Goal: Task Accomplishment & Management: Manage account settings

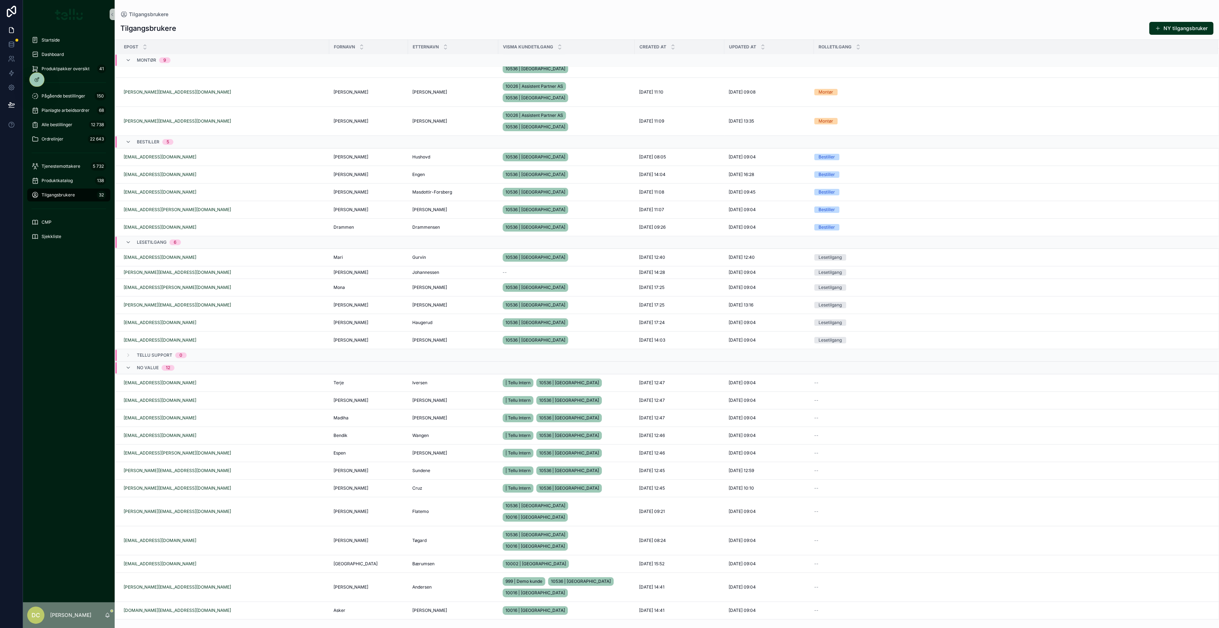
scroll to position [152, 0]
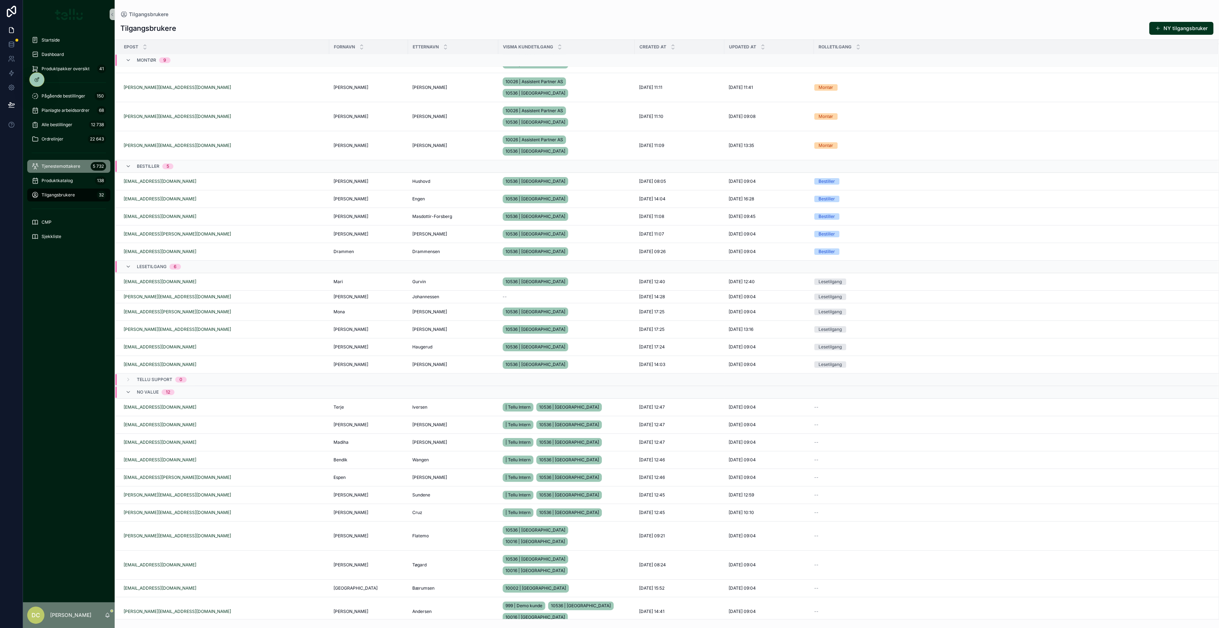
click at [66, 165] on span "Tjenestemottakere" at bounding box center [61, 166] width 39 height 6
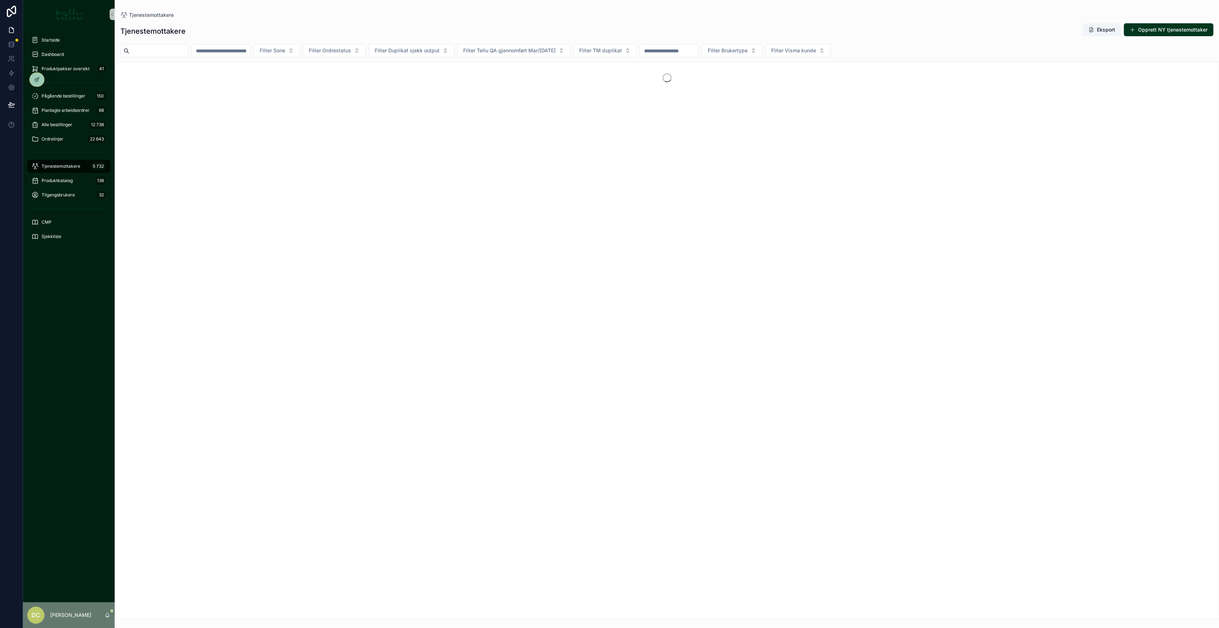
click at [250, 51] on input "scrollable content" at bounding box center [221, 51] width 59 height 10
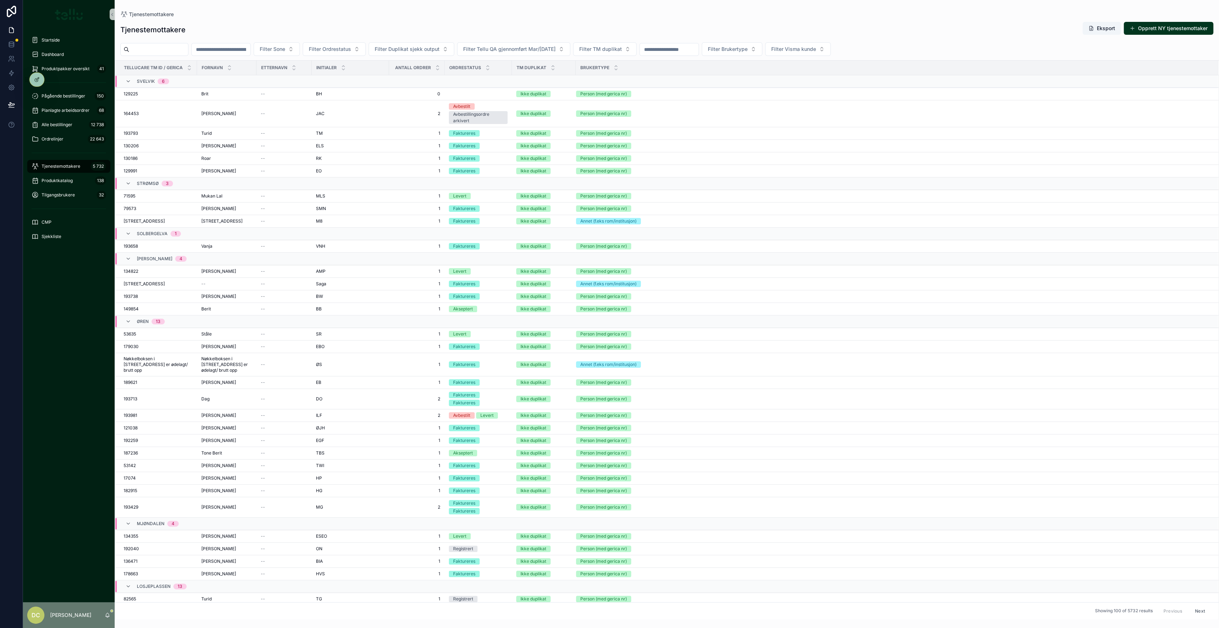
paste input "******"
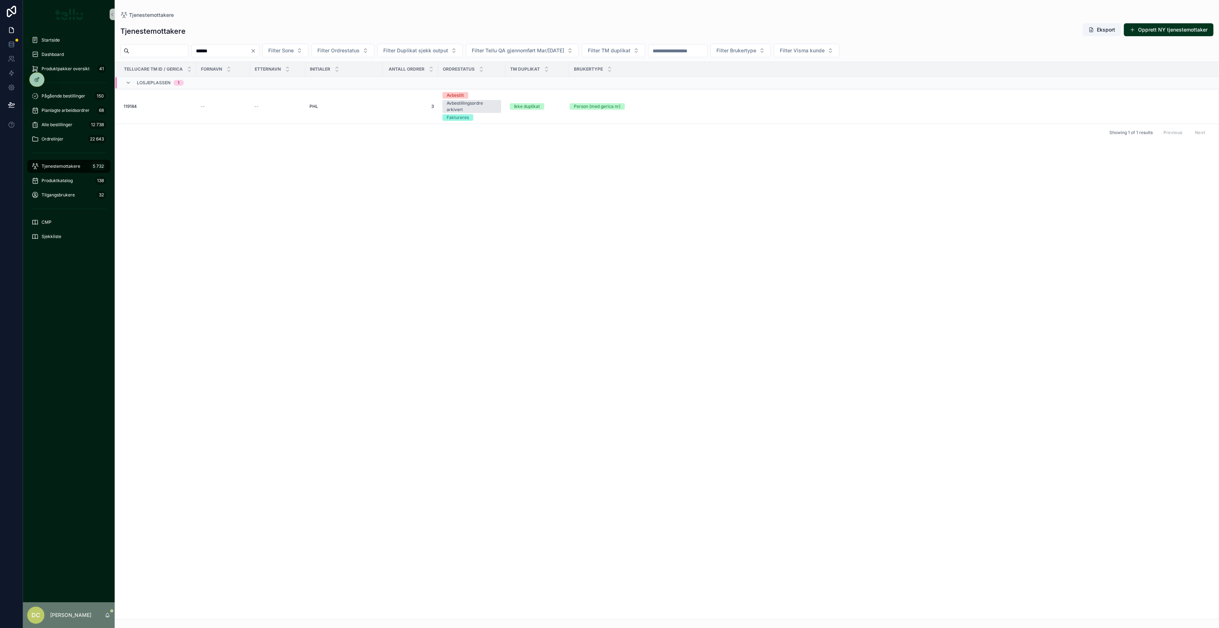
type input "******"
click at [222, 112] on td "--" at bounding box center [223, 106] width 54 height 35
click at [223, 107] on div "--" at bounding box center [223, 107] width 45 height 6
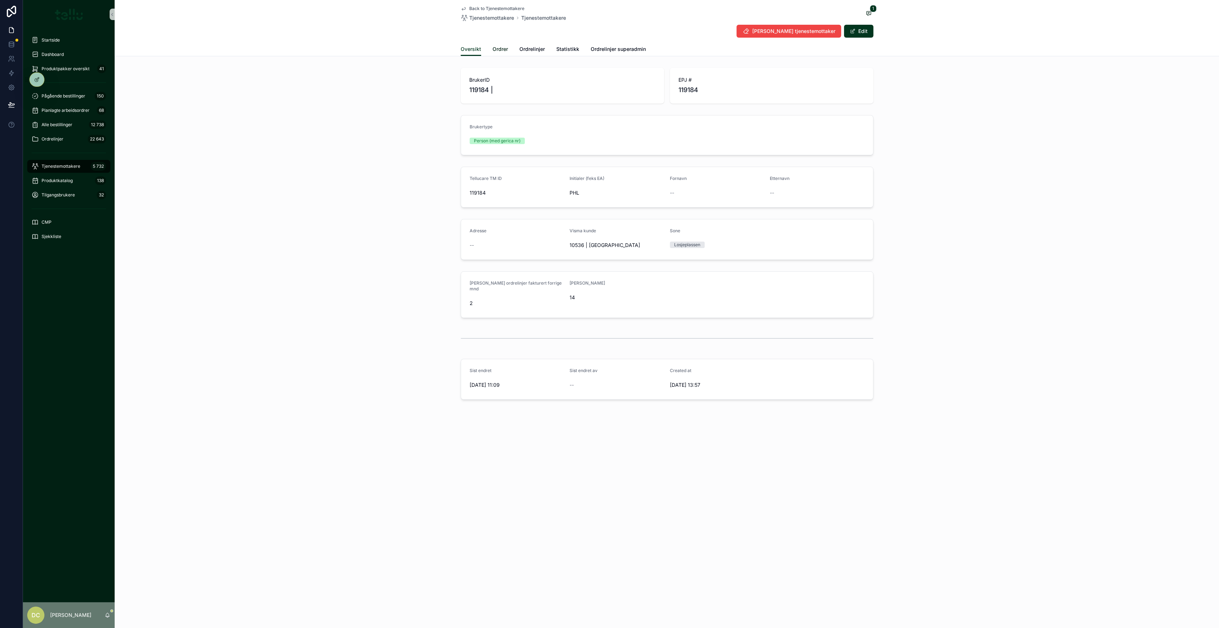
click at [505, 46] on span "Ordrer" at bounding box center [499, 48] width 15 height 7
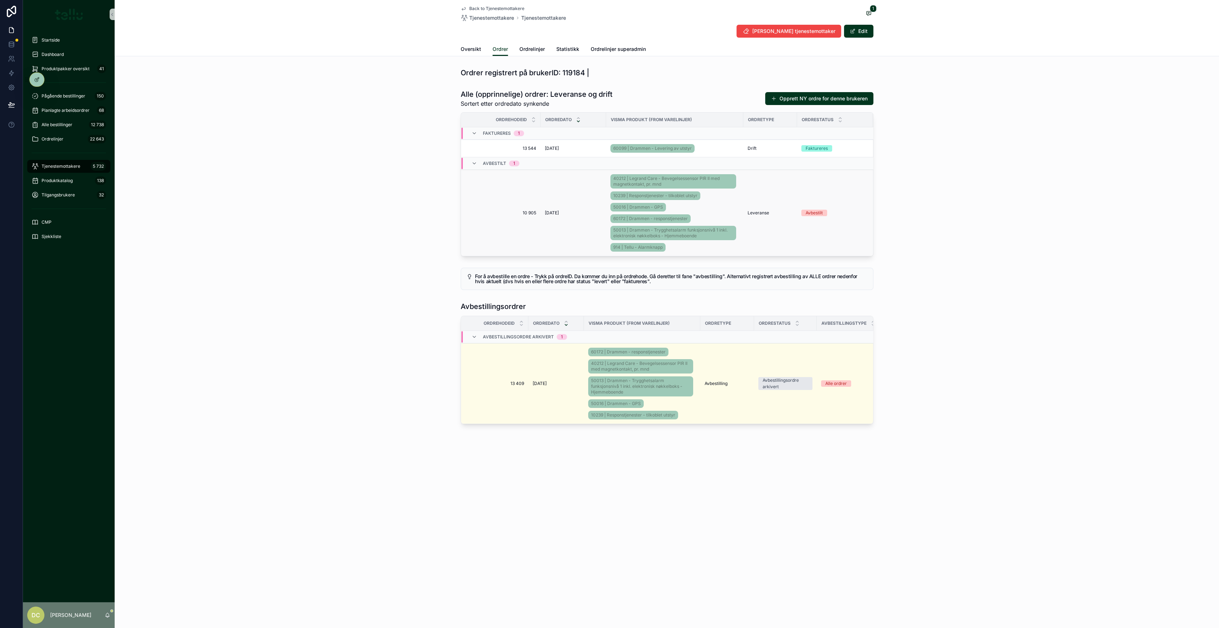
click at [581, 211] on div "[DATE] [DATE]" at bounding box center [573, 213] width 57 height 6
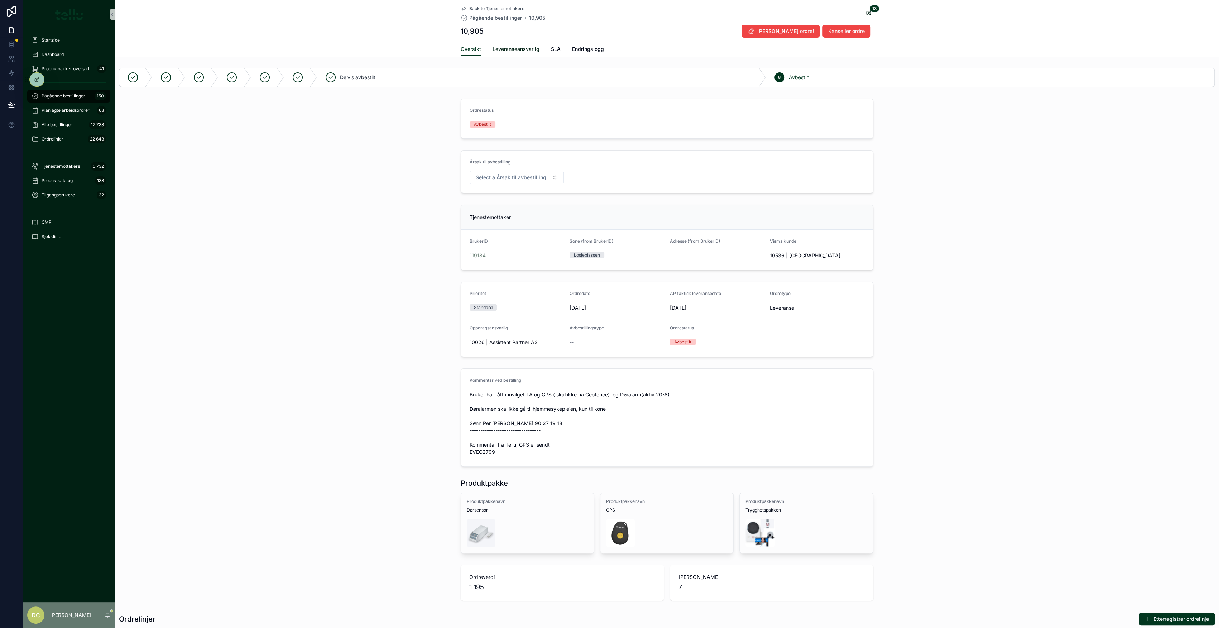
click at [506, 48] on span "Leveranseansvarlig" at bounding box center [515, 48] width 47 height 7
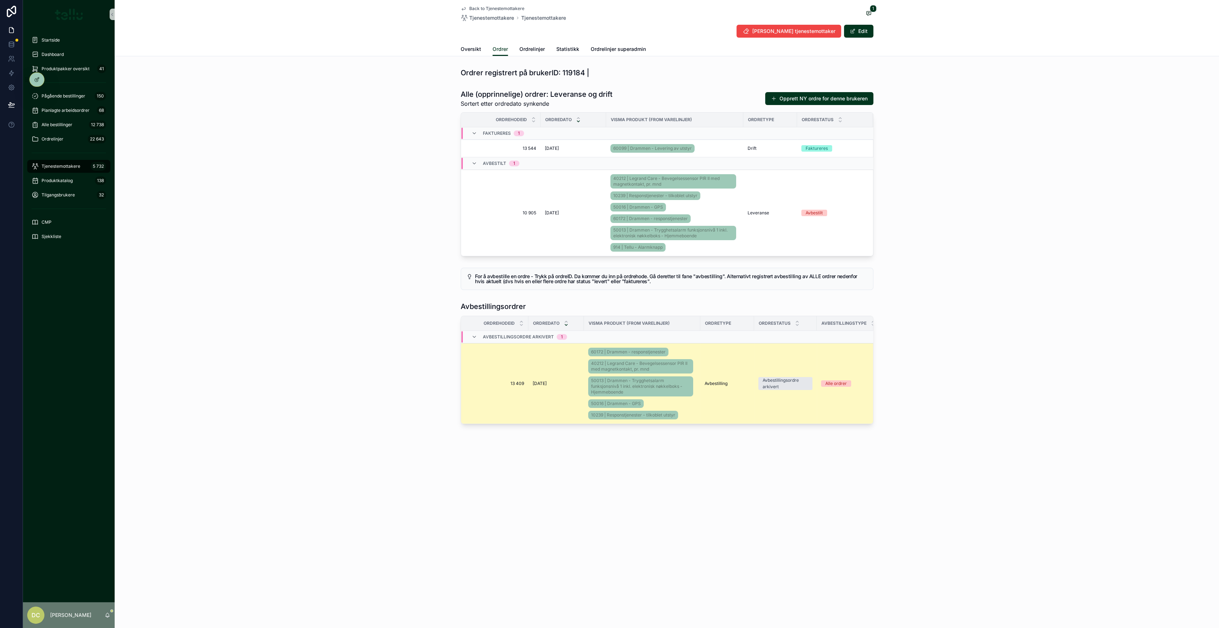
click at [559, 283] on td "[DATE] [DATE]" at bounding box center [556, 383] width 56 height 81
click at [559, 283] on div "[DATE] [DATE]" at bounding box center [556, 383] width 47 height 6
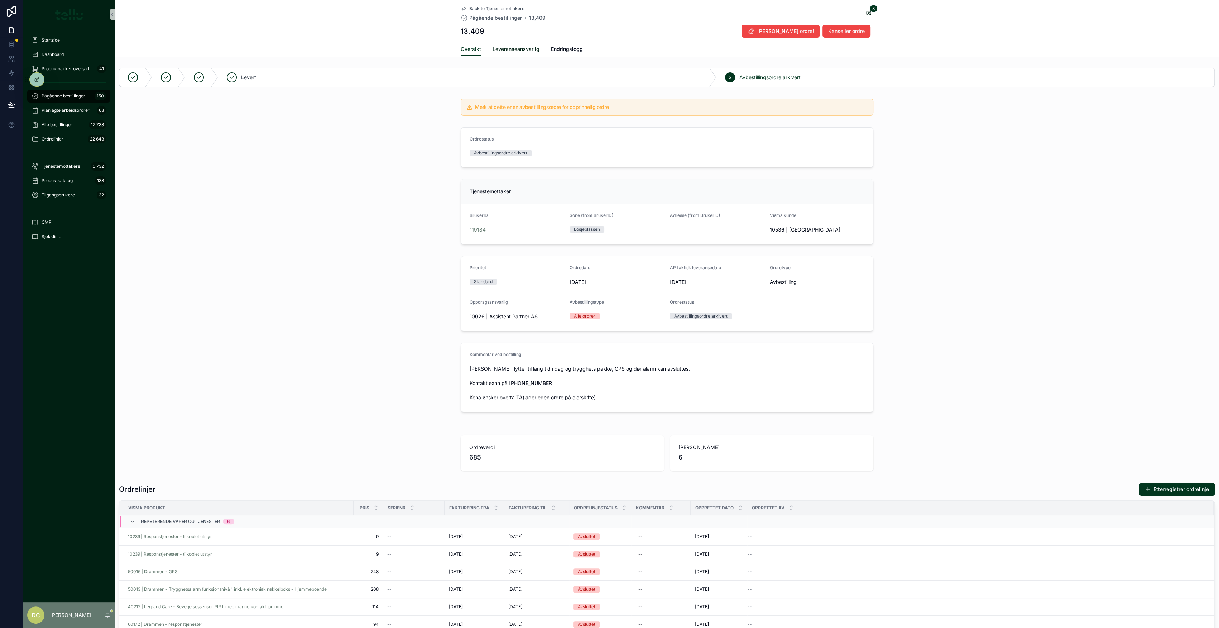
click at [502, 49] on span "Leveranseansvarlig" at bounding box center [515, 48] width 47 height 7
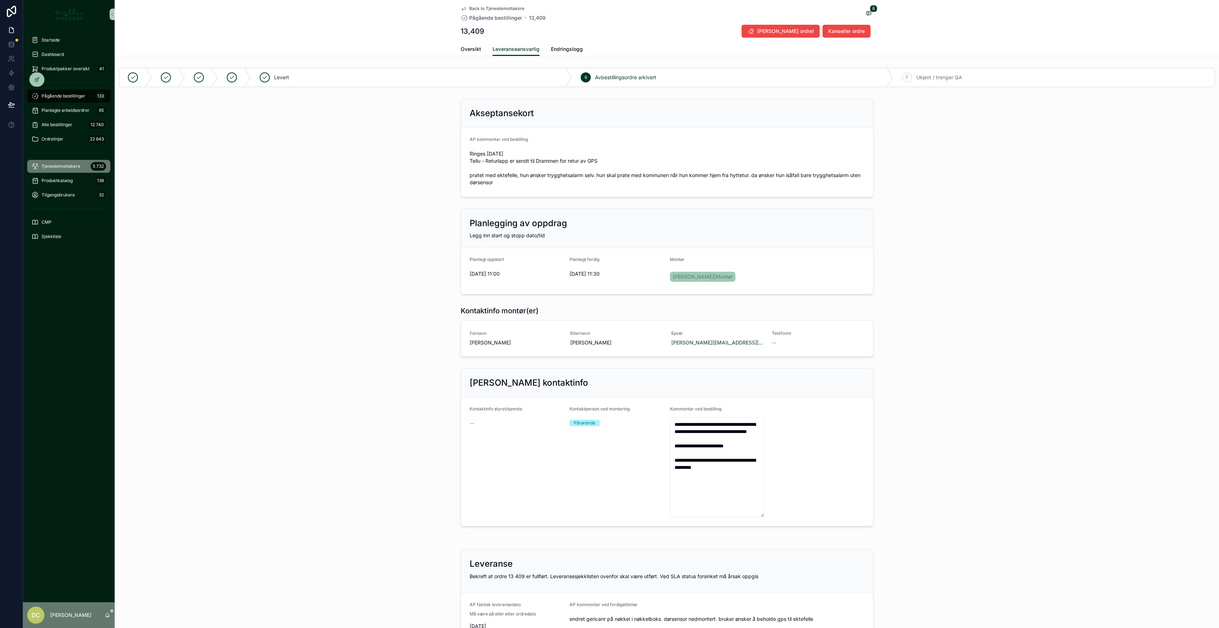
click at [54, 166] on span "Tjenestemottakere" at bounding box center [61, 166] width 39 height 6
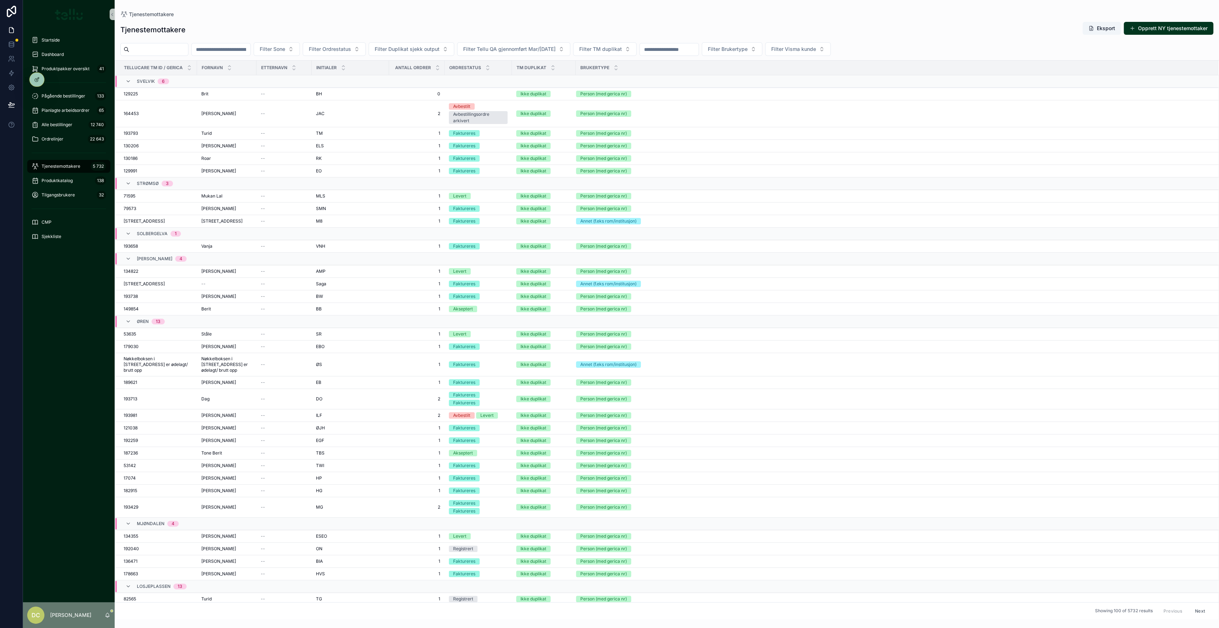
click at [241, 50] on input "scrollable content" at bounding box center [221, 49] width 59 height 10
paste input "******"
type input "******"
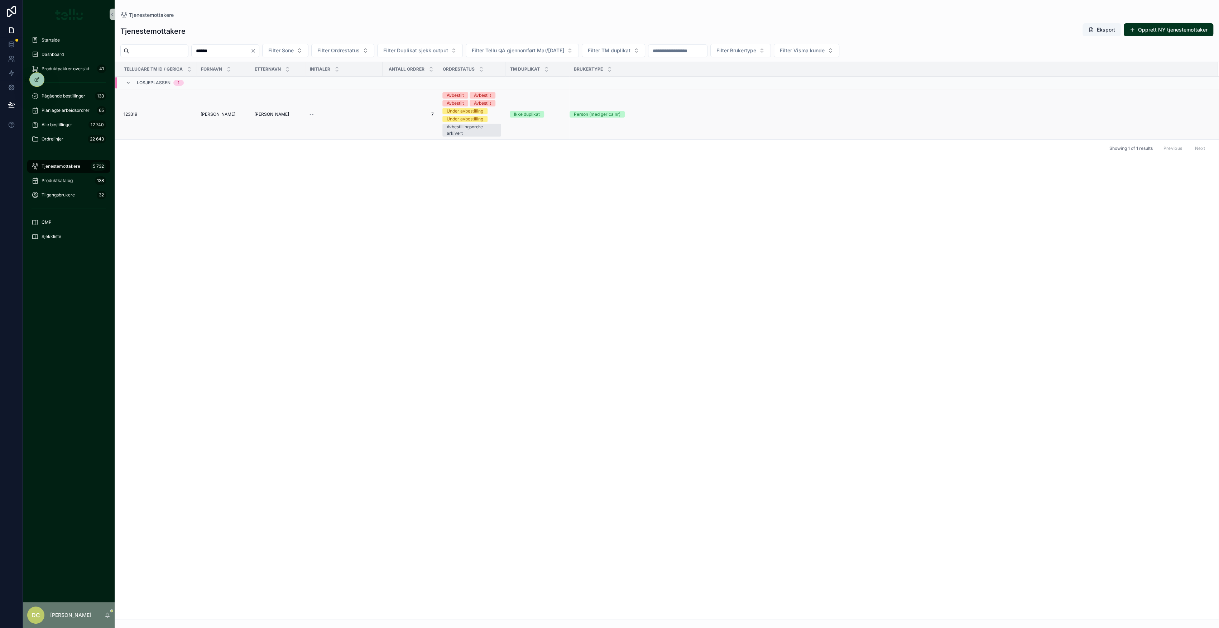
click at [217, 112] on div "[PERSON_NAME]" at bounding box center [223, 114] width 45 height 6
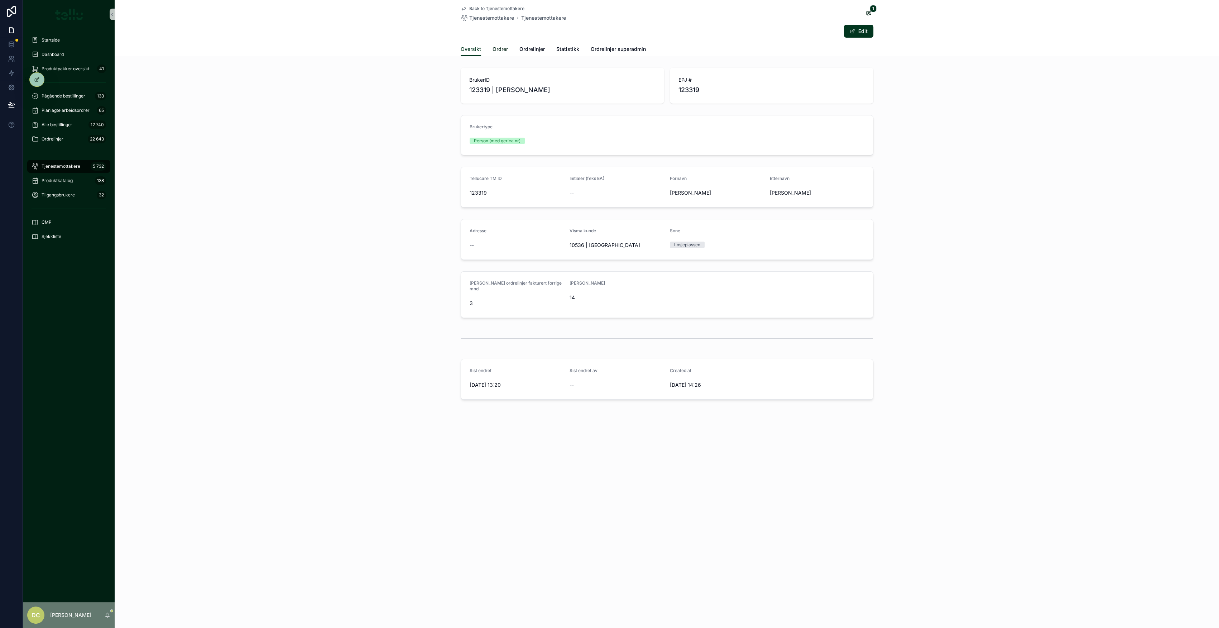
click at [506, 46] on span "Ordrer" at bounding box center [499, 48] width 15 height 7
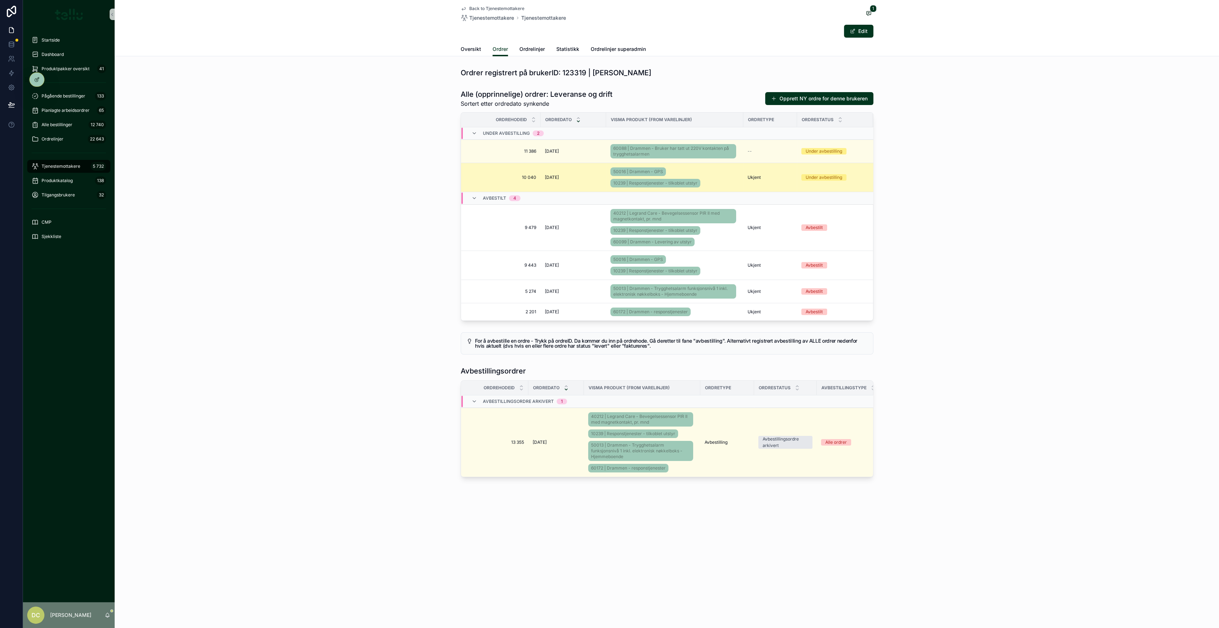
click at [591, 173] on td "[DATE] [DATE]" at bounding box center [573, 177] width 66 height 29
click at [575, 177] on div "[DATE] [DATE]" at bounding box center [573, 177] width 57 height 6
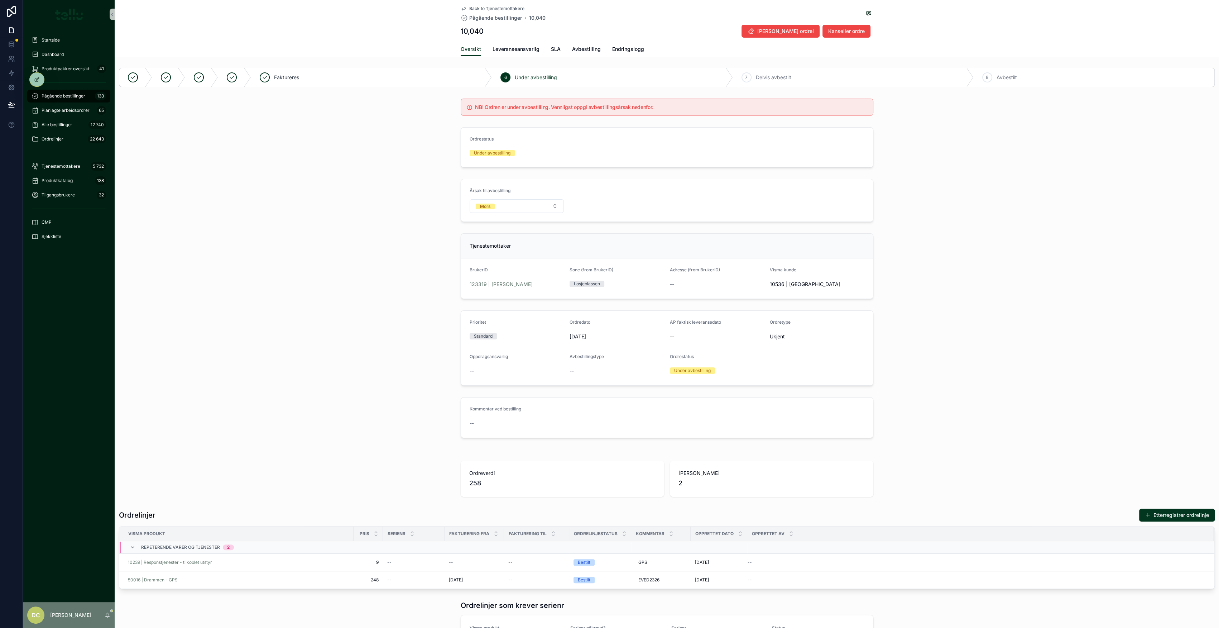
click at [496, 56] on div "Back to Tjenestemottakere Pågående bestillinger 10,040 10,040 Slett ordre! Kans…" at bounding box center [667, 379] width 1104 height 758
click at [503, 50] on span "Leveranseansvarlig" at bounding box center [515, 48] width 47 height 7
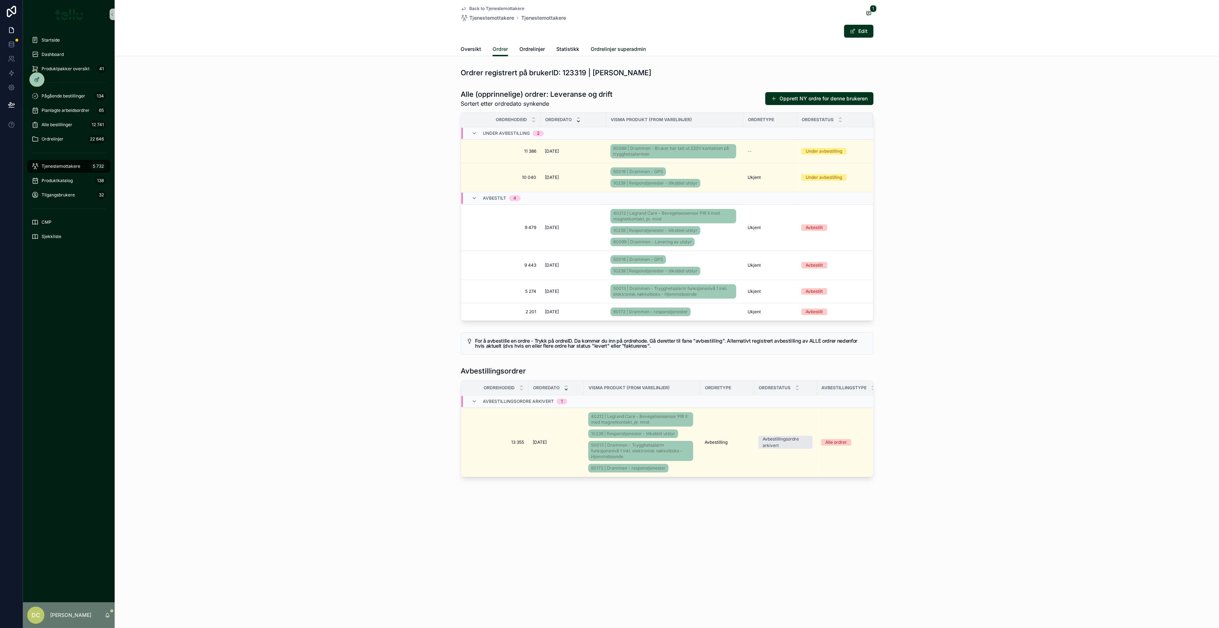
click at [607, 47] on span "Ordrelinjer superadmin" at bounding box center [618, 48] width 55 height 7
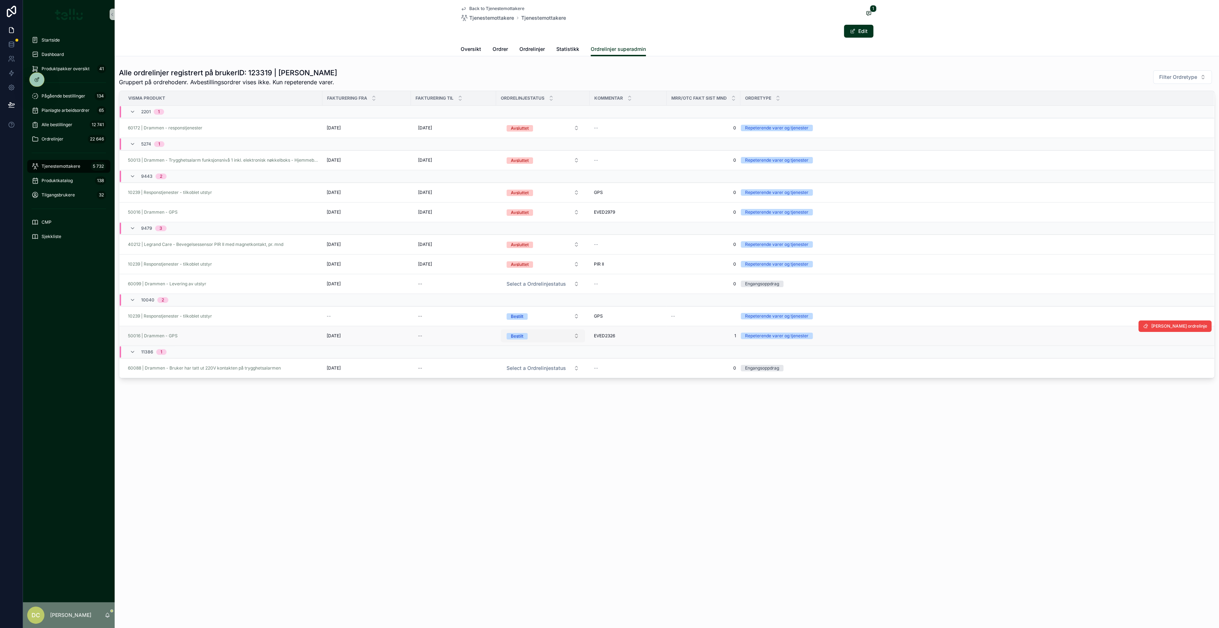
click at [555, 283] on button "Bestilt" at bounding box center [543, 335] width 84 height 13
click at [523, 283] on div "Avsluttet" at bounding box center [516, 416] width 18 height 6
click at [554, 283] on button "Bestilt" at bounding box center [543, 315] width 84 height 13
click at [523, 283] on div "Avsluttet" at bounding box center [516, 397] width 18 height 6
click at [523, 283] on span "Select a Ordrelinjestatus" at bounding box center [535, 367] width 59 height 7
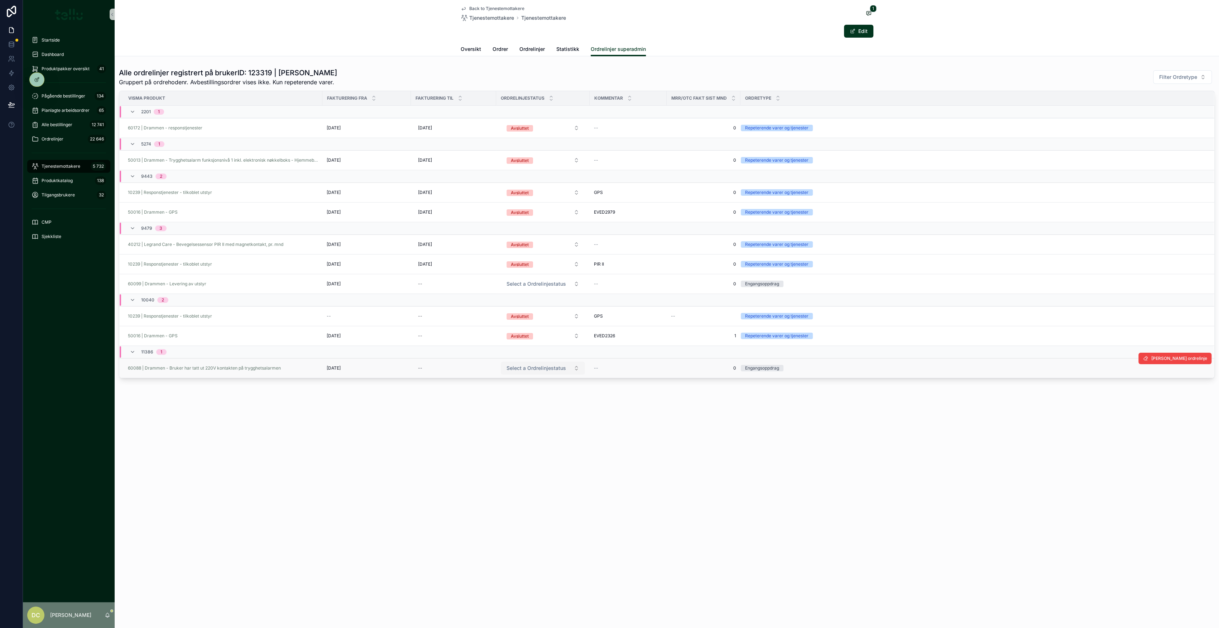
click at [520, 283] on span "Select a Ordrelinjestatus" at bounding box center [535, 367] width 59 height 7
click at [518, 283] on span "Aktiv" at bounding box center [512, 416] width 19 height 6
click at [439, 283] on div "Back to Tjenestemottakere Tjenestemottakere Tjenestemottakere 1 Edit Ordrelinje…" at bounding box center [667, 213] width 1104 height 427
click at [52, 224] on div "CMP" at bounding box center [69, 221] width 74 height 11
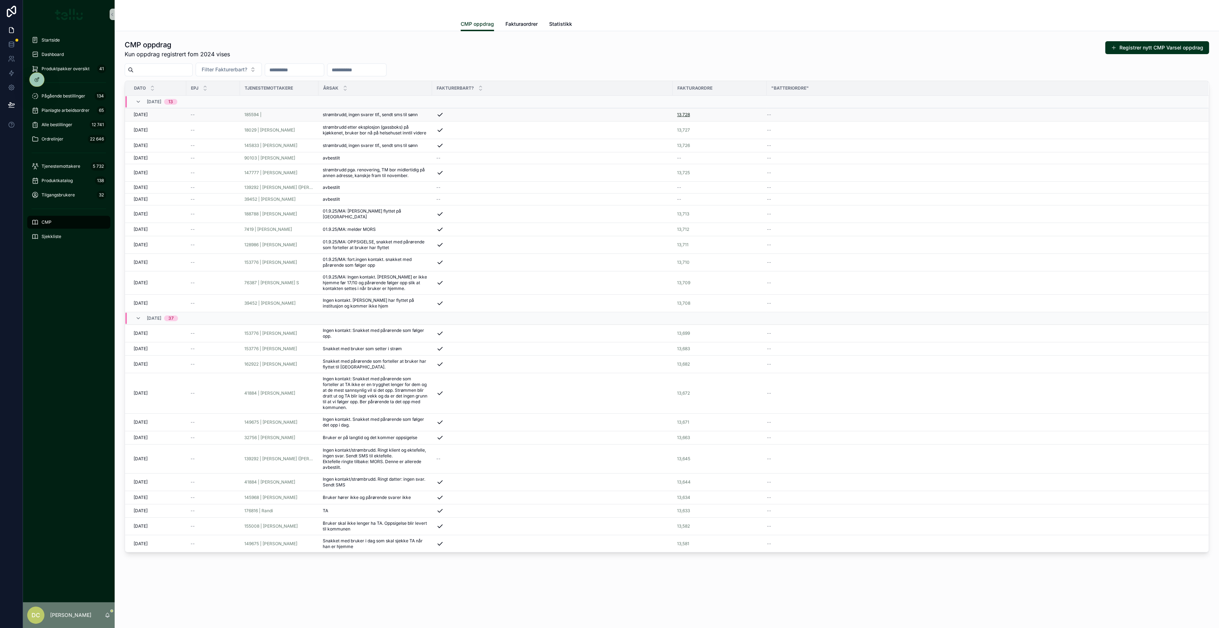
click at [607, 115] on span "13,728" at bounding box center [683, 115] width 13 height 6
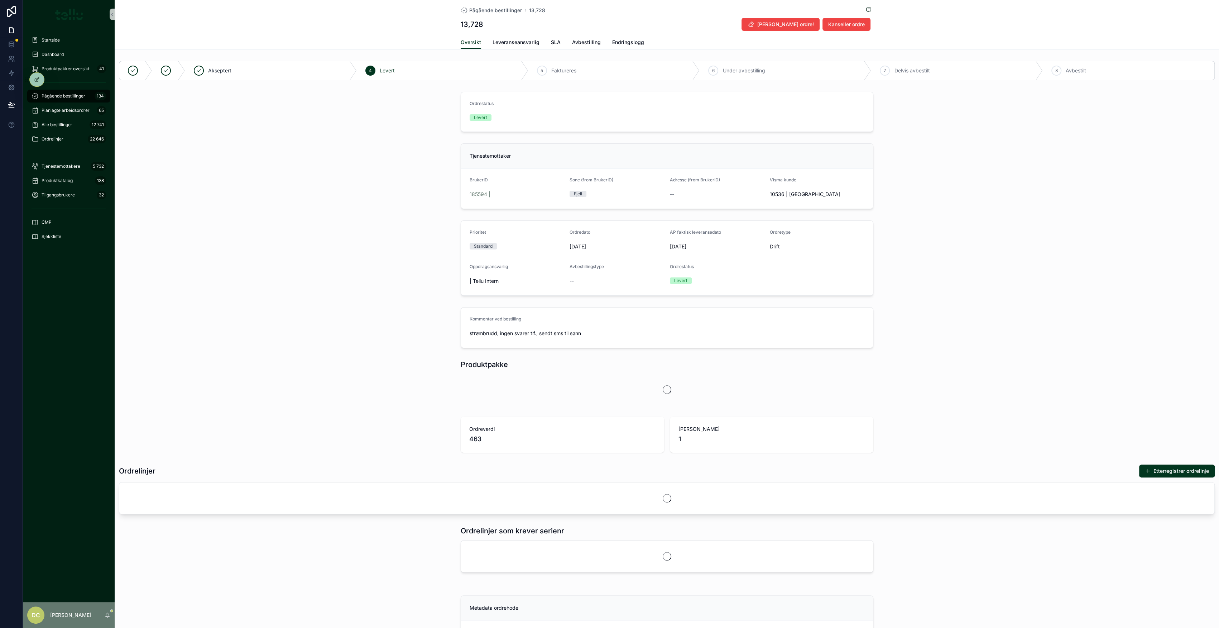
scroll to position [42, 0]
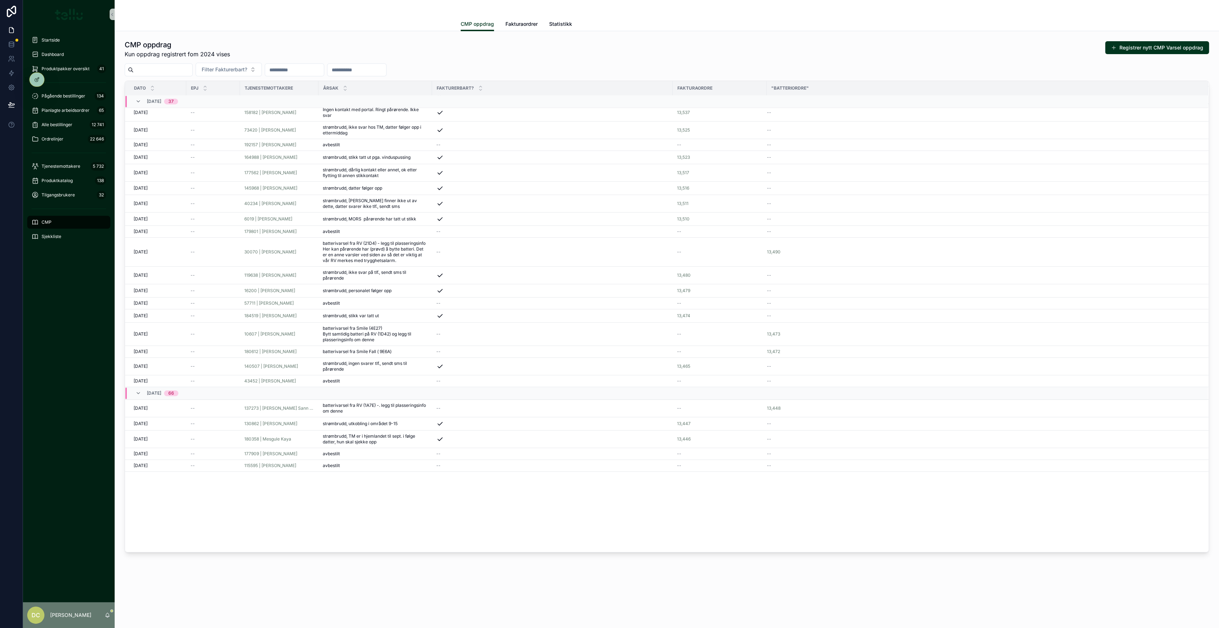
scroll to position [307, 0]
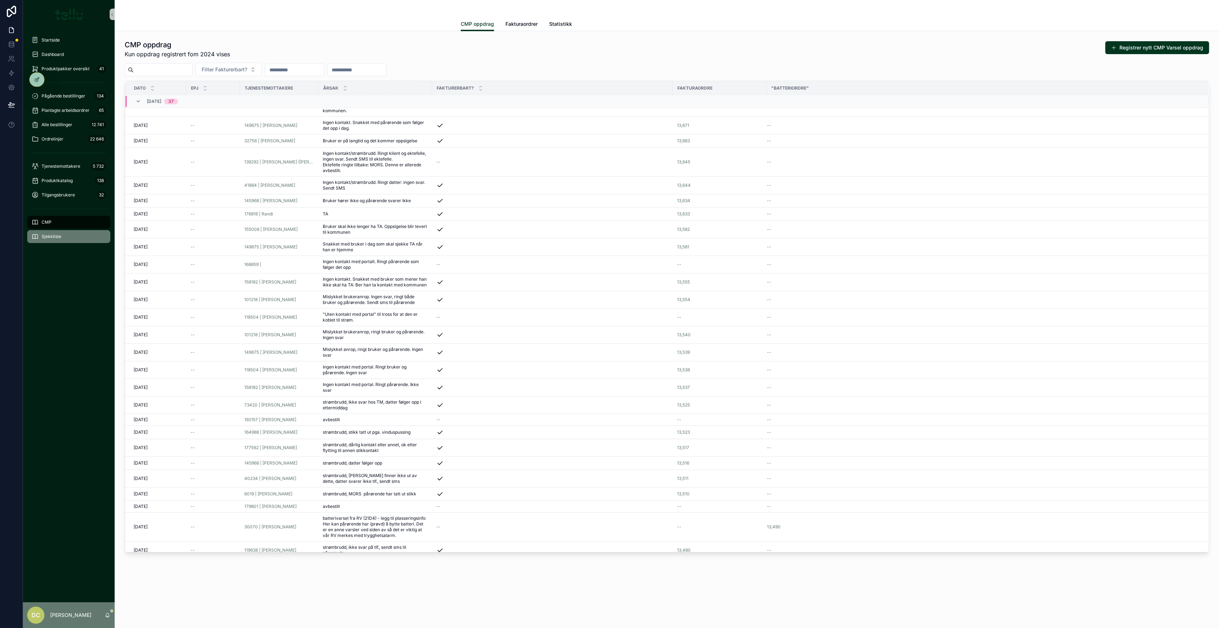
click at [45, 238] on span "Sjekkliste" at bounding box center [52, 237] width 20 height 6
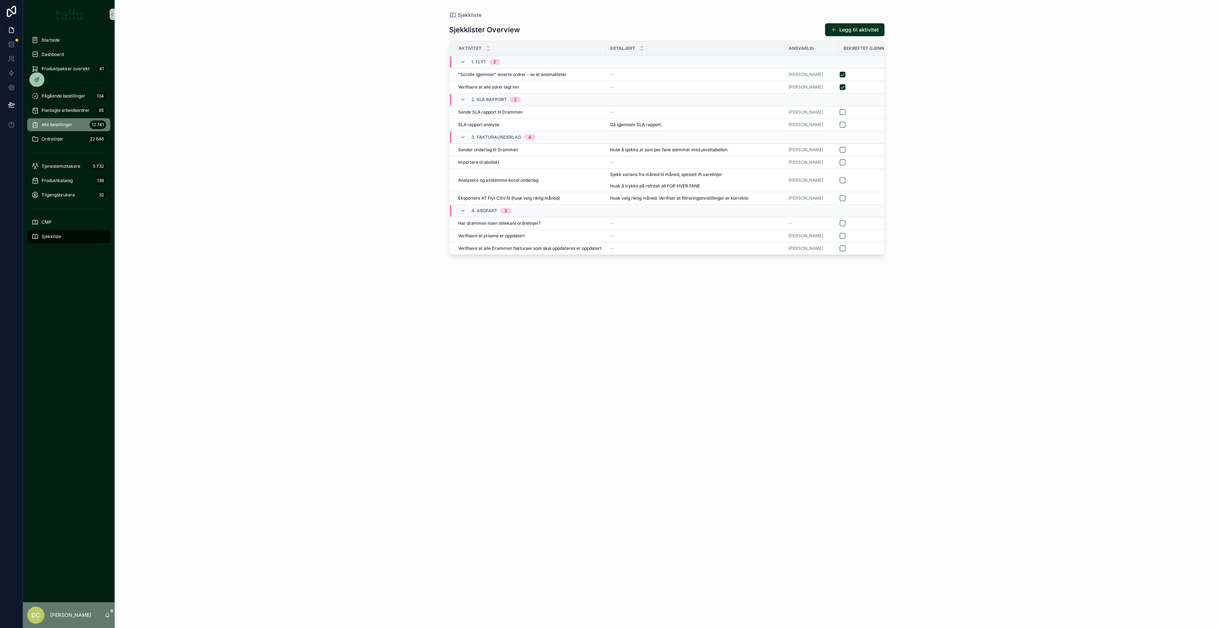
click at [56, 122] on span "Alle bestillinger" at bounding box center [57, 125] width 31 height 6
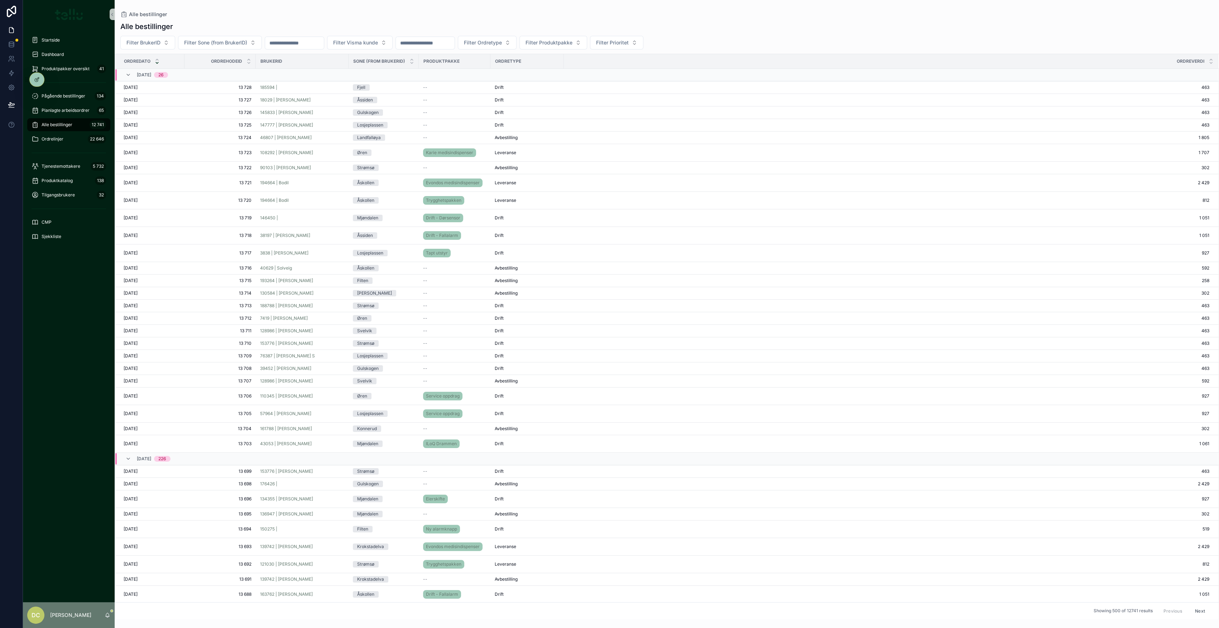
click at [279, 48] on div "scrollable content" at bounding box center [294, 43] width 59 height 13
click at [281, 45] on input "scrollable content" at bounding box center [294, 43] width 59 height 10
click at [267, 58] on button "scrollable content" at bounding box center [266, 60] width 13 height 13
click at [318, 102] on button "1" at bounding box center [317, 102] width 13 height 13
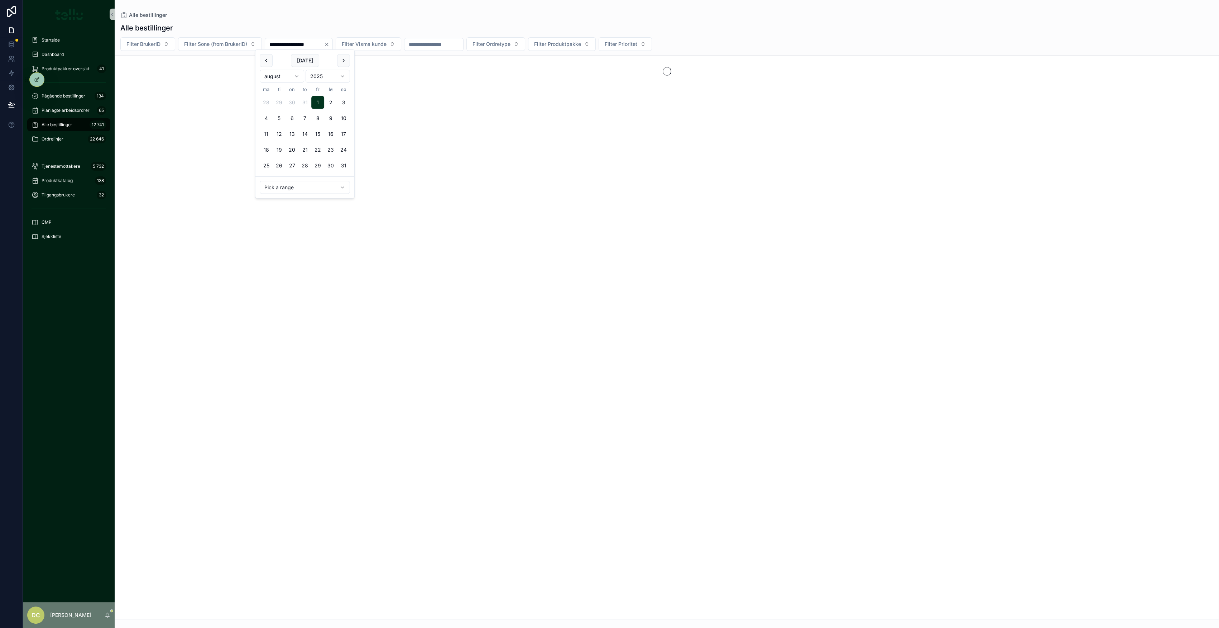
click at [343, 119] on button "10" at bounding box center [343, 118] width 13 height 13
type input "**********"
click at [398, 19] on div "**********" at bounding box center [667, 319] width 1104 height 600
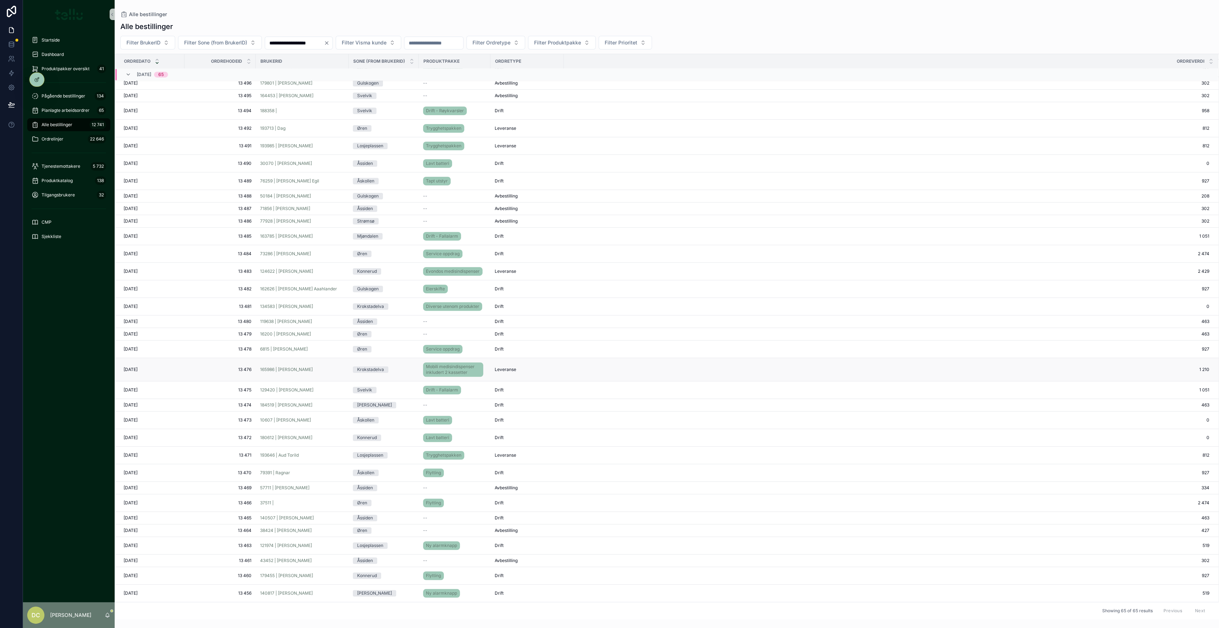
scroll to position [514, 0]
click at [322, 283] on div "140817 | [PERSON_NAME]" at bounding box center [302, 593] width 84 height 6
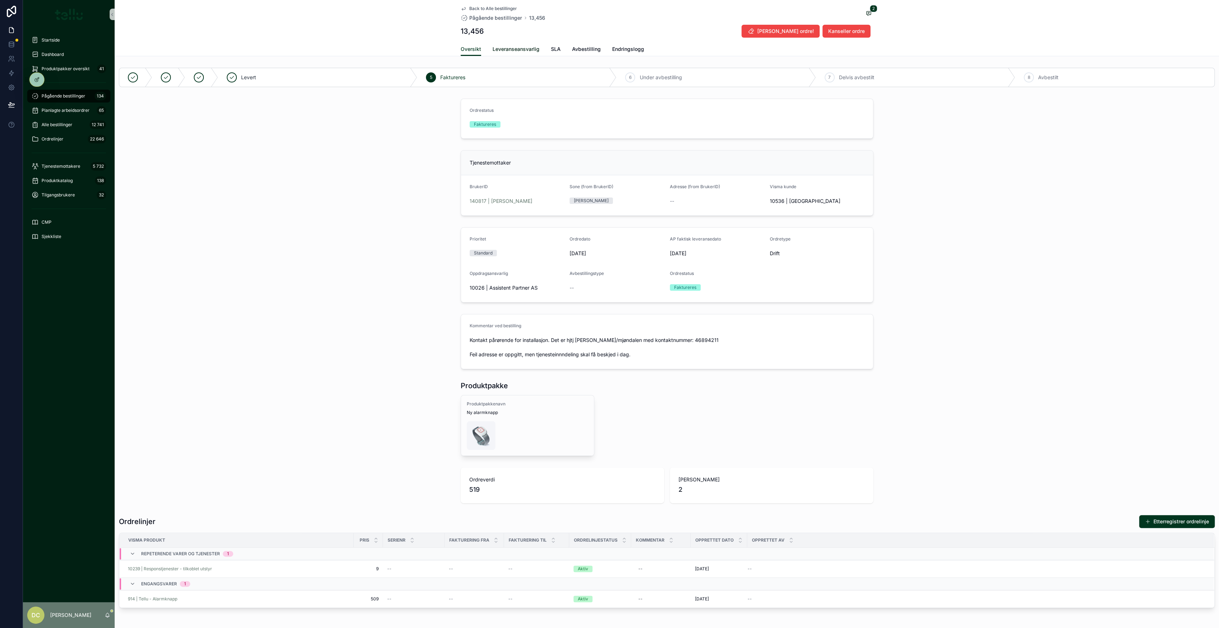
click at [499, 49] on span "Leveranseansvarlig" at bounding box center [515, 48] width 47 height 7
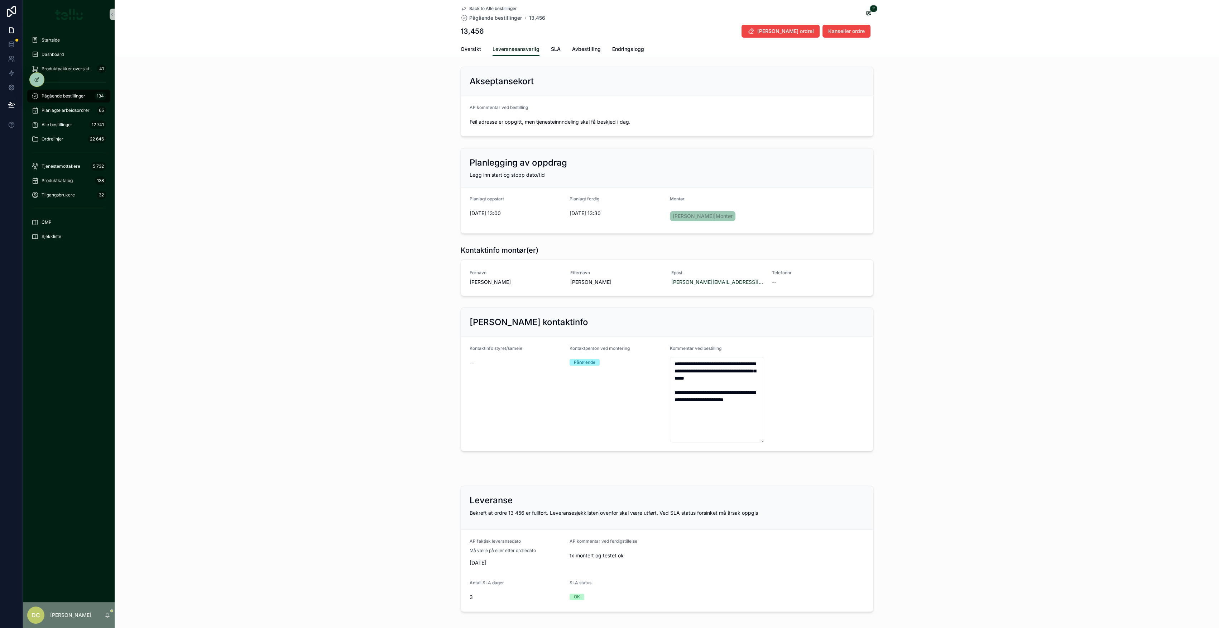
scroll to position [63, 0]
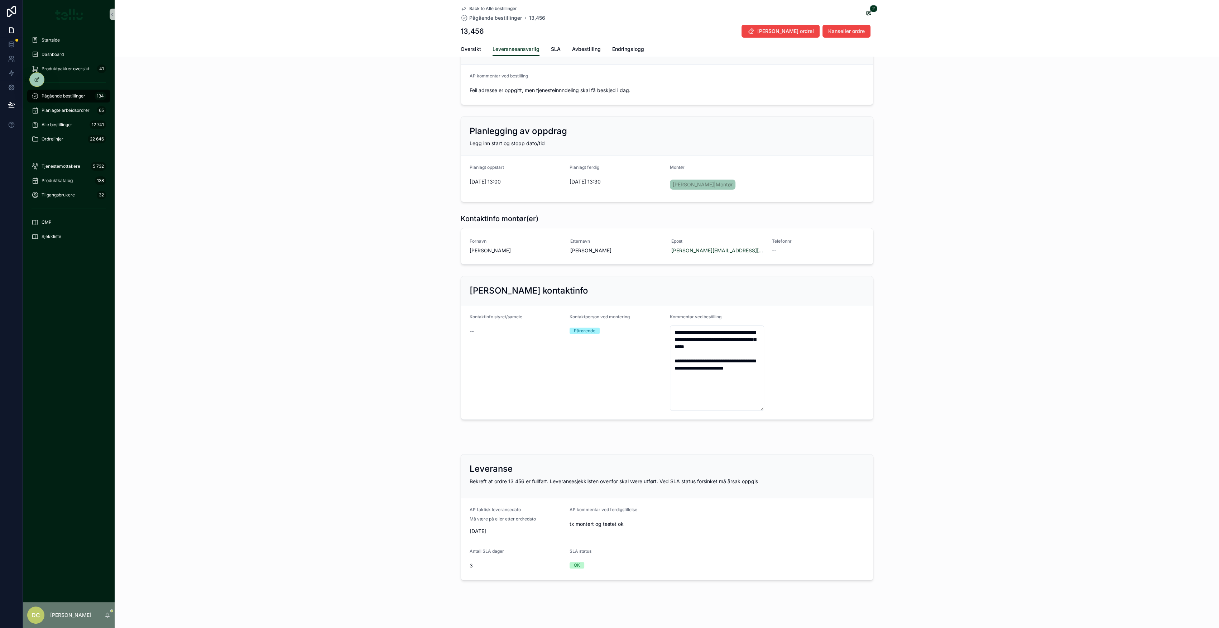
drag, startPoint x: 383, startPoint y: 321, endPoint x: 384, endPoint y: 317, distance: 4.4
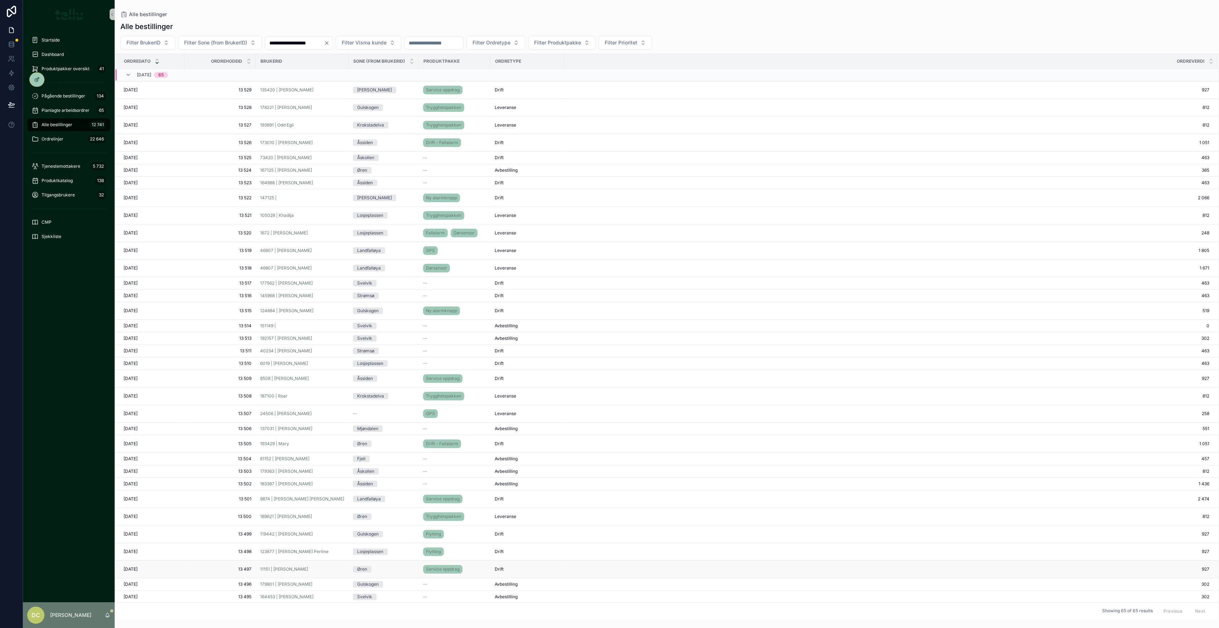
click at [324, 283] on div "11151 | [PERSON_NAME]" at bounding box center [302, 569] width 84 height 6
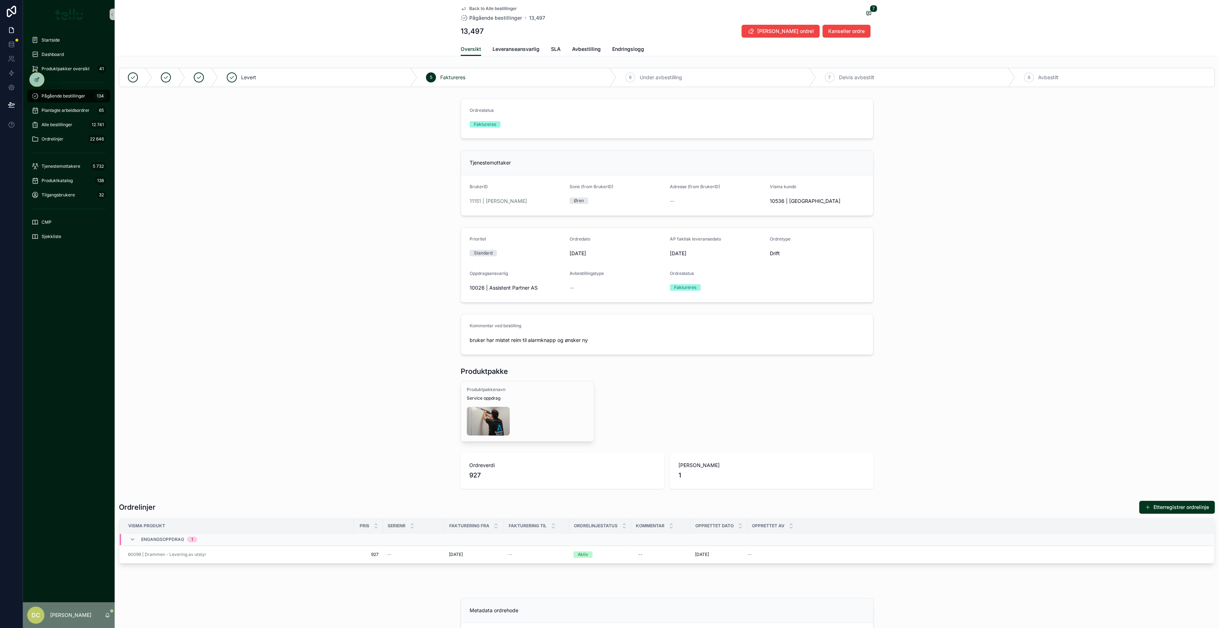
drag, startPoint x: 623, startPoint y: 402, endPoint x: 624, endPoint y: 399, distance: 3.6
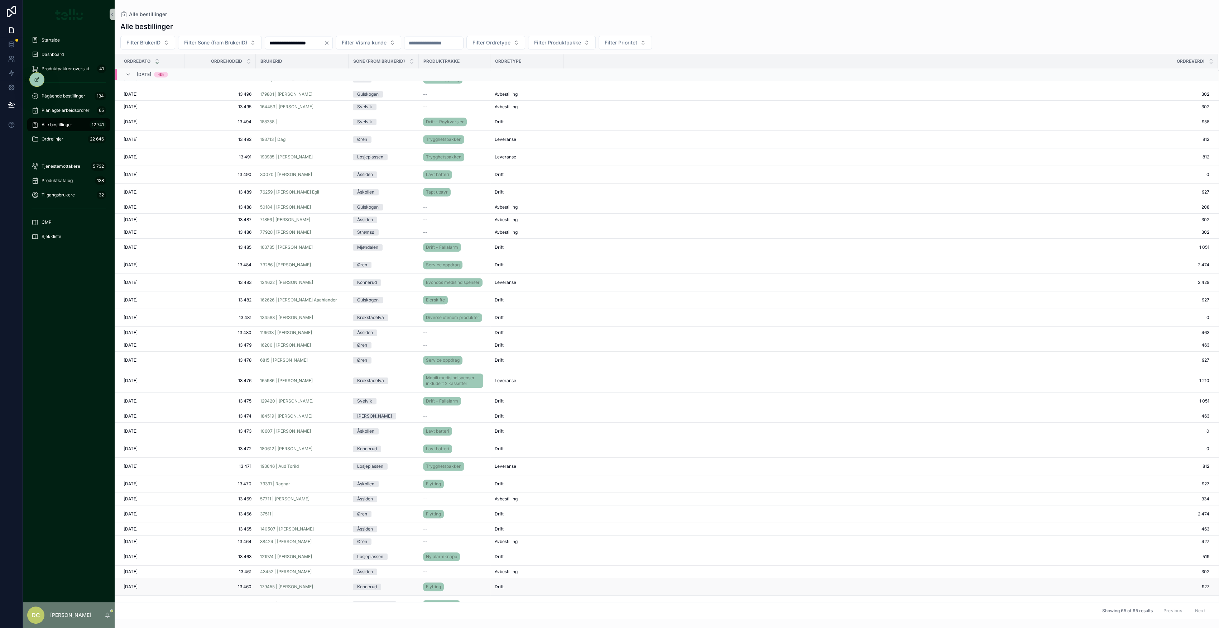
scroll to position [514, 0]
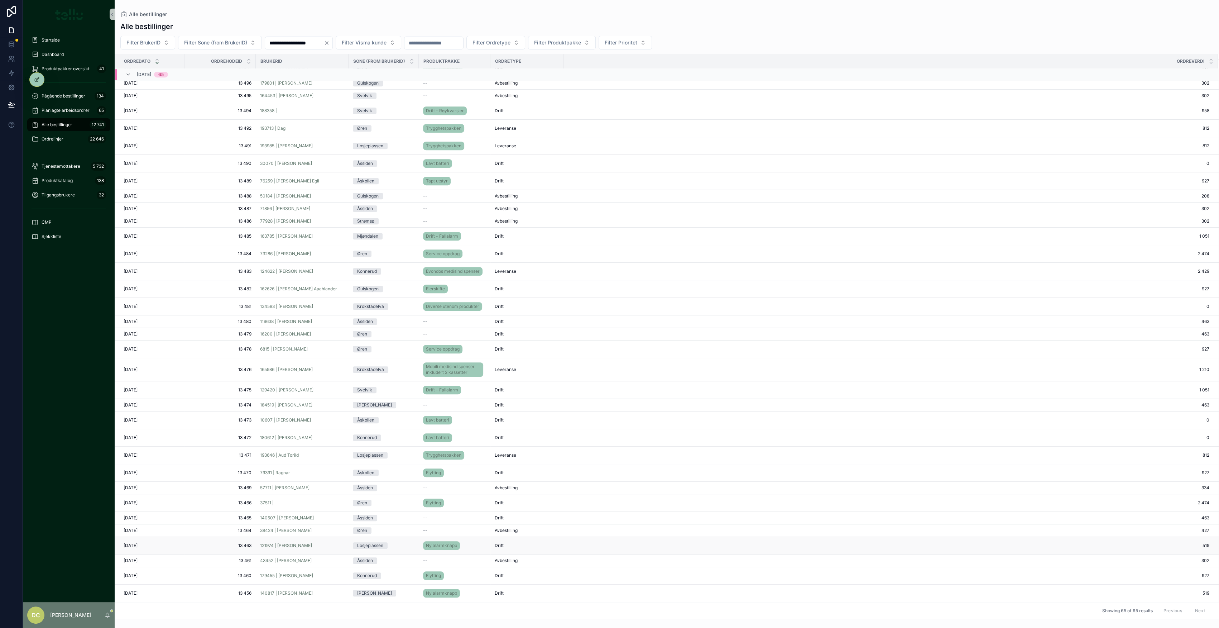
click at [323, 283] on div "121974 | [PERSON_NAME]" at bounding box center [302, 545] width 84 height 6
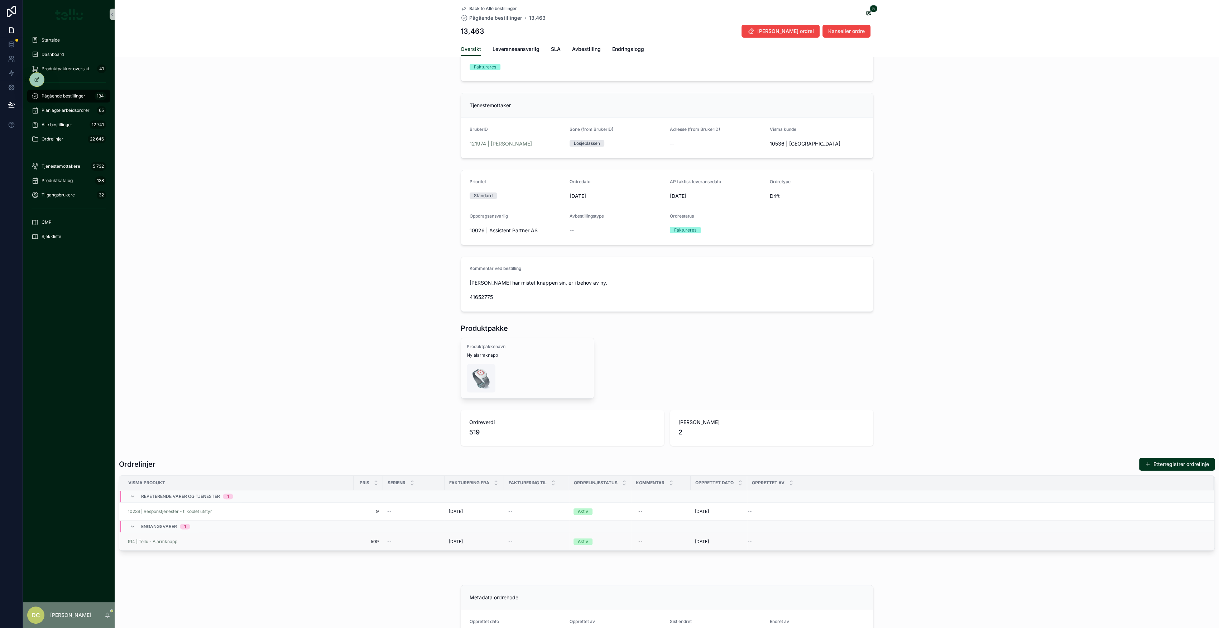
scroll to position [143, 0]
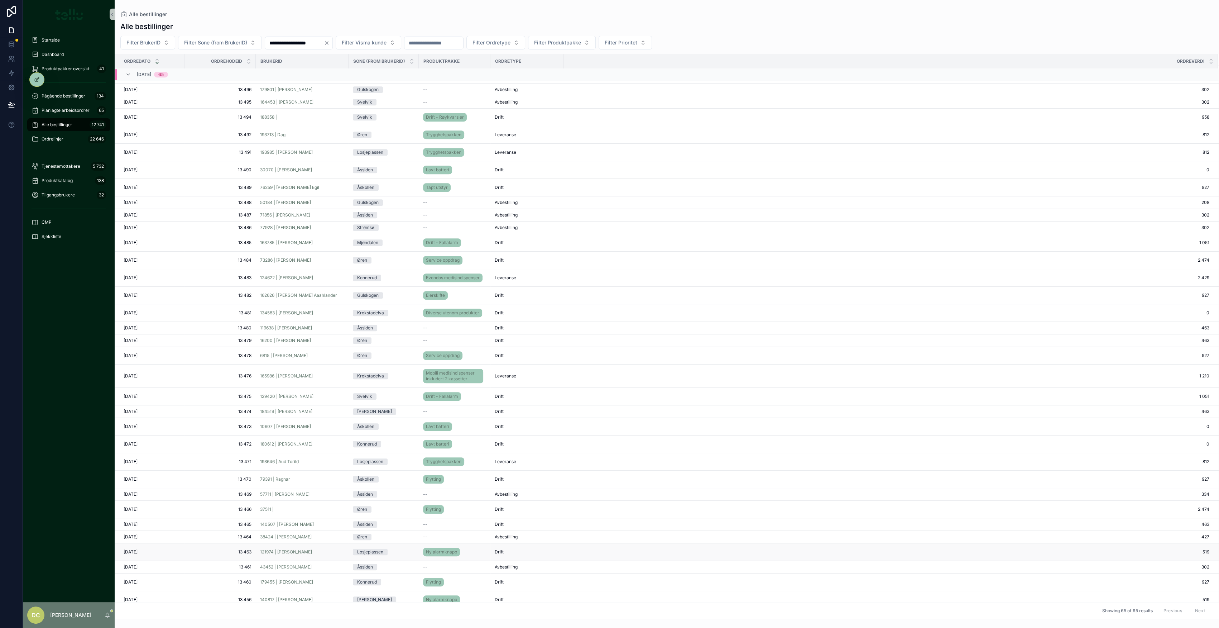
scroll to position [514, 0]
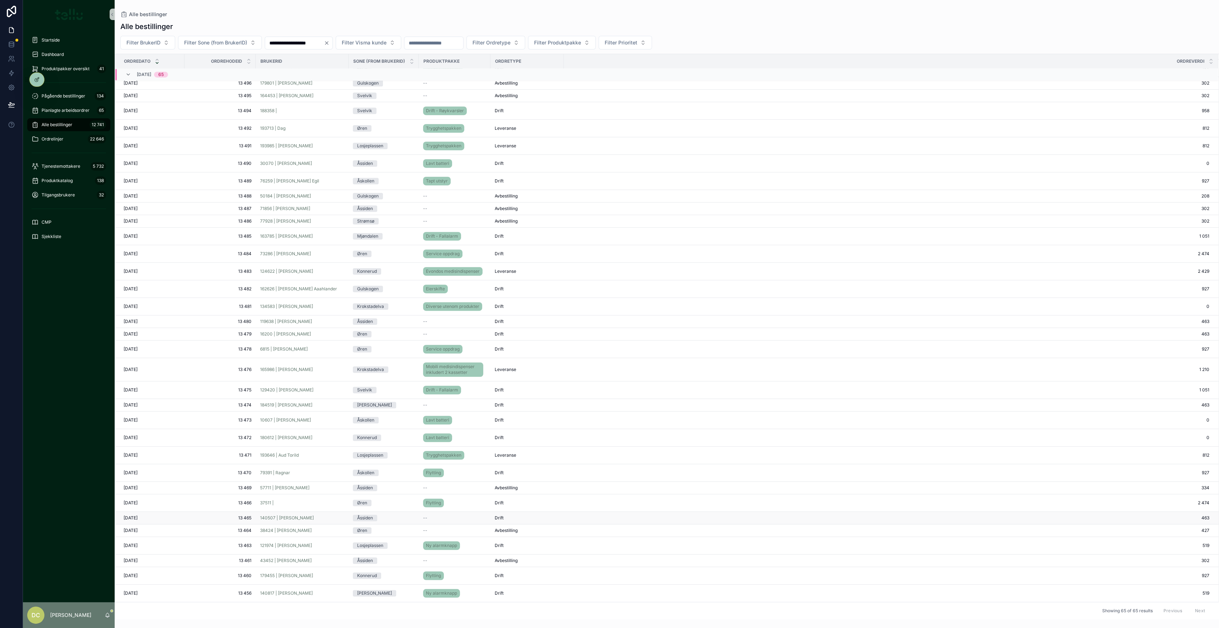
click at [217, 283] on span "13 465" at bounding box center [220, 518] width 63 height 6
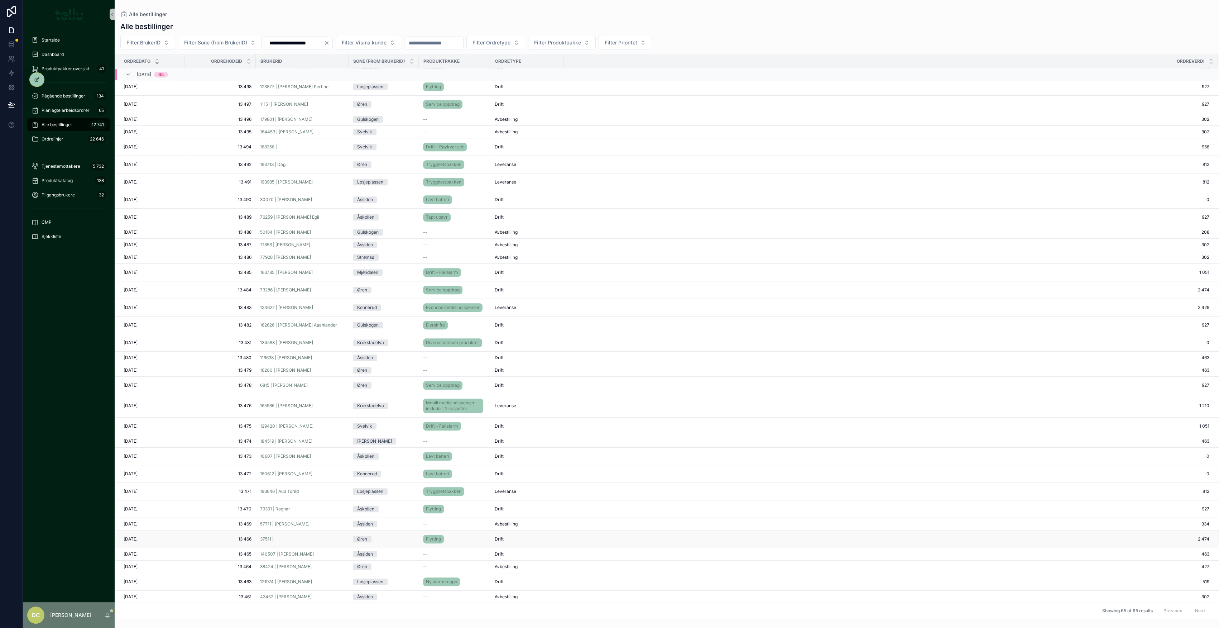
scroll to position [514, 0]
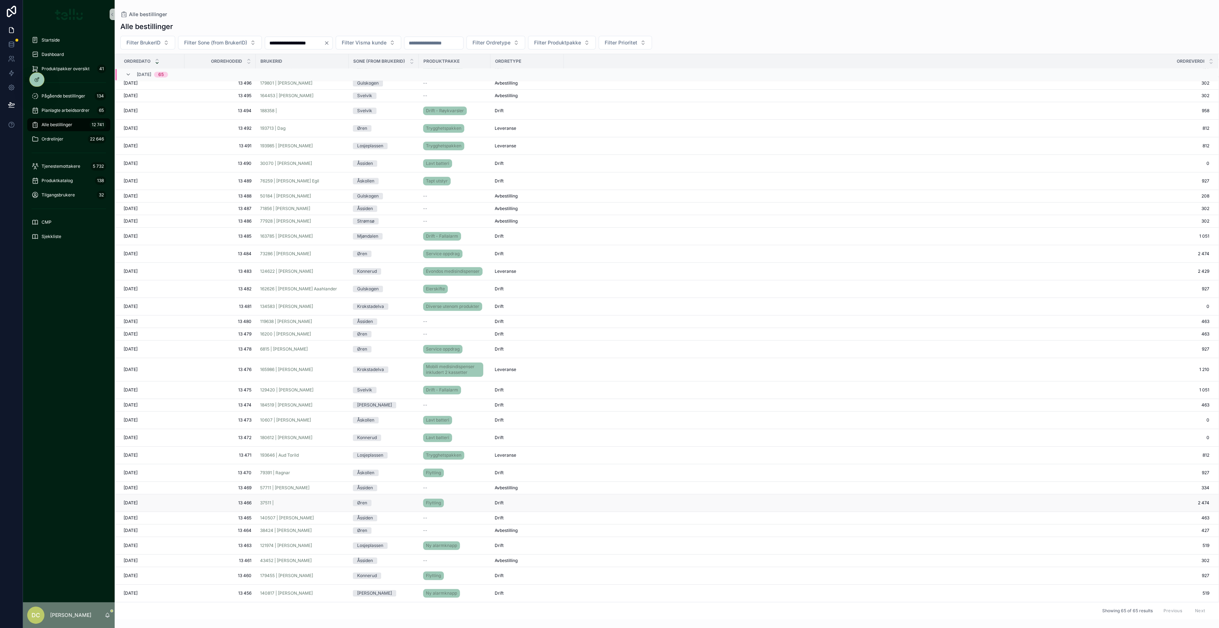
click at [306, 283] on div "37511 |" at bounding box center [302, 503] width 84 height 6
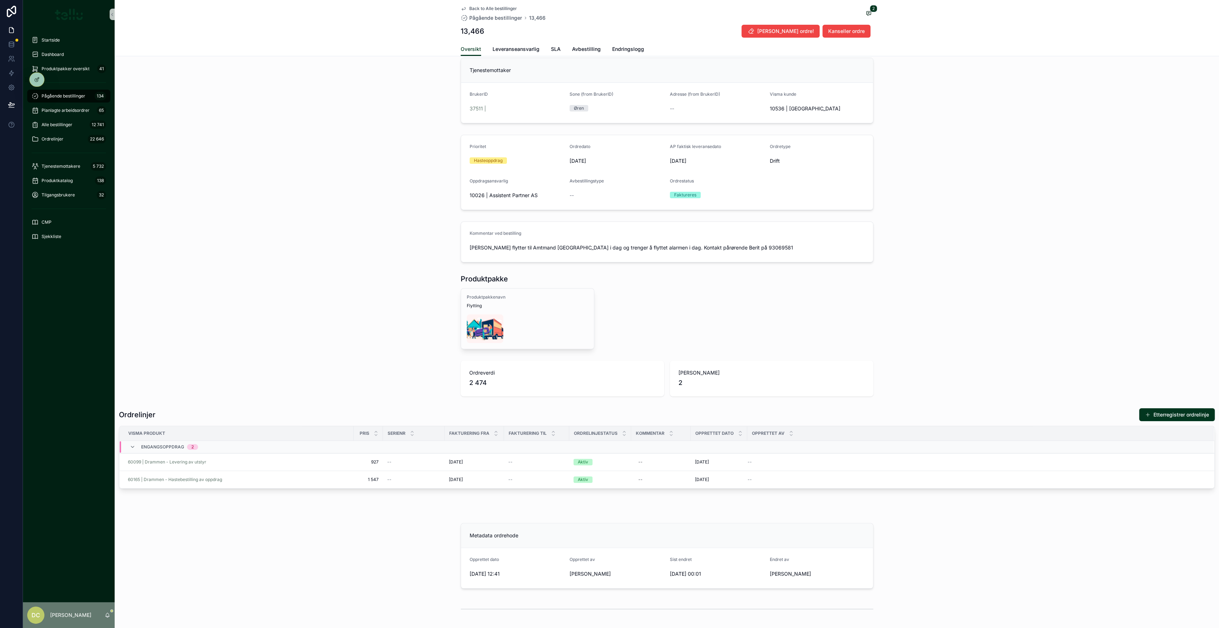
scroll to position [143, 0]
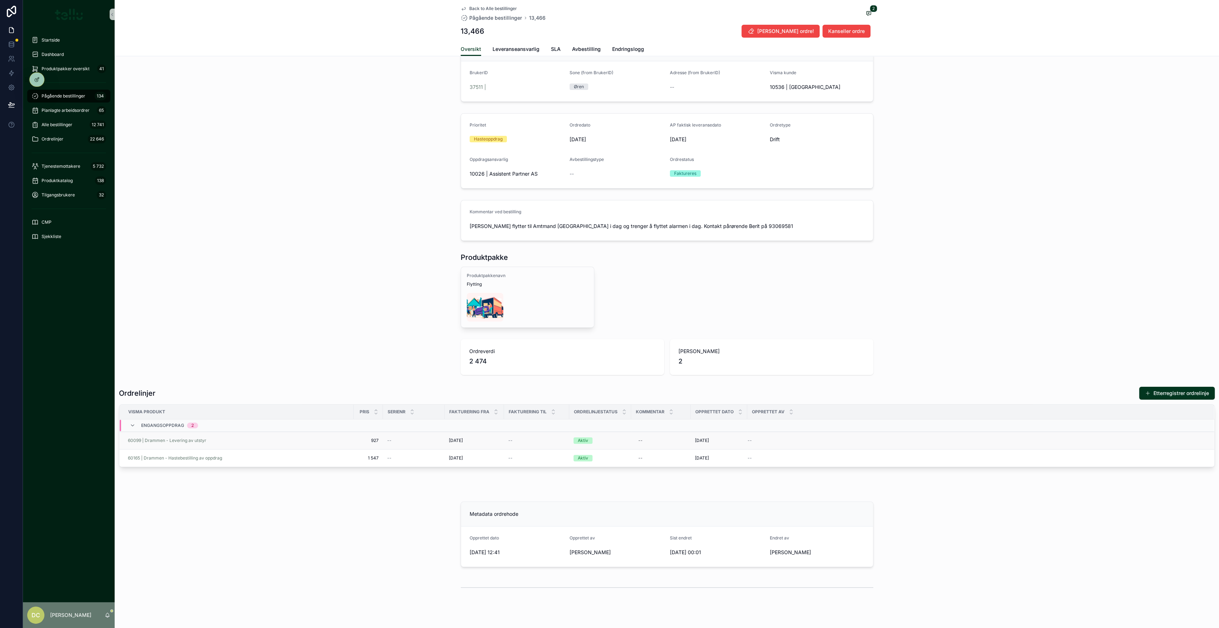
click at [558, 283] on div "--" at bounding box center [536, 440] width 57 height 6
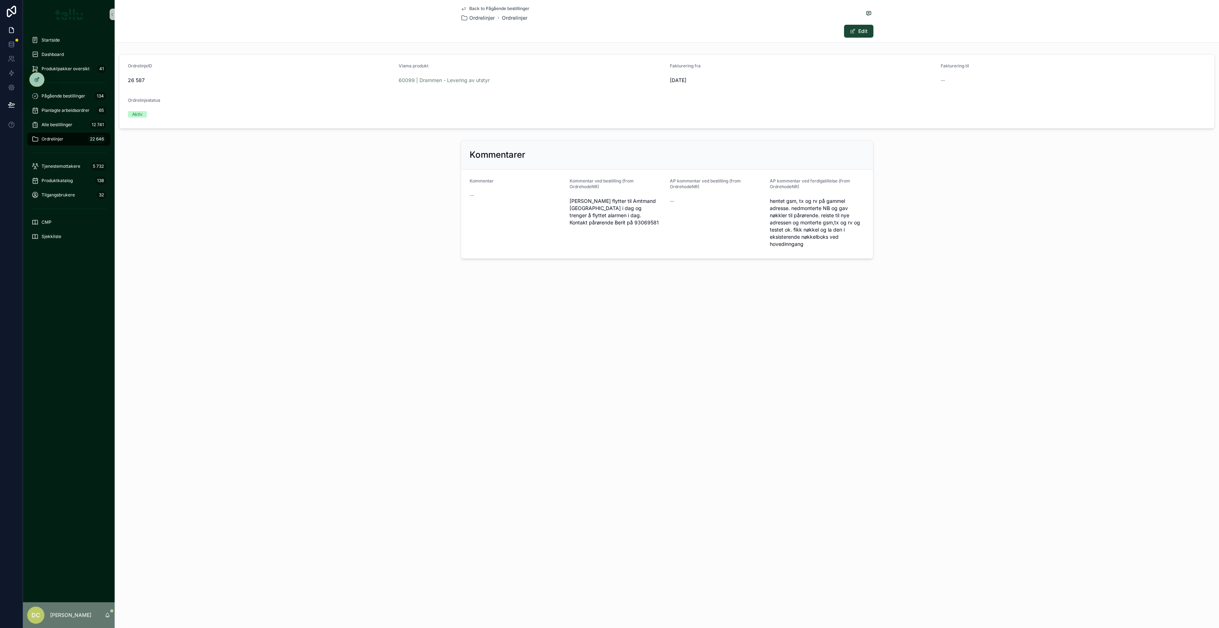
click at [607, 25] on button "Edit" at bounding box center [858, 31] width 29 height 13
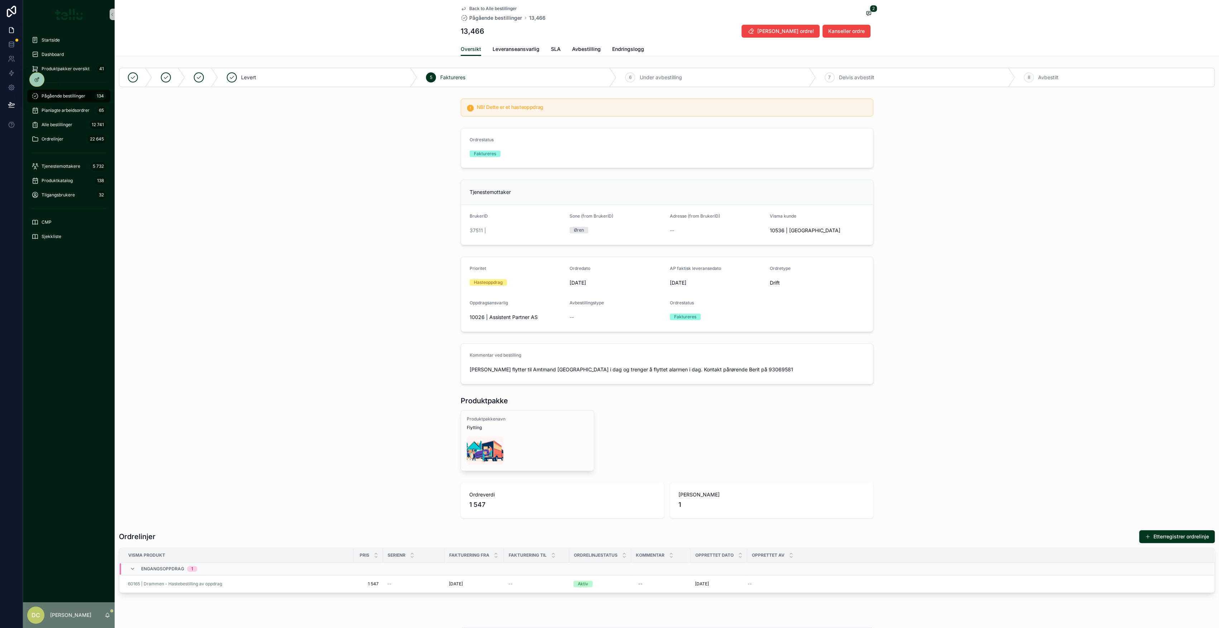
drag, startPoint x: 557, startPoint y: 305, endPoint x: 24, endPoint y: 107, distance: 568.4
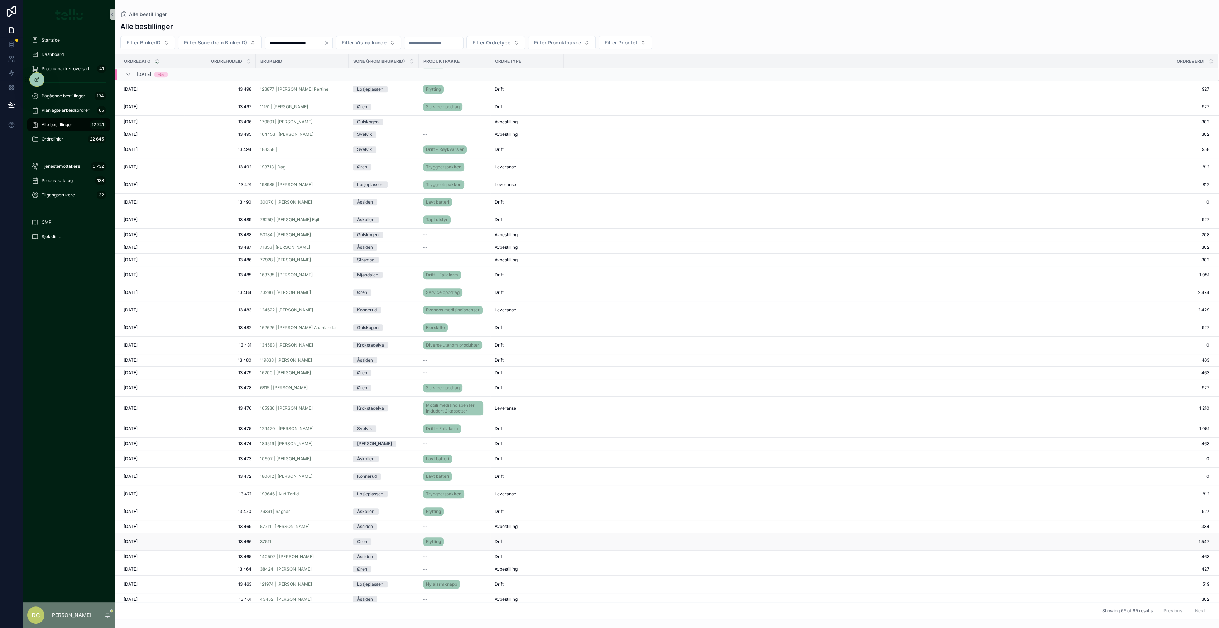
scroll to position [514, 0]
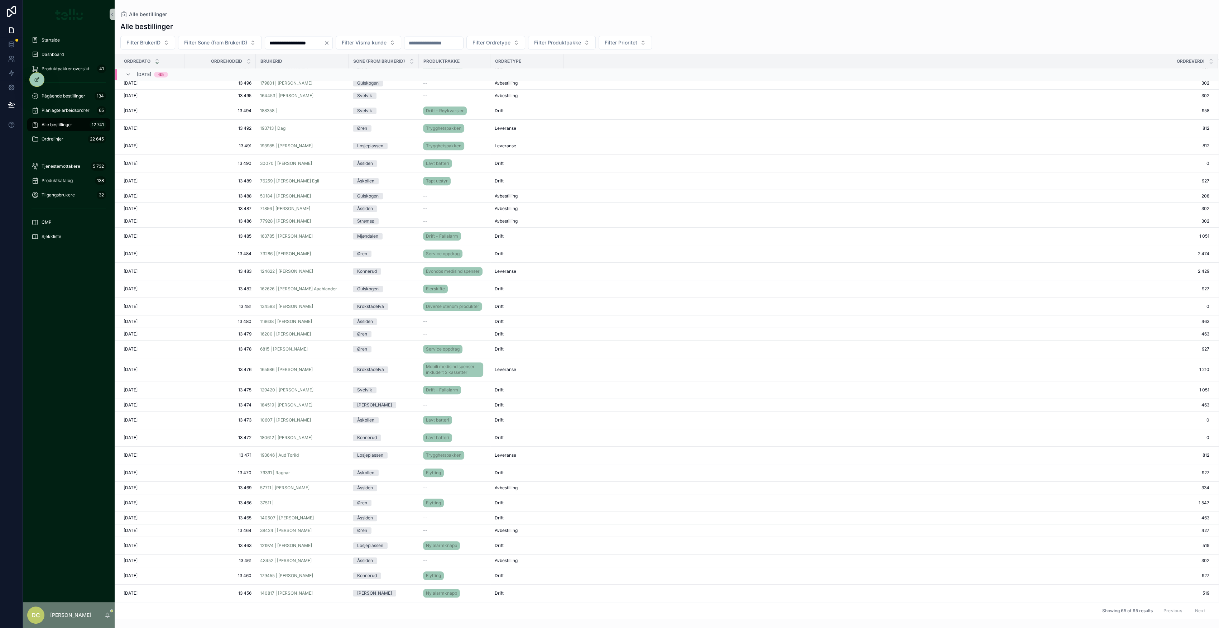
click at [327, 283] on div "79391 | Ragnar" at bounding box center [302, 473] width 84 height 6
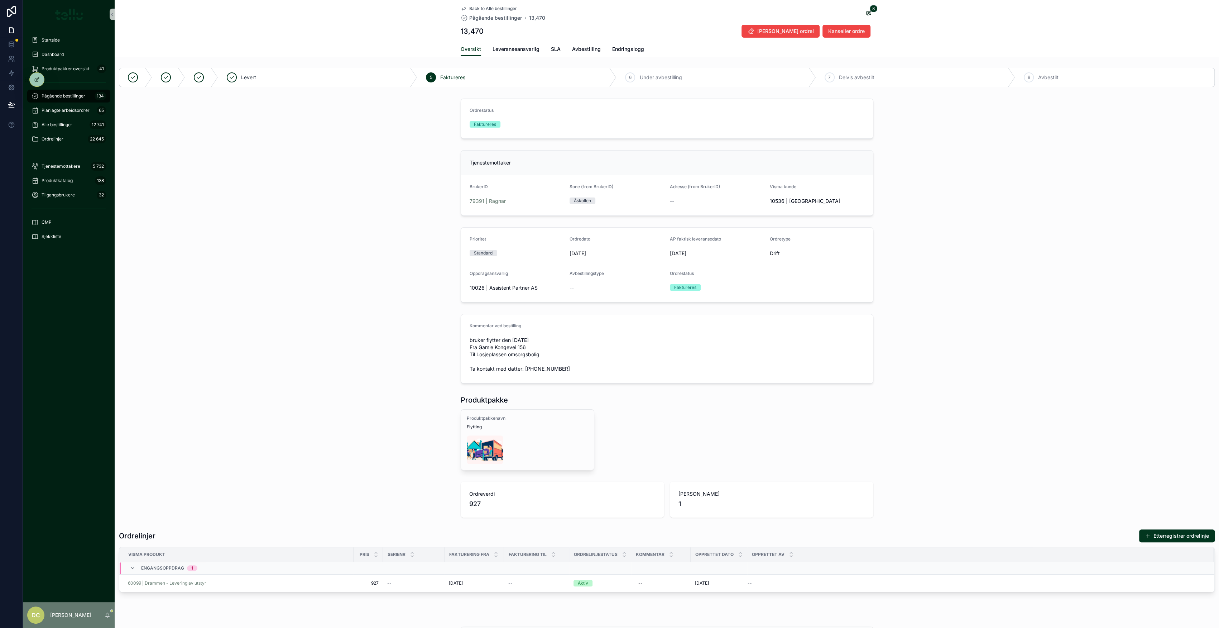
scroll to position [143, 0]
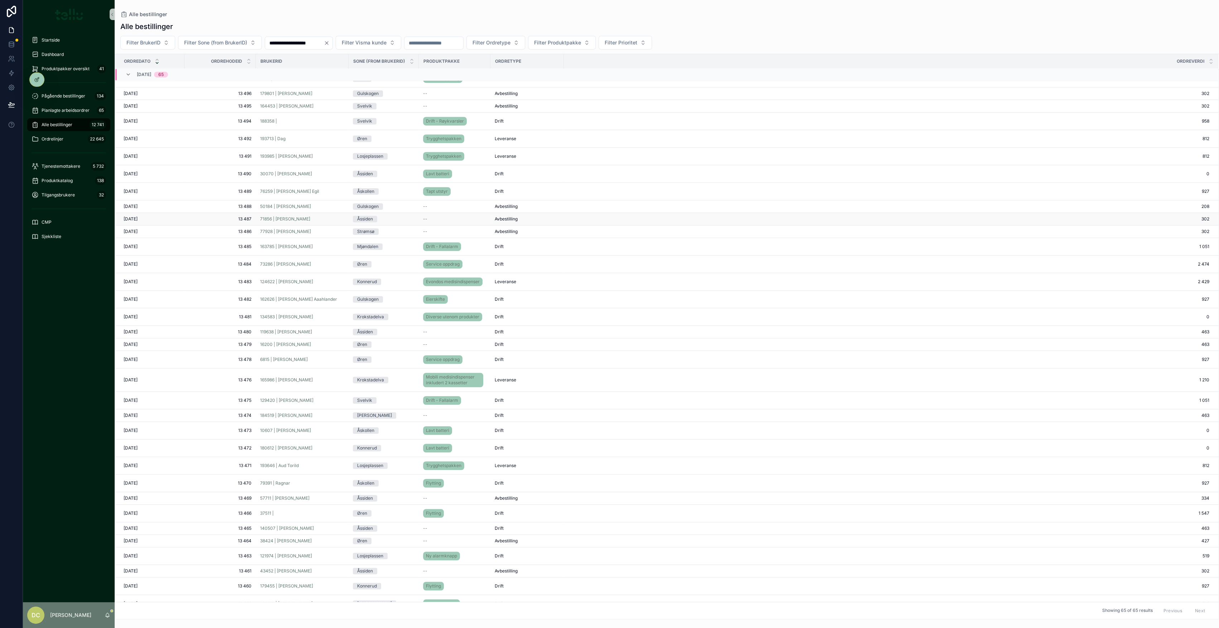
scroll to position [514, 0]
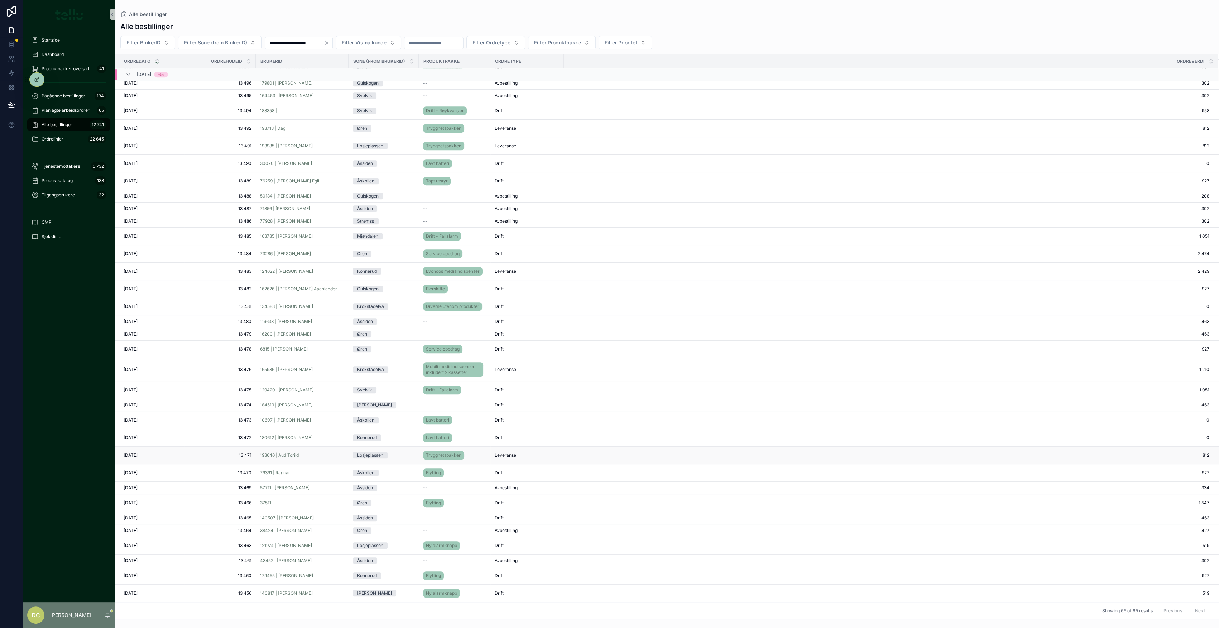
click at [330, 283] on div "193646 | Aud Torild" at bounding box center [302, 455] width 84 height 6
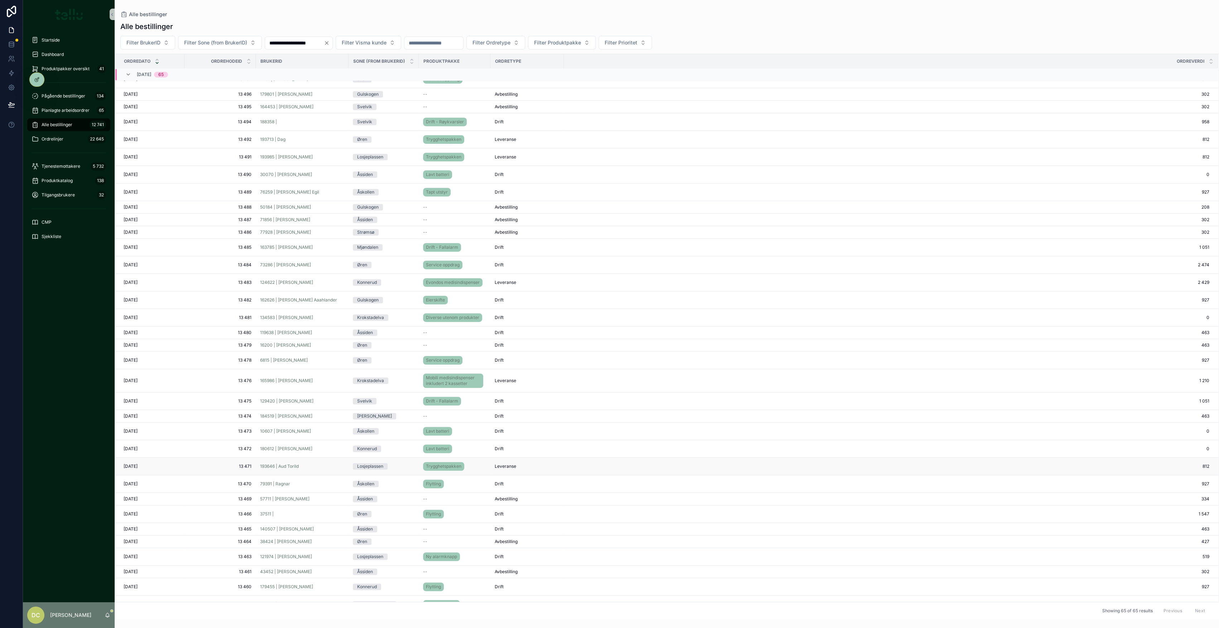
scroll to position [514, 0]
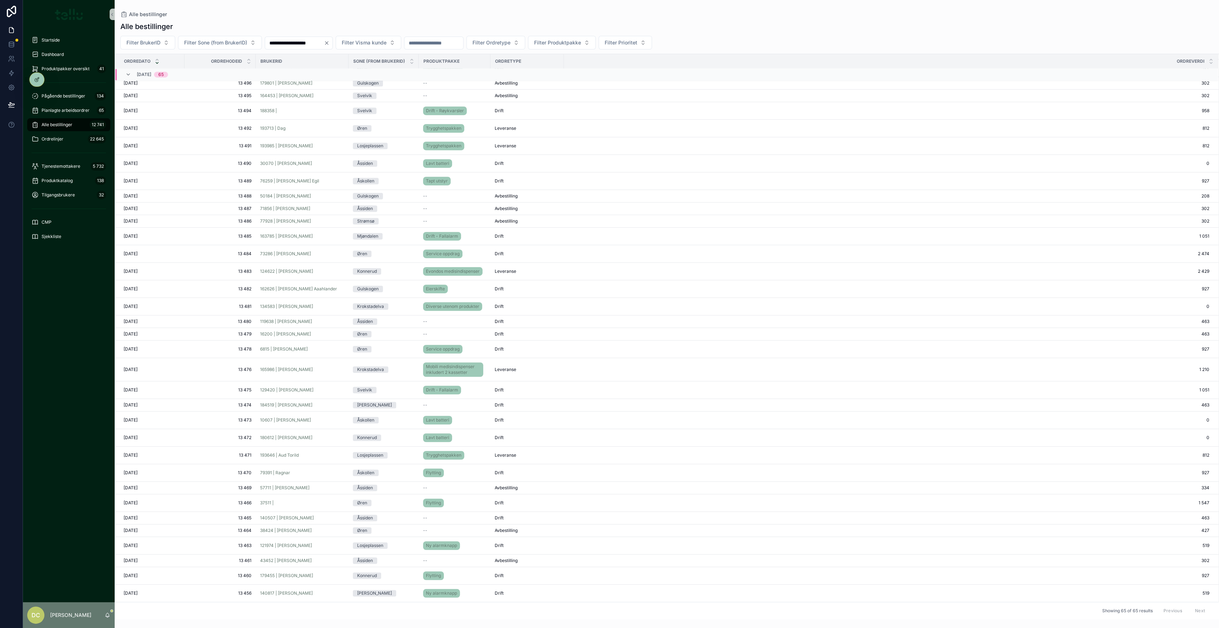
click at [323, 283] on div "184519 | [PERSON_NAME]" at bounding box center [302, 405] width 84 height 6
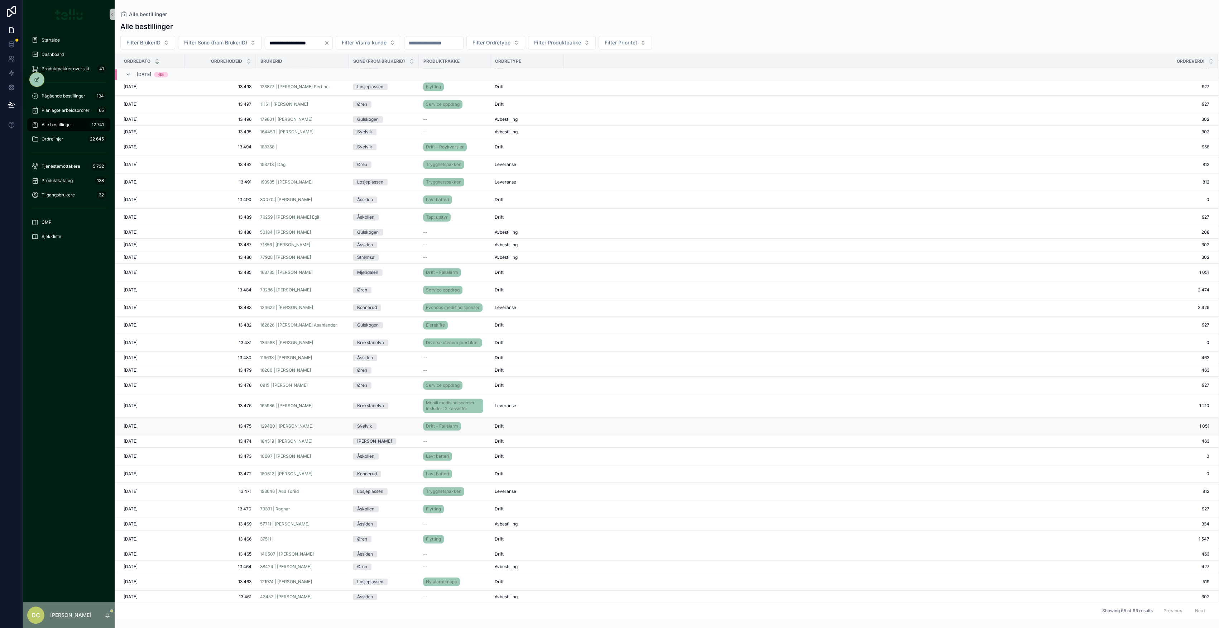
scroll to position [499, 0]
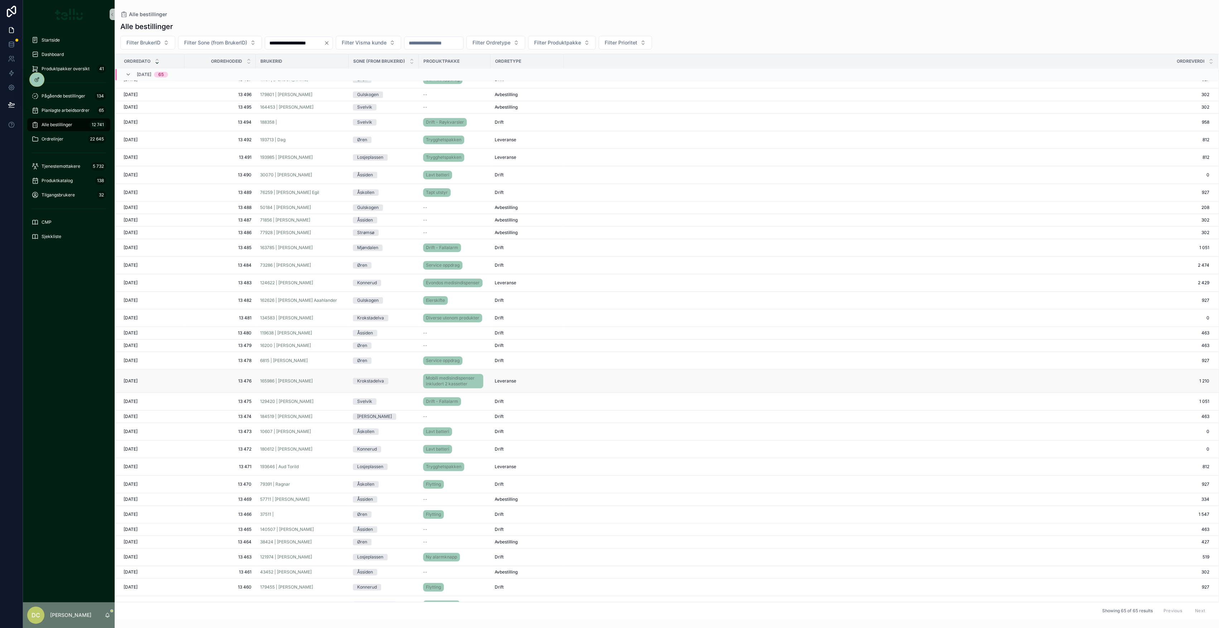
click at [306, 283] on div "165986 | [PERSON_NAME]" at bounding box center [302, 381] width 84 height 6
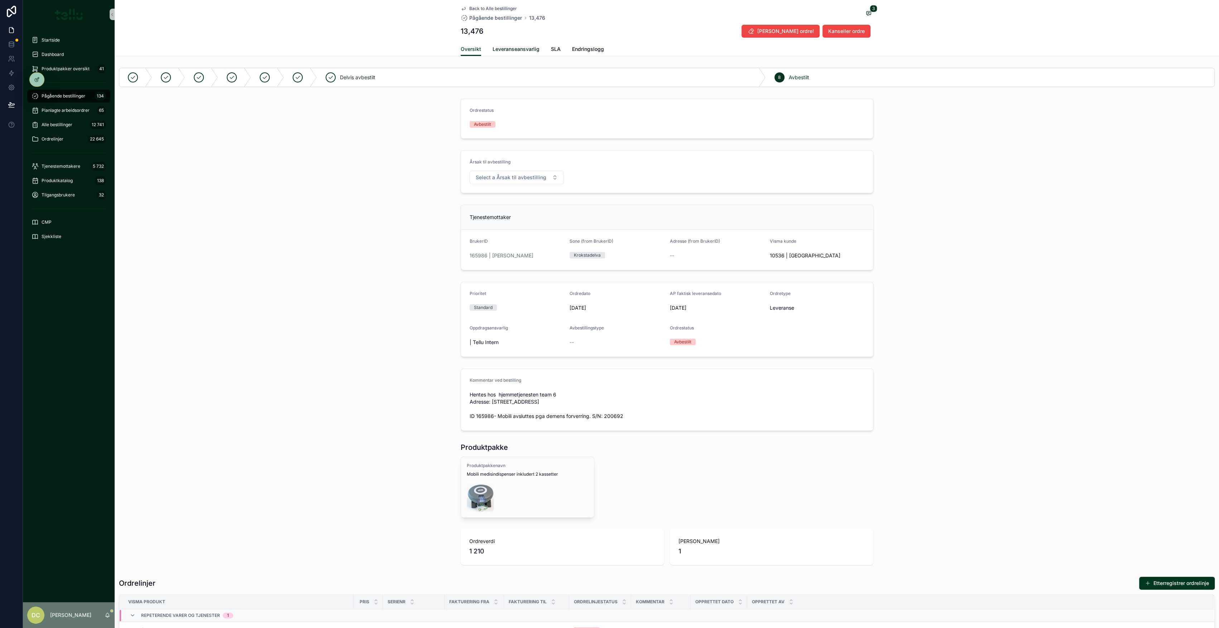
click at [495, 46] on span "Leveranseansvarlig" at bounding box center [515, 48] width 47 height 7
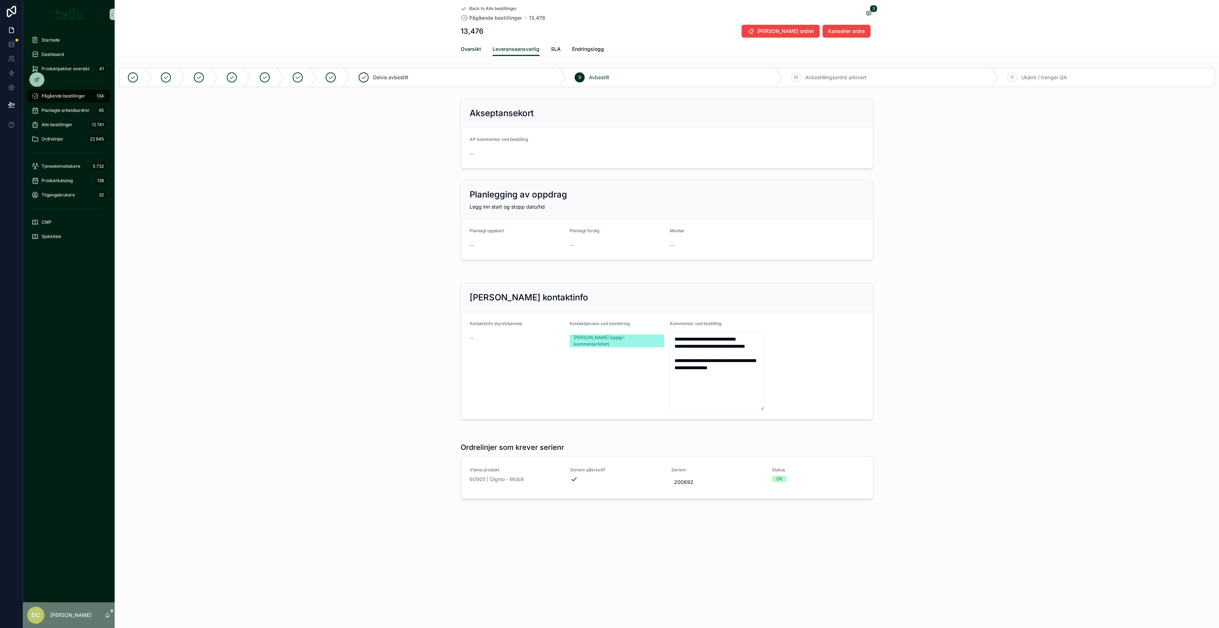
click at [464, 49] on span "Oversikt" at bounding box center [471, 48] width 20 height 7
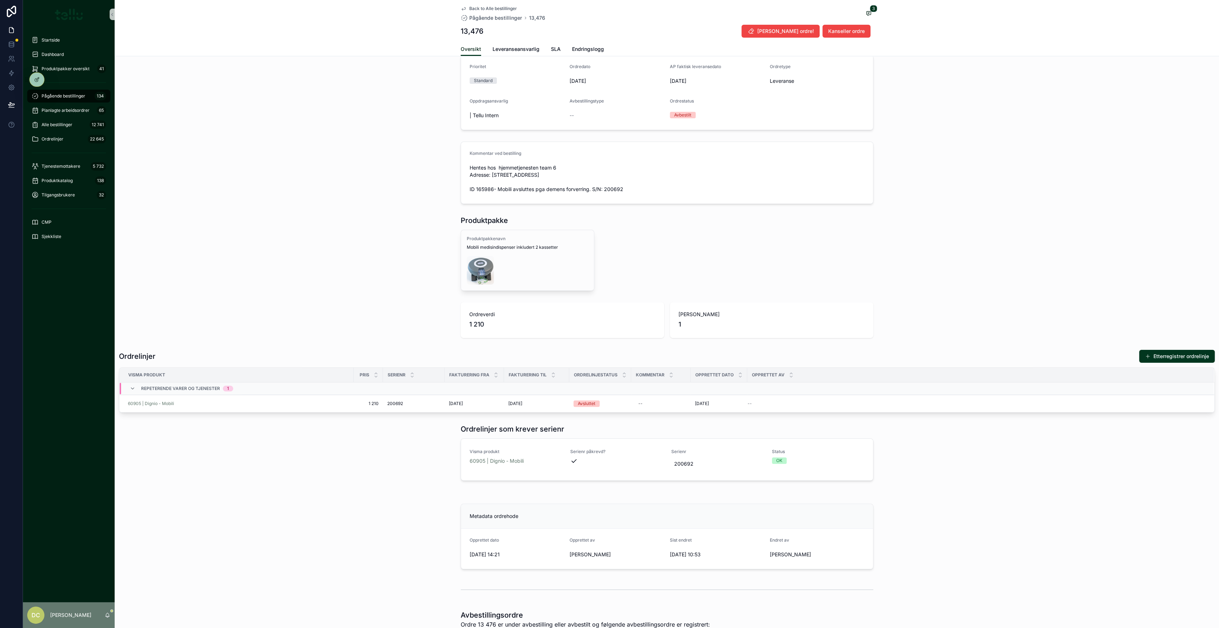
scroll to position [239, 0]
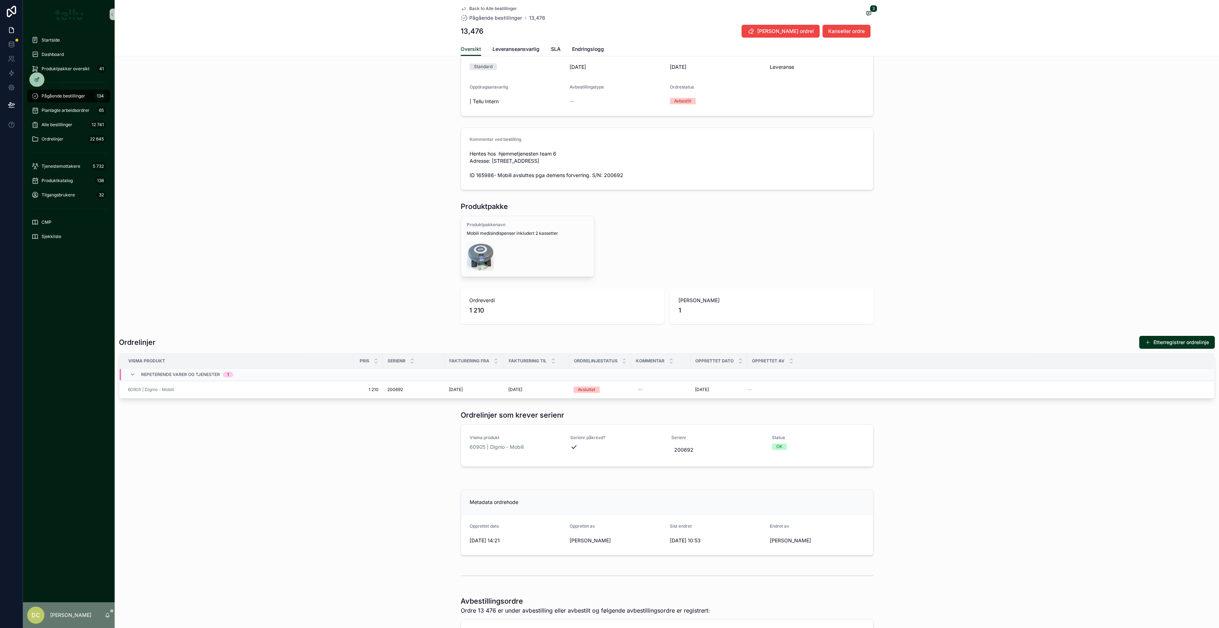
scroll to position [287, 0]
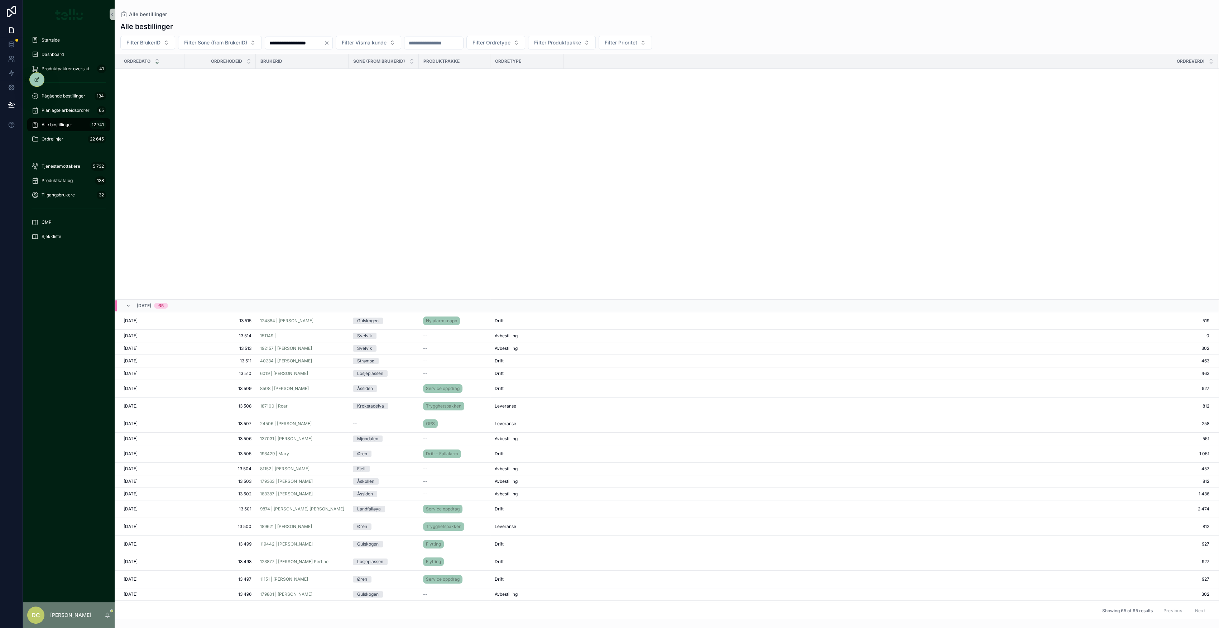
scroll to position [393, 0]
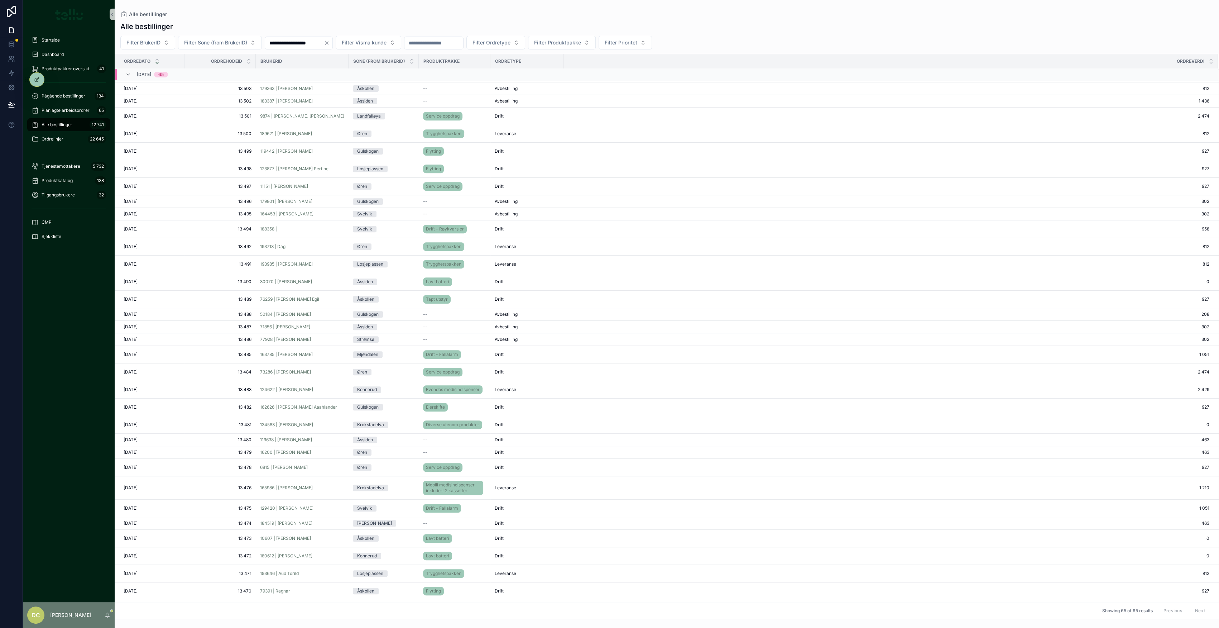
click at [337, 283] on div "134583 | [PERSON_NAME]" at bounding box center [302, 425] width 84 height 6
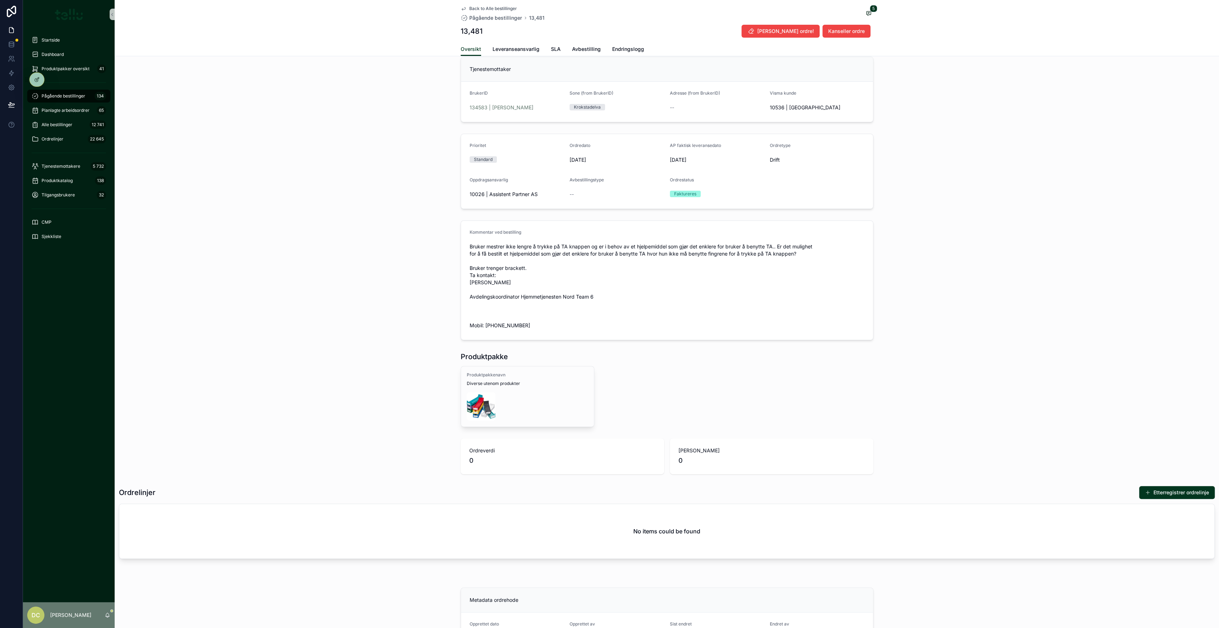
scroll to position [95, 0]
drag, startPoint x: 1154, startPoint y: 487, endPoint x: 923, endPoint y: 489, distance: 231.0
click at [607, 283] on button "Etterregistrer ordrelinje" at bounding box center [1177, 490] width 76 height 13
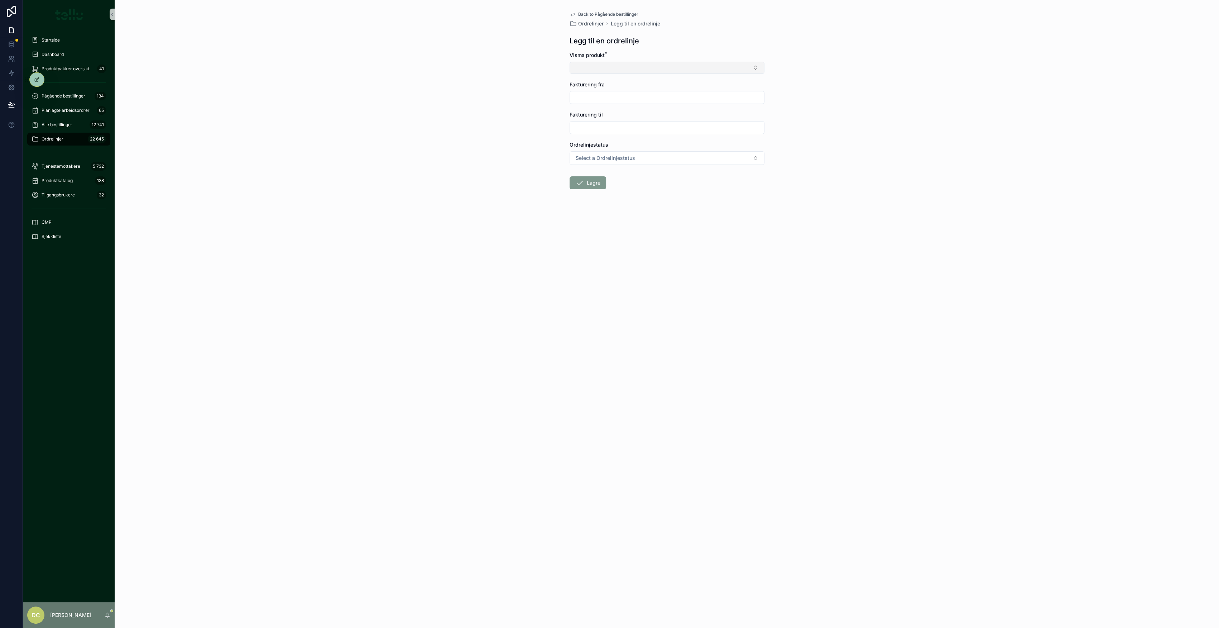
click at [607, 68] on button "Select Button" at bounding box center [666, 68] width 195 height 12
type input "********"
click at [607, 98] on span "60099 | Drammen - Levering av utstyr" at bounding box center [619, 95] width 91 height 7
click at [595, 97] on input "scrollable content" at bounding box center [667, 99] width 194 height 10
click at [607, 131] on html "Startside Dashboard Produktpakker oversikt 41 Pågående bestillinger 134 Planlag…" at bounding box center [609, 314] width 1219 height 628
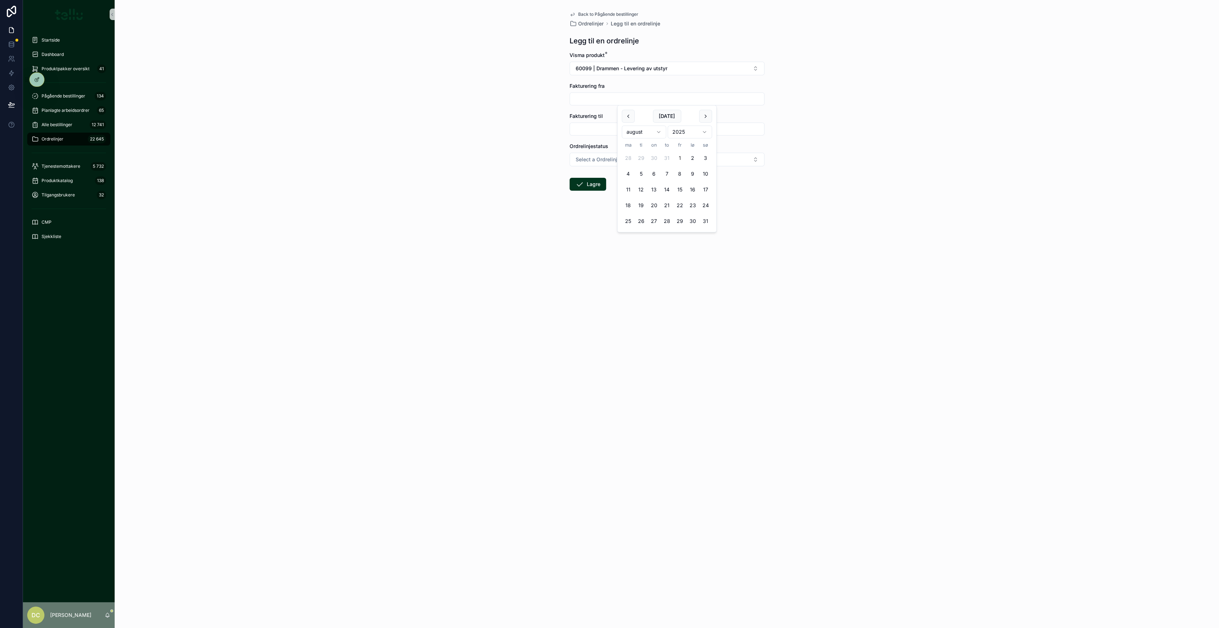
click at [607, 158] on button "1" at bounding box center [679, 158] width 13 height 13
type input "********"
click at [573, 231] on form "Visma produkt * 60099 | Drammen - Levering av utstyr Fakturering fra ******** F…" at bounding box center [666, 144] width 195 height 185
click at [607, 165] on button "Select a Ordrelinjestatus" at bounding box center [666, 160] width 195 height 14
click at [588, 210] on span "Aktiv" at bounding box center [583, 209] width 19 height 6
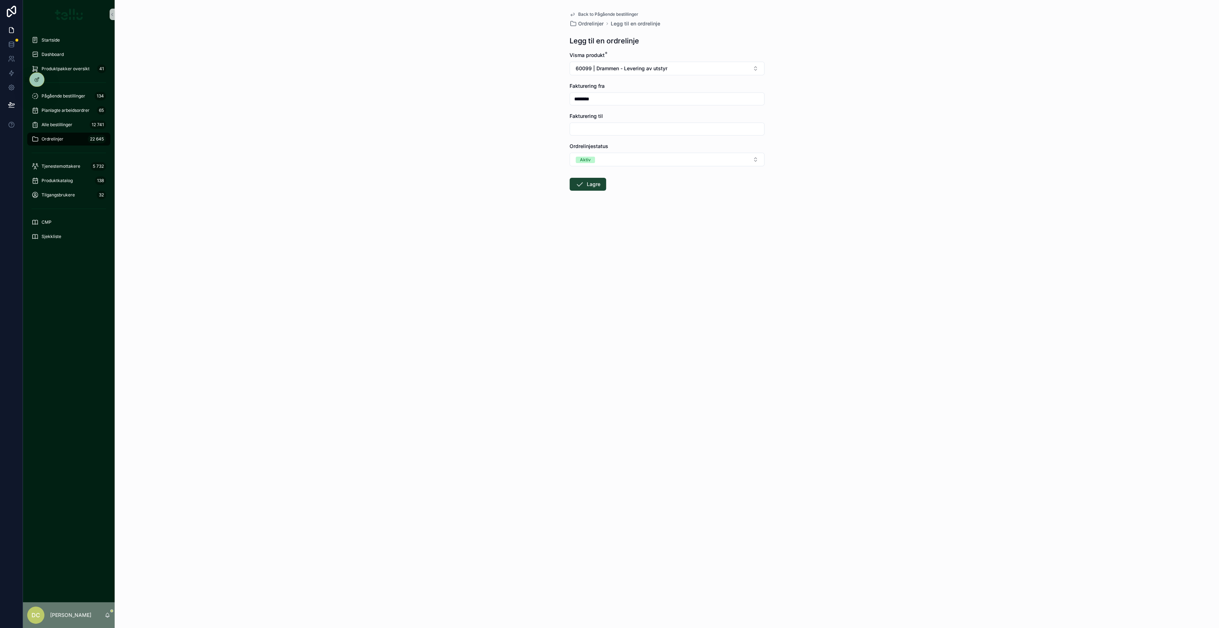
click at [589, 184] on button "Lagre" at bounding box center [587, 184] width 37 height 13
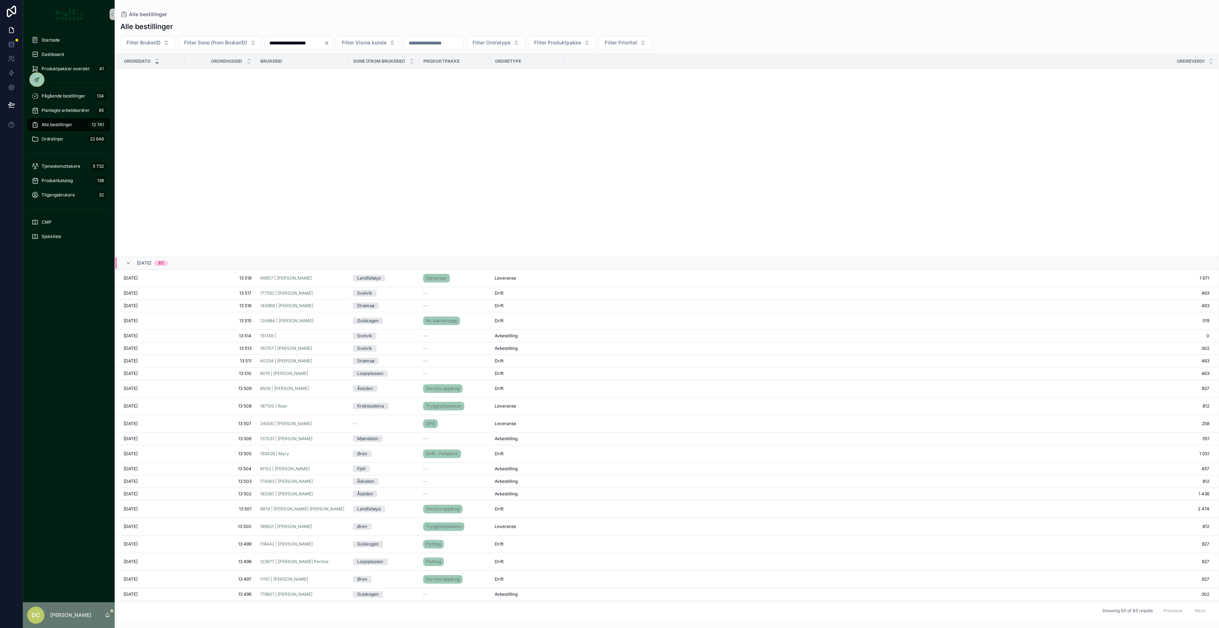
scroll to position [345, 0]
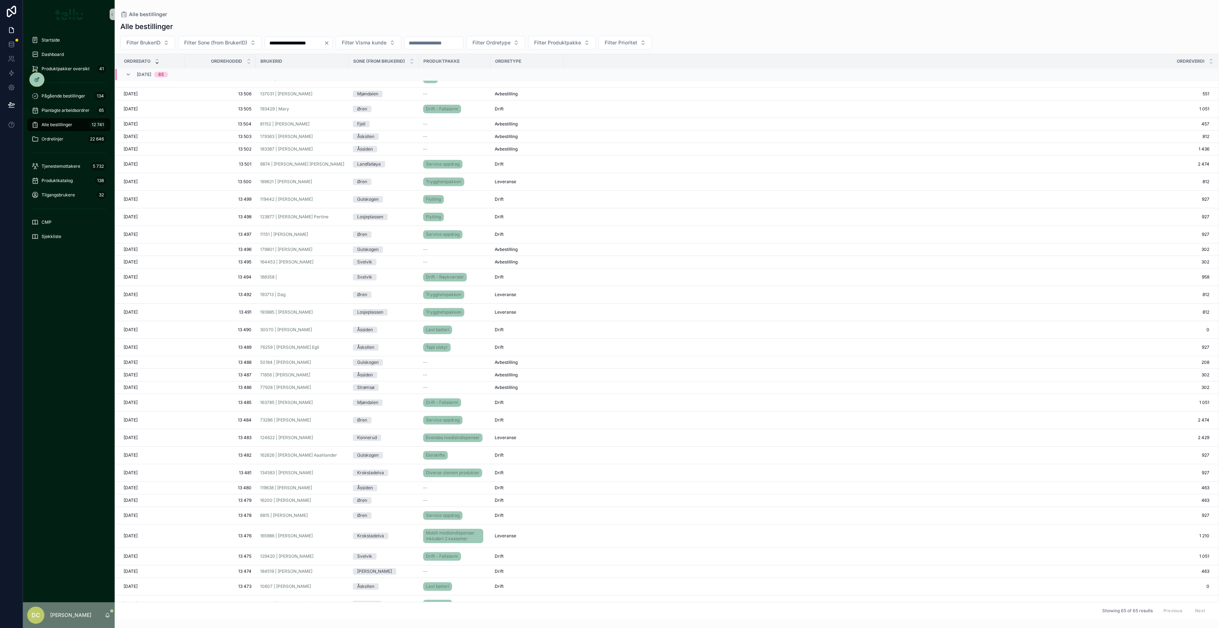
drag, startPoint x: 321, startPoint y: 436, endPoint x: 355, endPoint y: 436, distance: 34.7
click at [321, 283] on div "124622 | [PERSON_NAME]" at bounding box center [302, 437] width 84 height 6
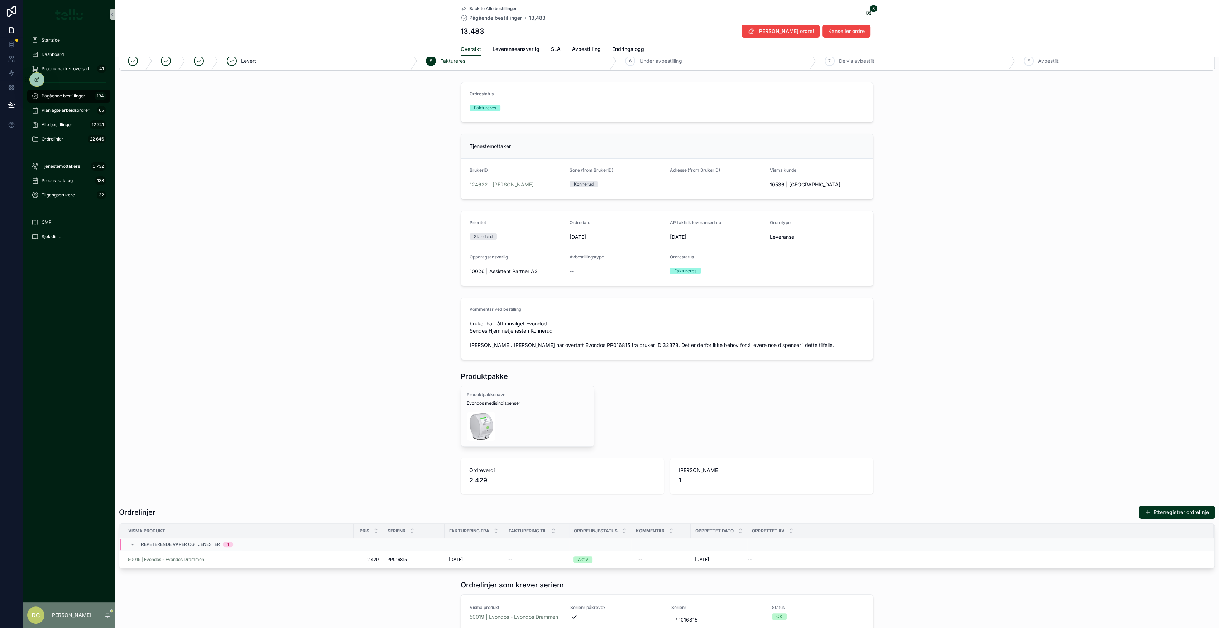
scroll to position [11, 0]
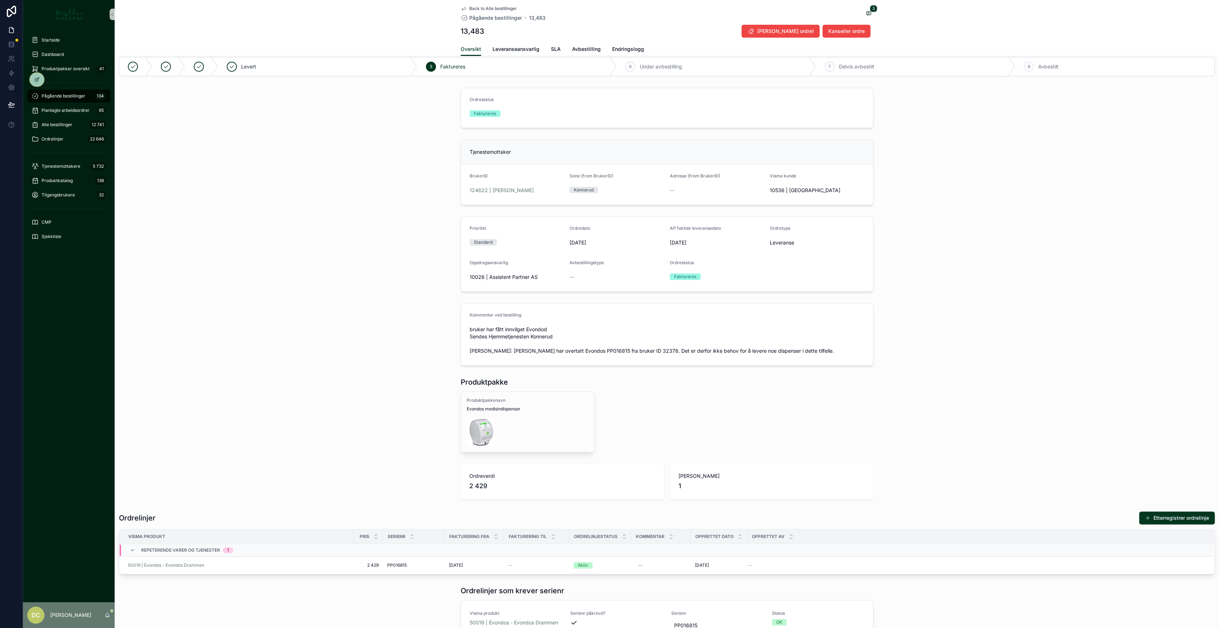
drag, startPoint x: 355, startPoint y: 437, endPoint x: 354, endPoint y: 432, distance: 5.0
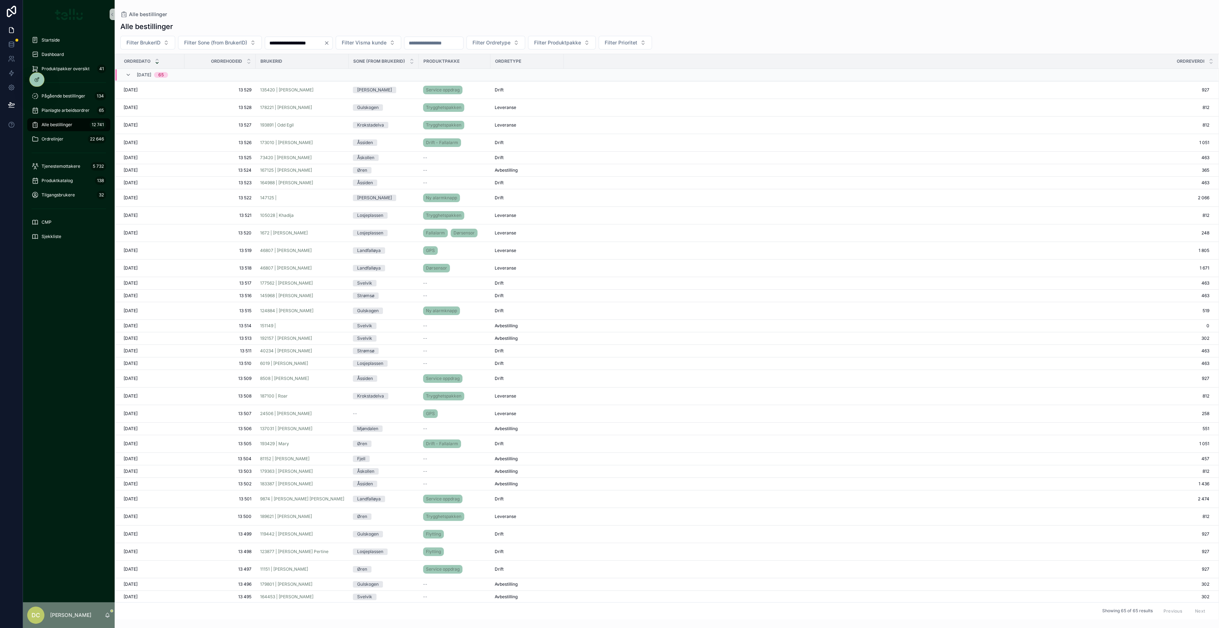
drag, startPoint x: 335, startPoint y: 411, endPoint x: 345, endPoint y: 421, distance: 14.2
click at [335, 283] on div "24506 | [PERSON_NAME]" at bounding box center [302, 413] width 84 height 6
click at [327, 283] on div "8508 | [PERSON_NAME]" at bounding box center [302, 378] width 84 height 6
click at [332, 283] on div "192157 | [PERSON_NAME]" at bounding box center [302, 338] width 84 height 6
click at [335, 265] on div "46807 | [PERSON_NAME]" at bounding box center [302, 268] width 84 height 6
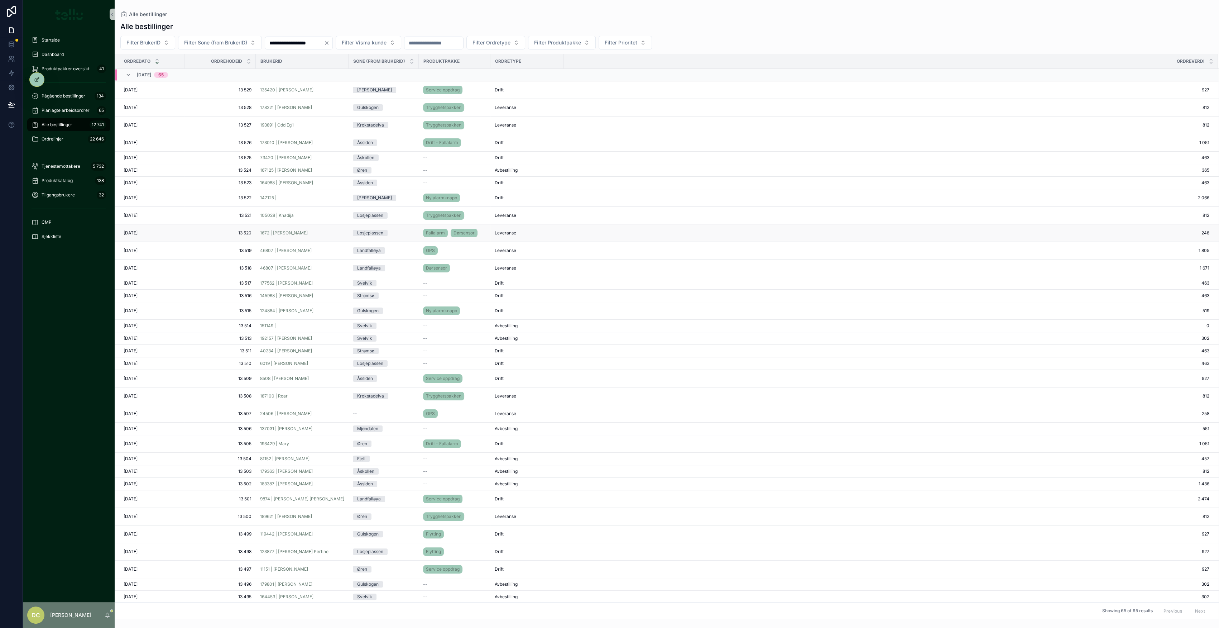
click at [337, 230] on div "1672 | [PERSON_NAME]" at bounding box center [302, 233] width 84 height 6
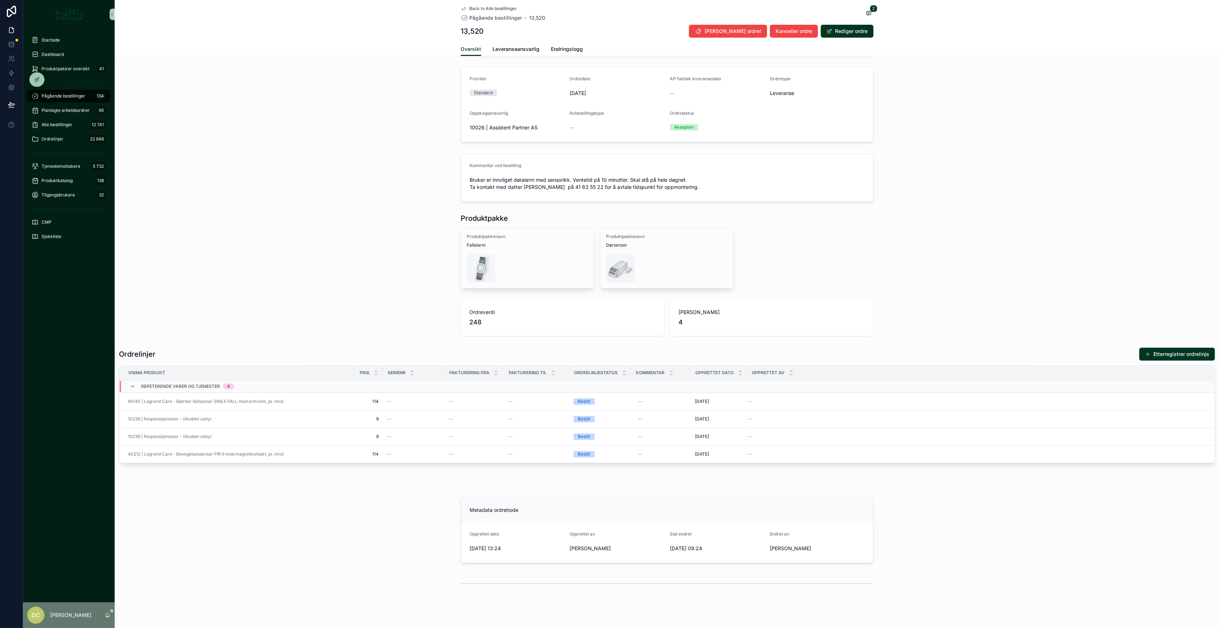
scroll to position [191, 0]
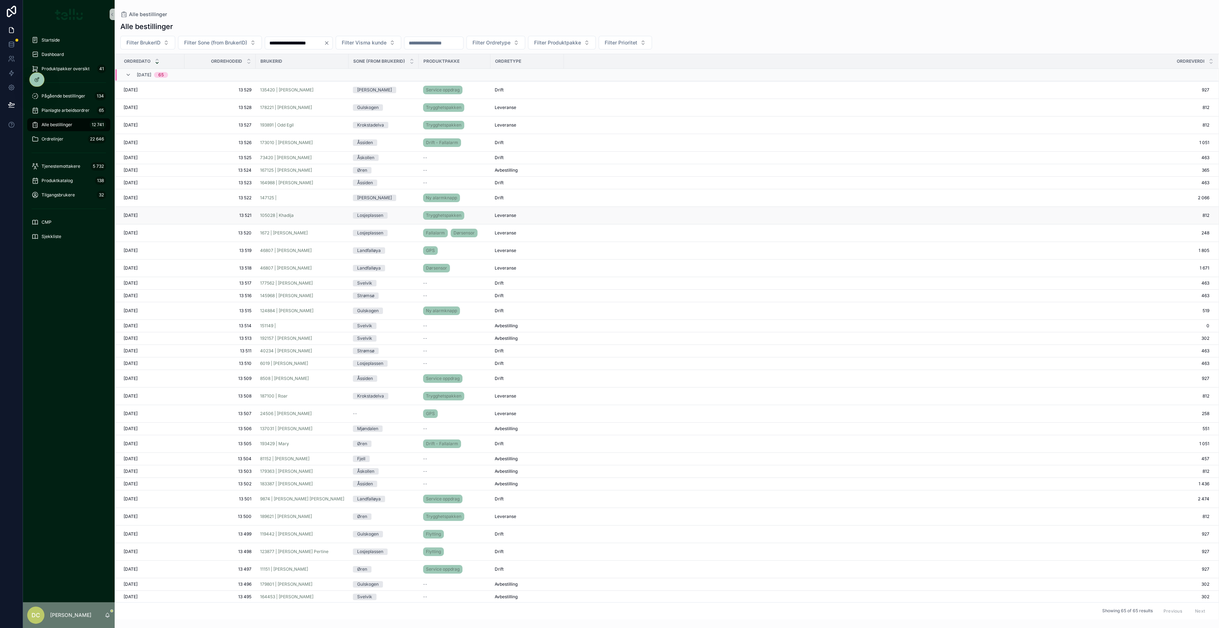
click at [336, 213] on div "105028 | Khadija" at bounding box center [302, 215] width 84 height 6
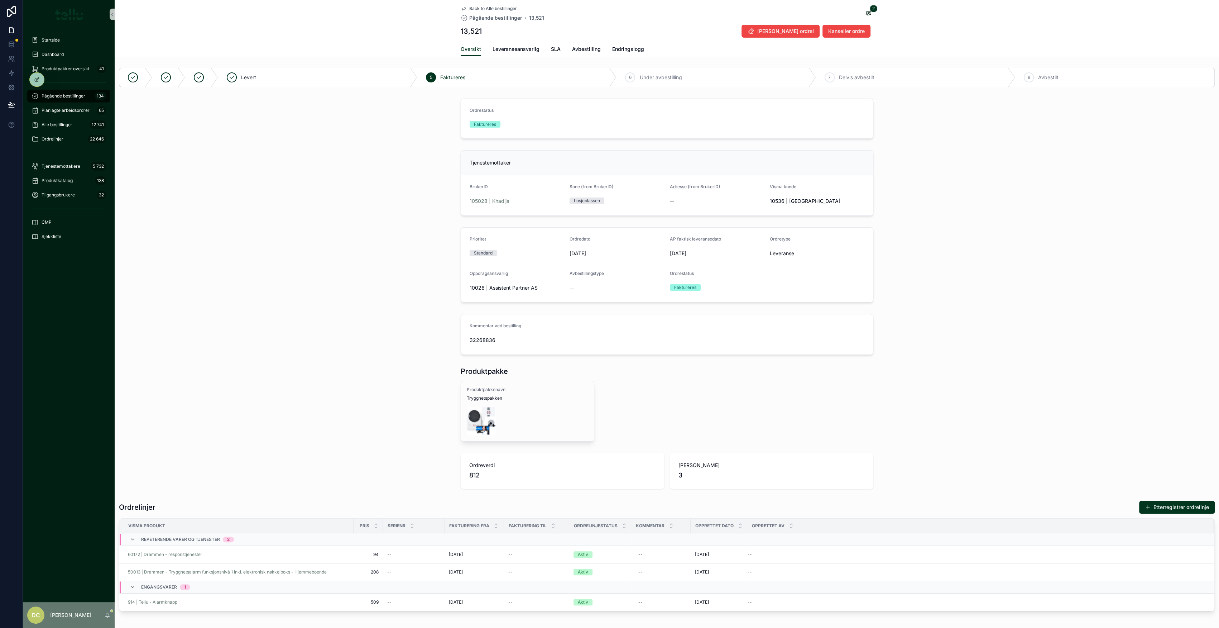
drag, startPoint x: 303, startPoint y: 397, endPoint x: 307, endPoint y: 393, distance: 6.3
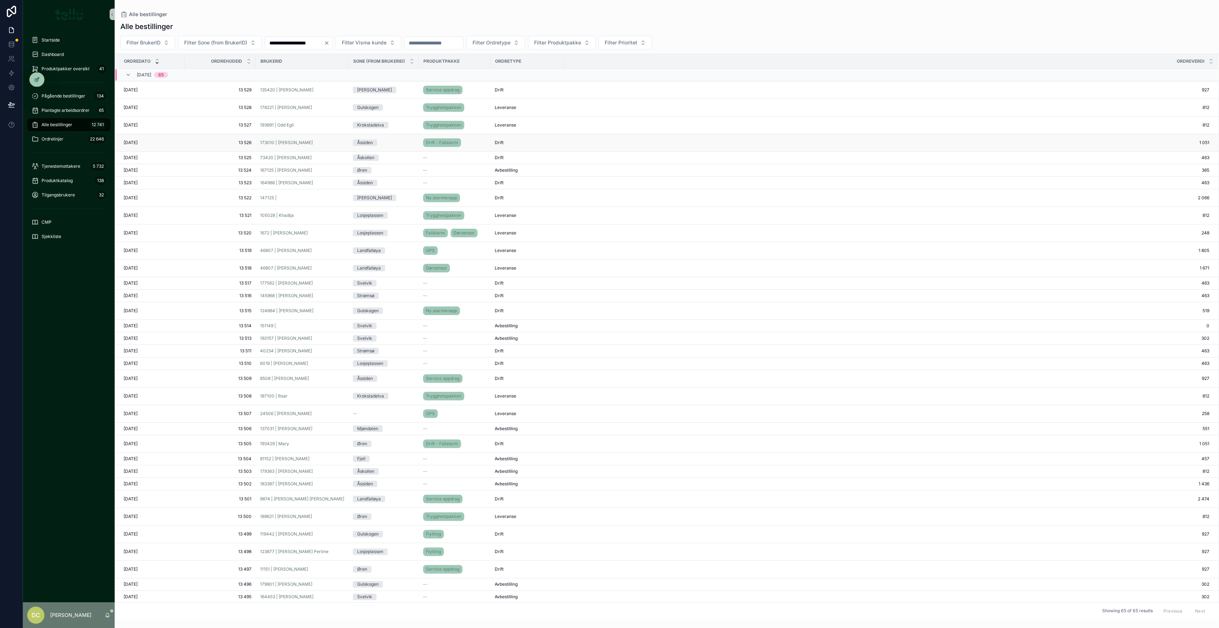
click at [320, 140] on div "173010 | [PERSON_NAME]" at bounding box center [302, 143] width 84 height 6
click at [322, 107] on div "178221 | [PERSON_NAME]" at bounding box center [302, 108] width 84 height 6
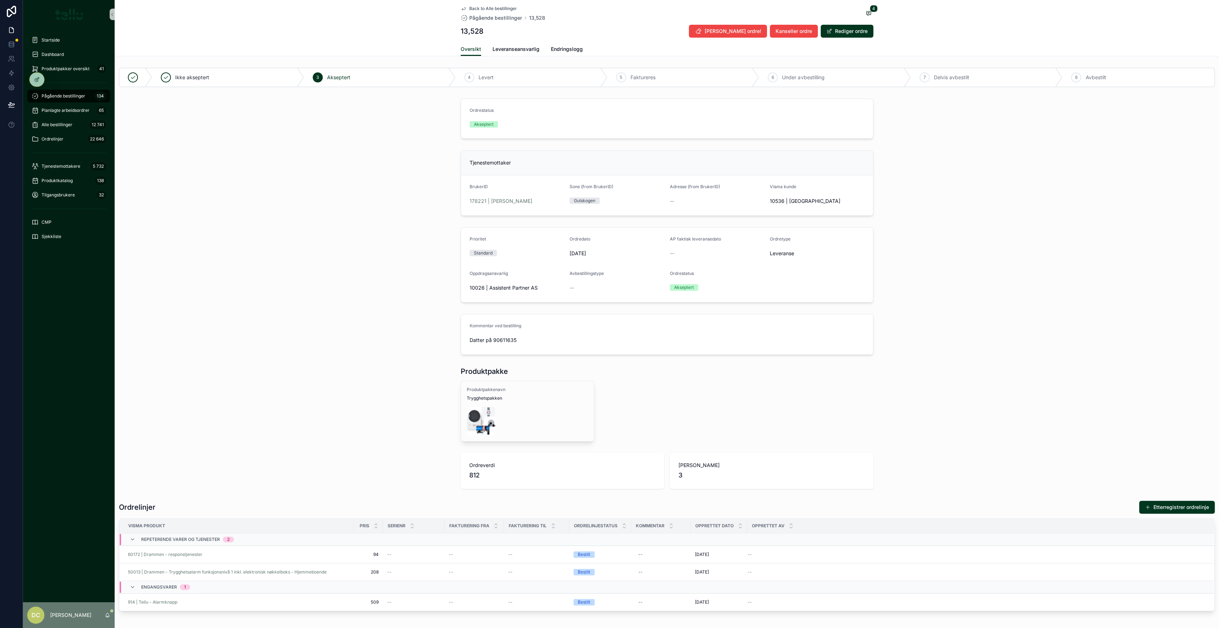
drag, startPoint x: 325, startPoint y: 388, endPoint x: 326, endPoint y: 384, distance: 3.9
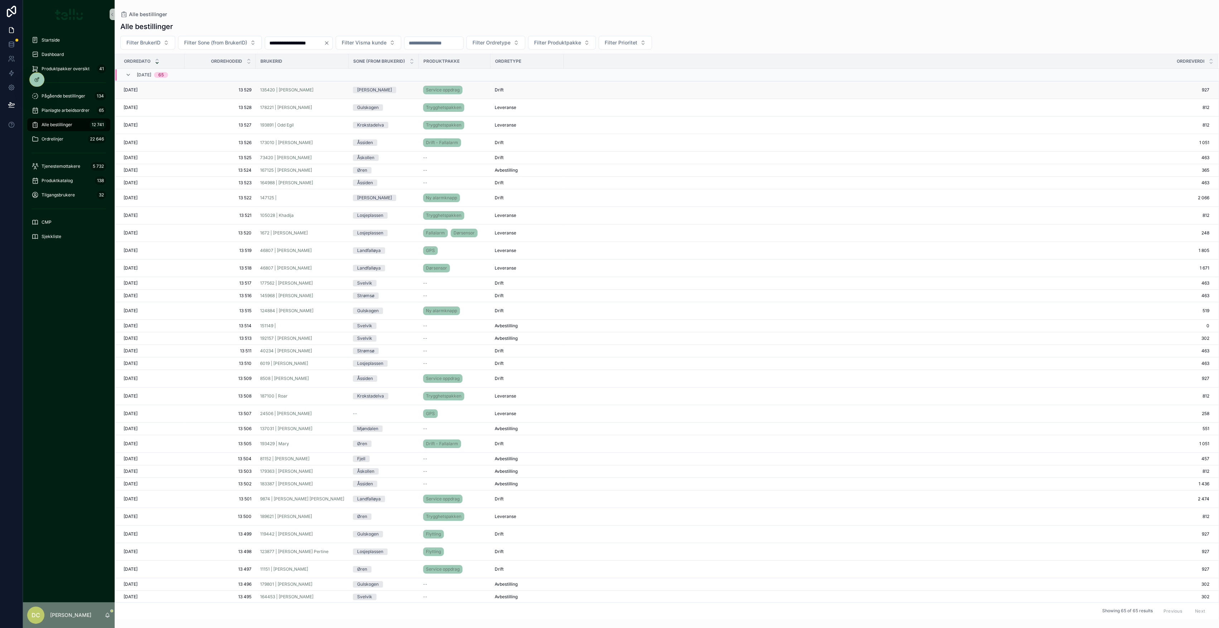
click at [227, 89] on span "13 529" at bounding box center [220, 90] width 63 height 6
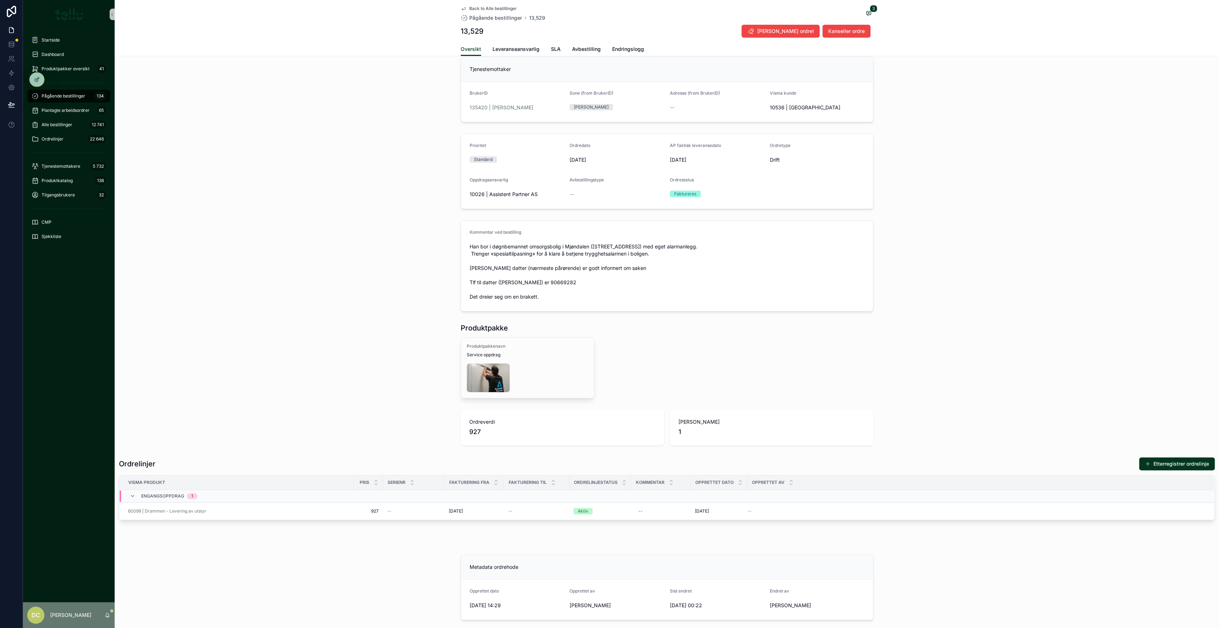
scroll to position [78, 0]
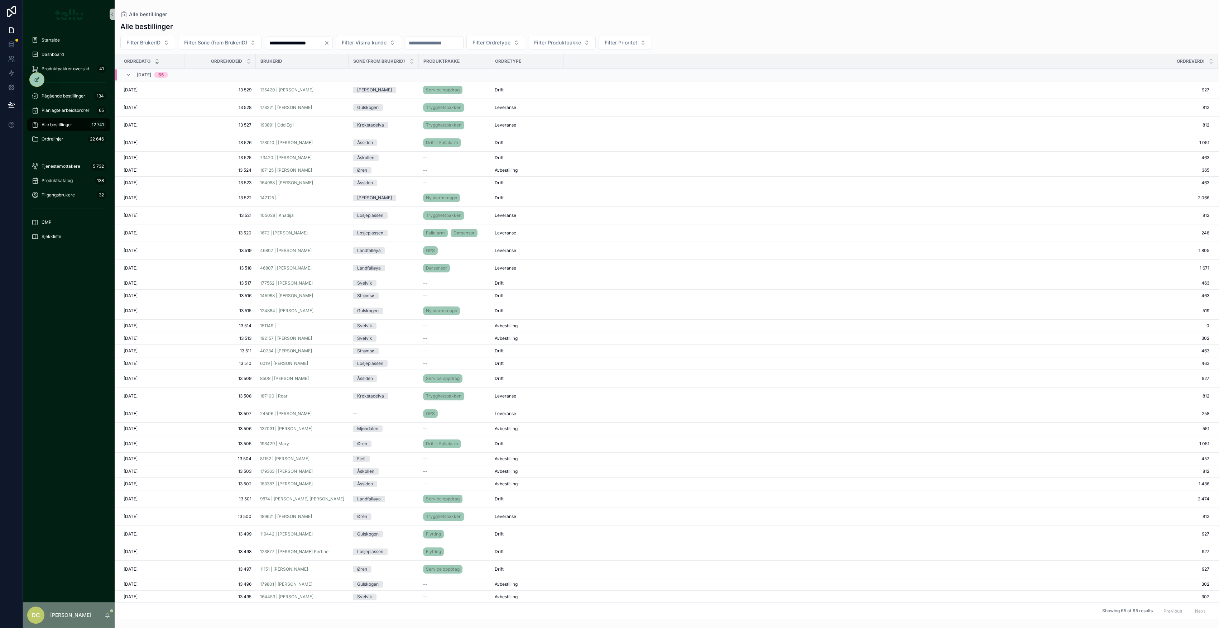
click at [289, 43] on input "**********" at bounding box center [294, 43] width 59 height 10
click at [345, 117] on button "10" at bounding box center [343, 118] width 13 height 13
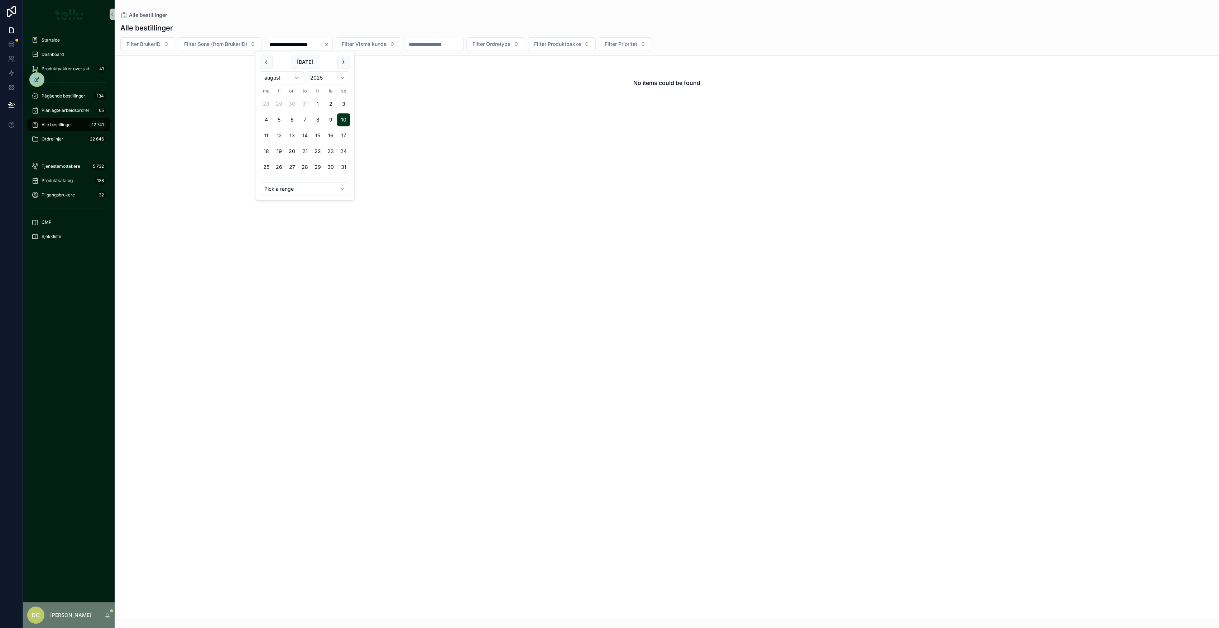
click at [345, 137] on button "17" at bounding box center [343, 135] width 13 height 13
type input "**********"
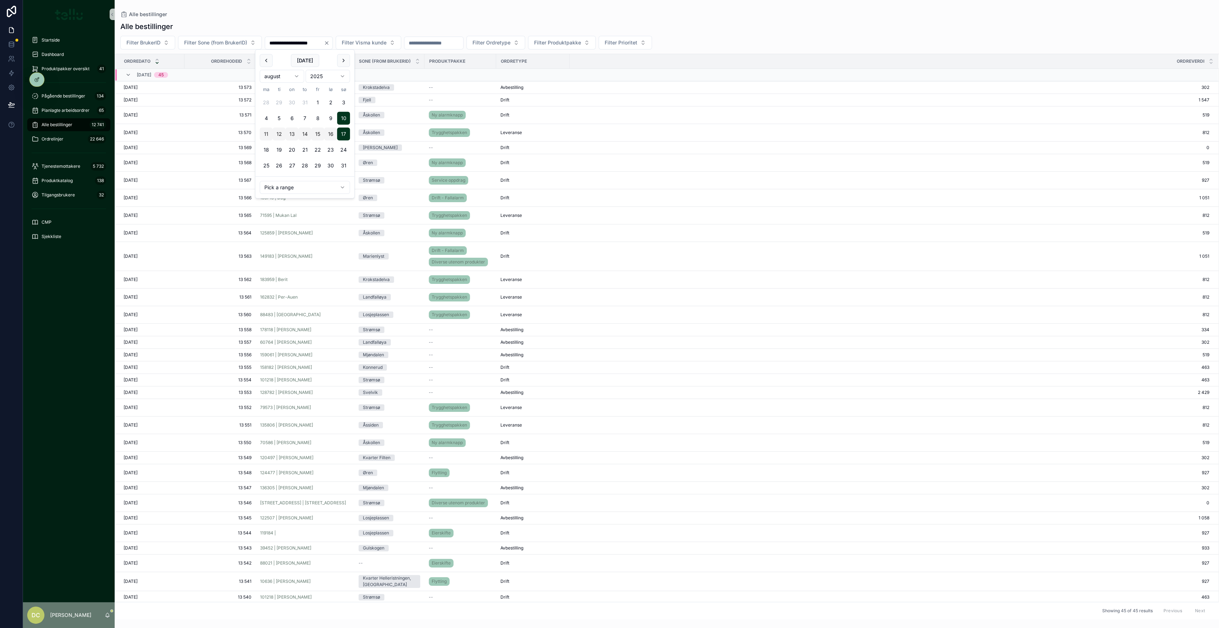
click at [607, 31] on div "Alle bestillinger" at bounding box center [666, 26] width 1093 height 10
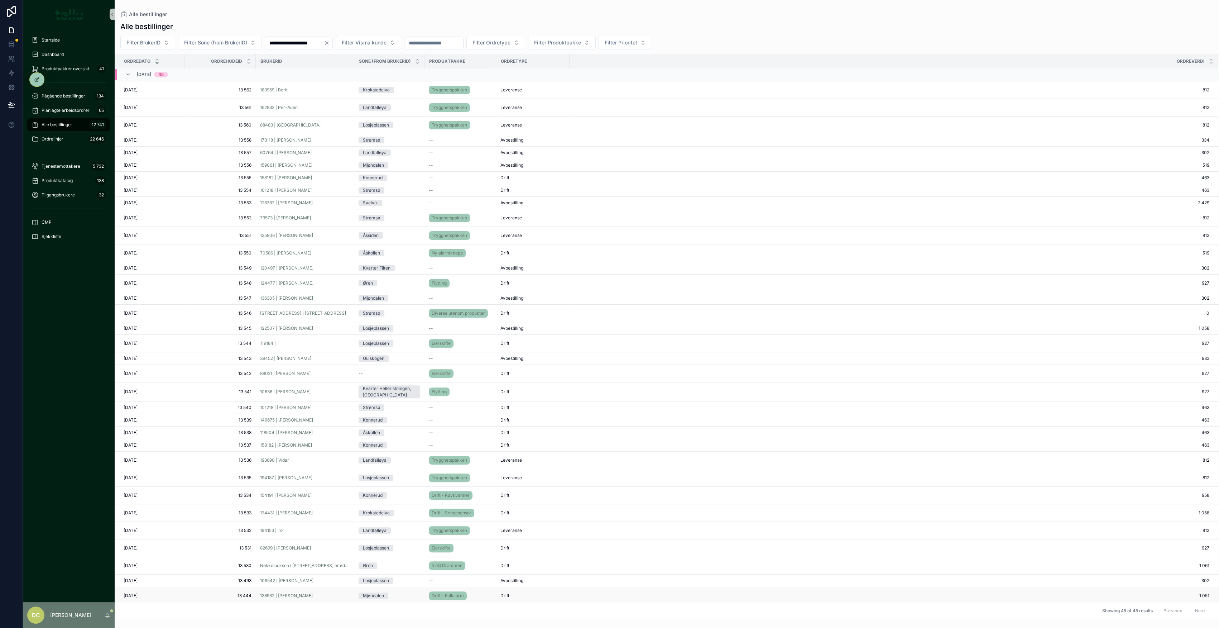
click at [331, 283] on div "138932 | [PERSON_NAME]" at bounding box center [305, 595] width 90 height 6
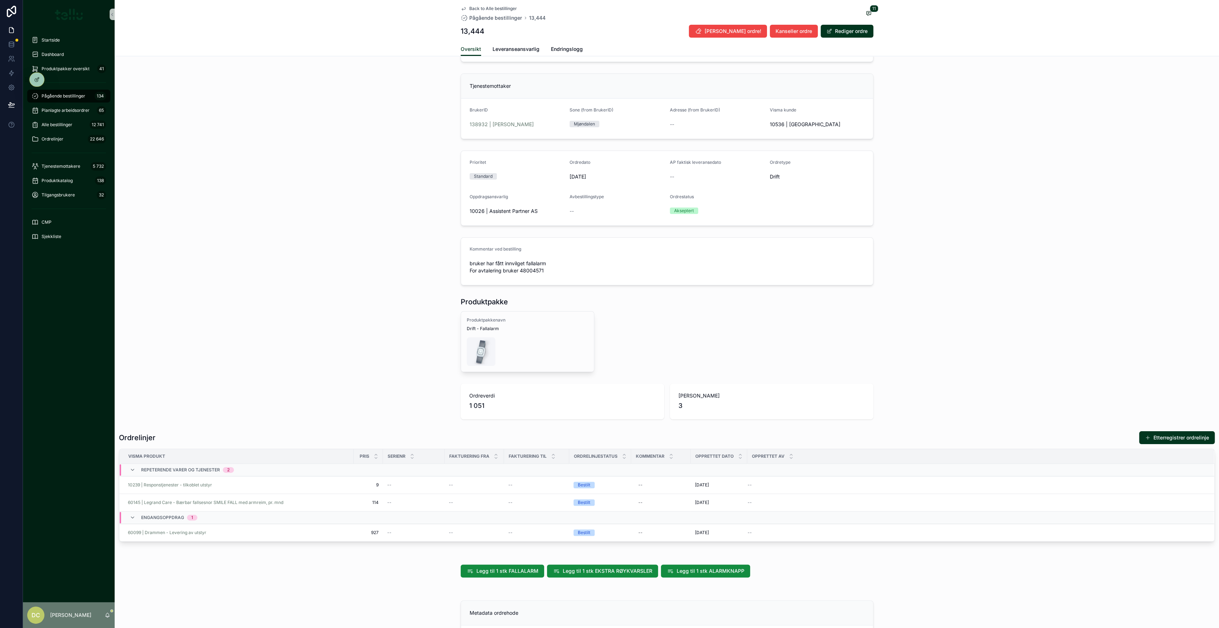
scroll to position [143, 0]
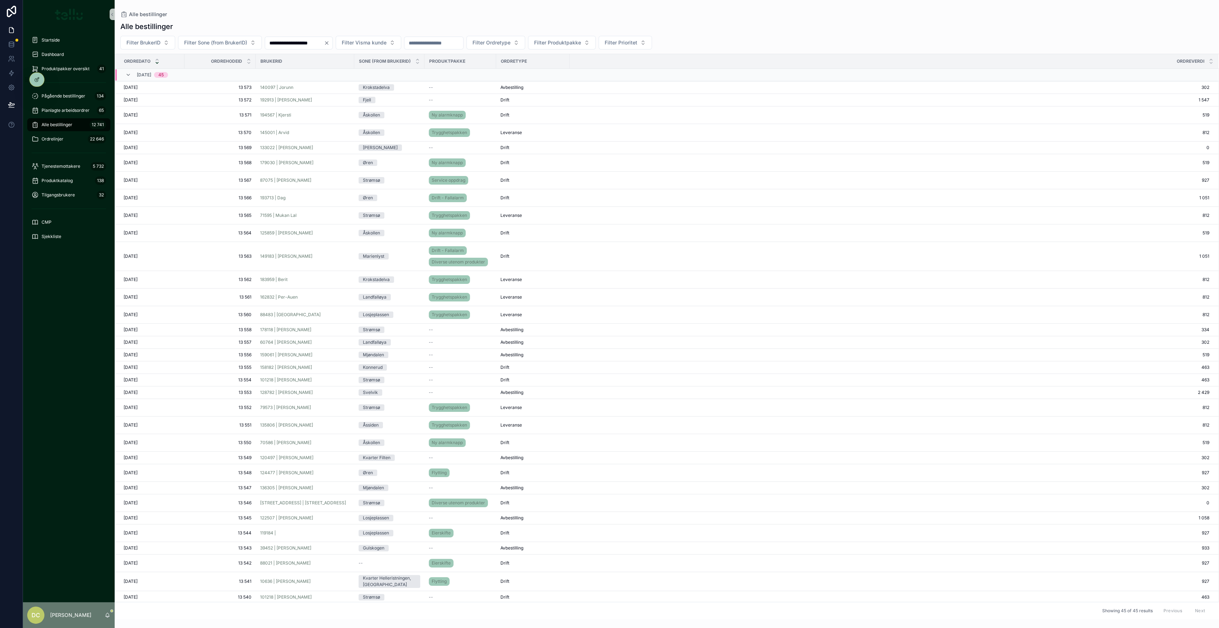
scroll to position [200, 0]
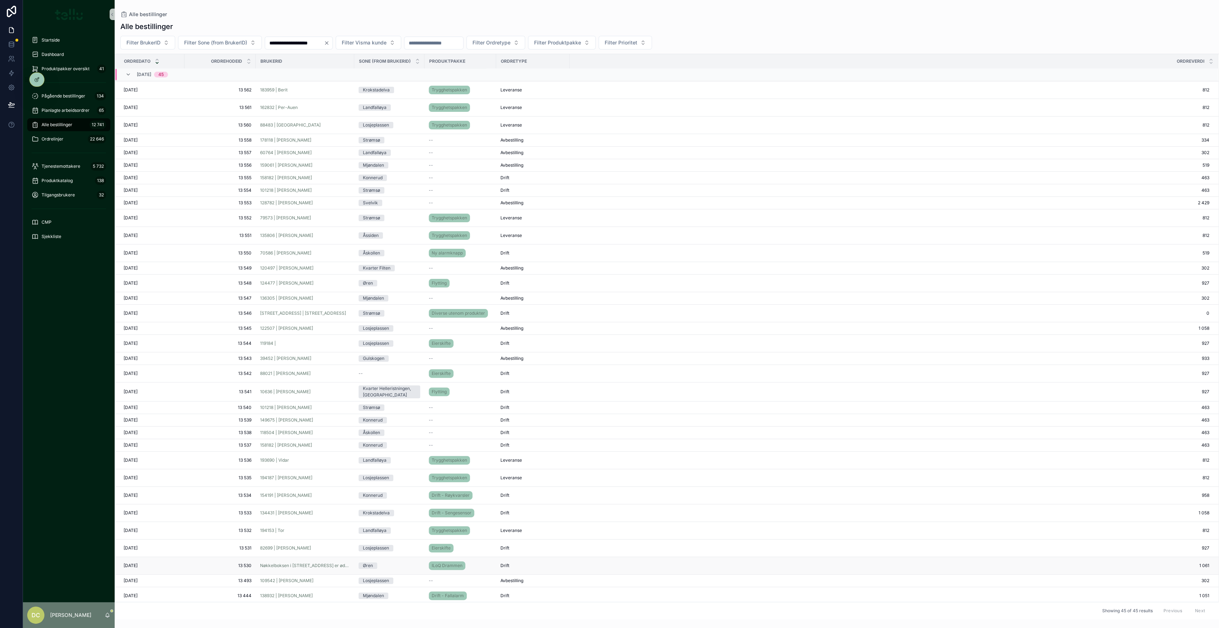
click at [212, 283] on td "13 530 13 530" at bounding box center [219, 566] width 71 height 18
drag, startPoint x: 209, startPoint y: 561, endPoint x: 228, endPoint y: 562, distance: 19.4
click at [208, 283] on span "13 530" at bounding box center [220, 565] width 63 height 6
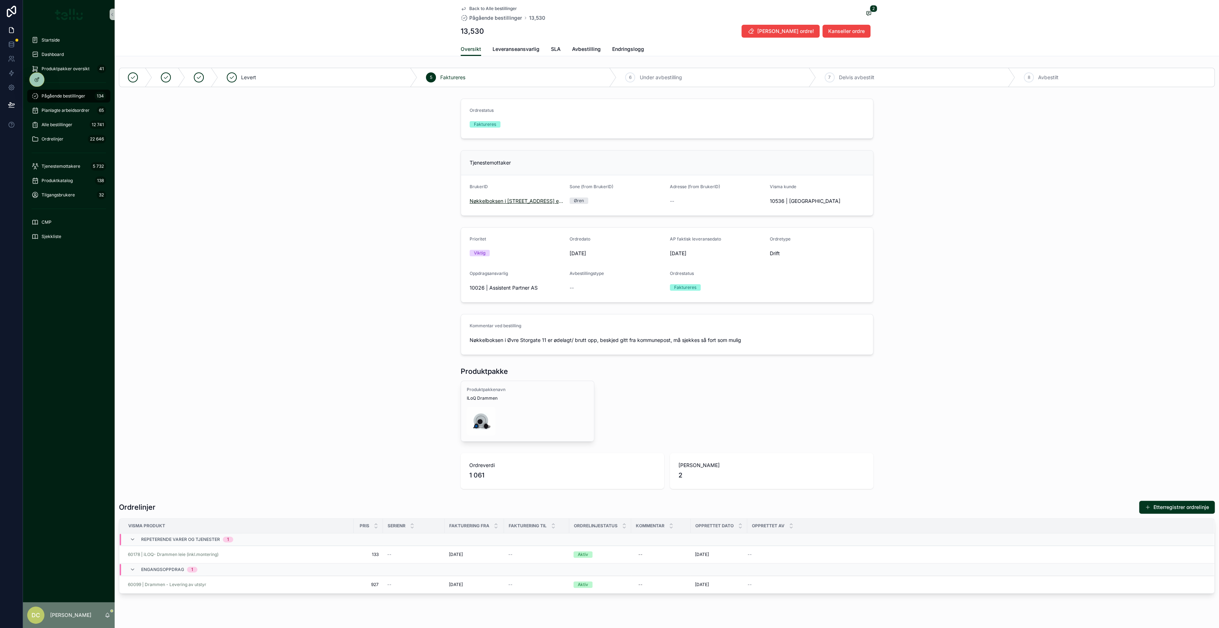
click at [517, 201] on span "Nøkkelboksen i [STREET_ADDRESS] er ødelagt/ brutt opp | Nøkkelboksen i [STREET_…" at bounding box center [517, 200] width 95 height 7
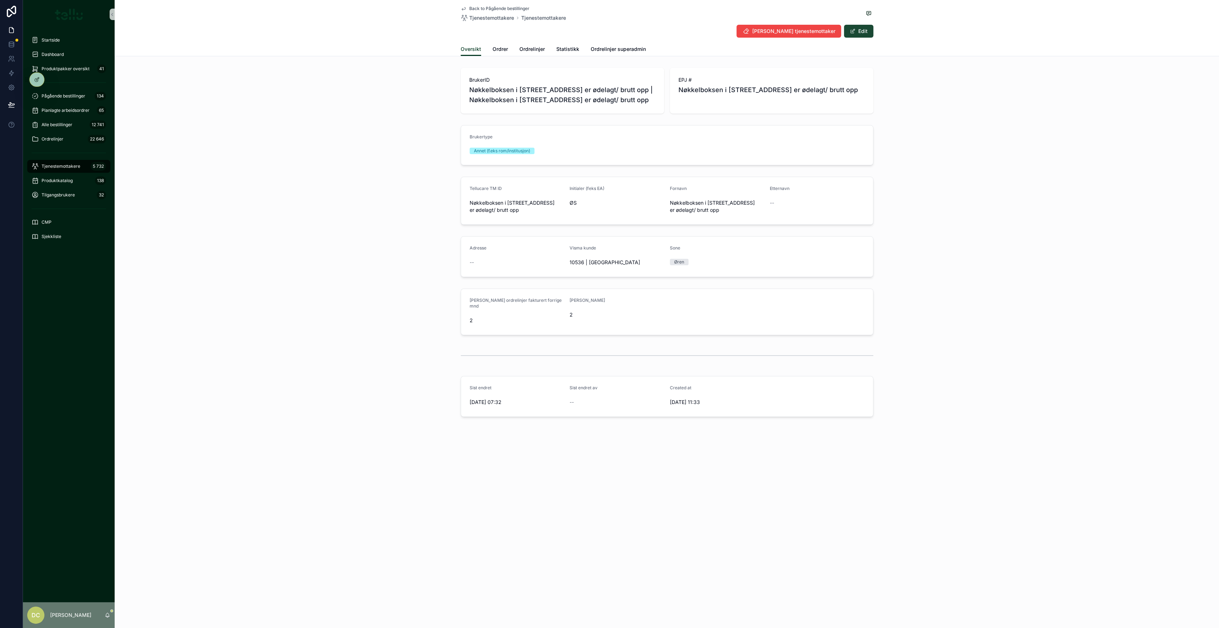
click at [607, 32] on button "Edit" at bounding box center [858, 31] width 29 height 13
click at [517, 201] on div "**********" at bounding box center [517, 206] width 95 height 13
drag, startPoint x: 511, startPoint y: 205, endPoint x: 430, endPoint y: 205, distance: 80.9
click at [437, 205] on div "**********" at bounding box center [667, 201] width 1104 height 48
click at [547, 209] on input "**********" at bounding box center [517, 206] width 94 height 10
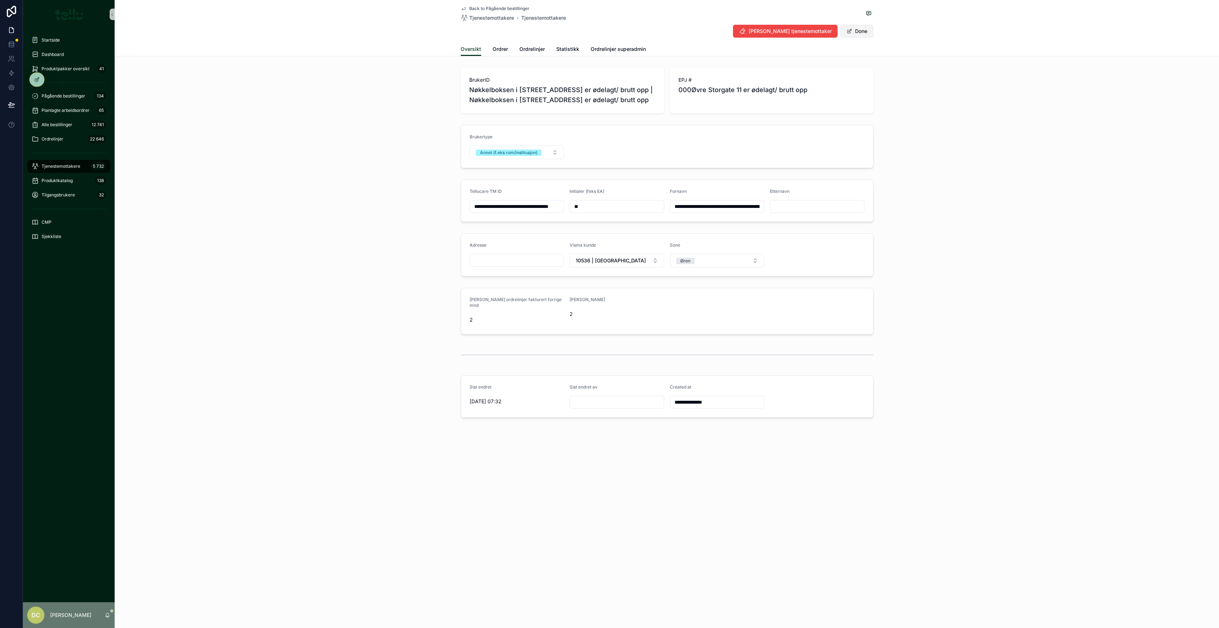
type input "**********"
click at [607, 32] on button "Done" at bounding box center [856, 31] width 33 height 13
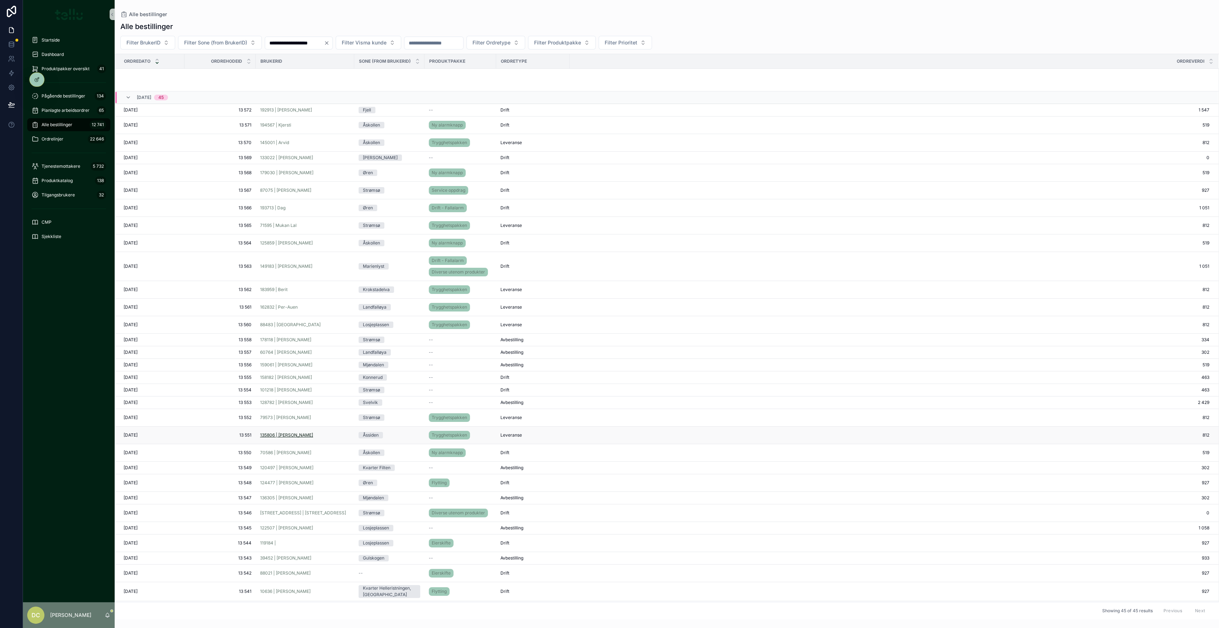
scroll to position [200, 0]
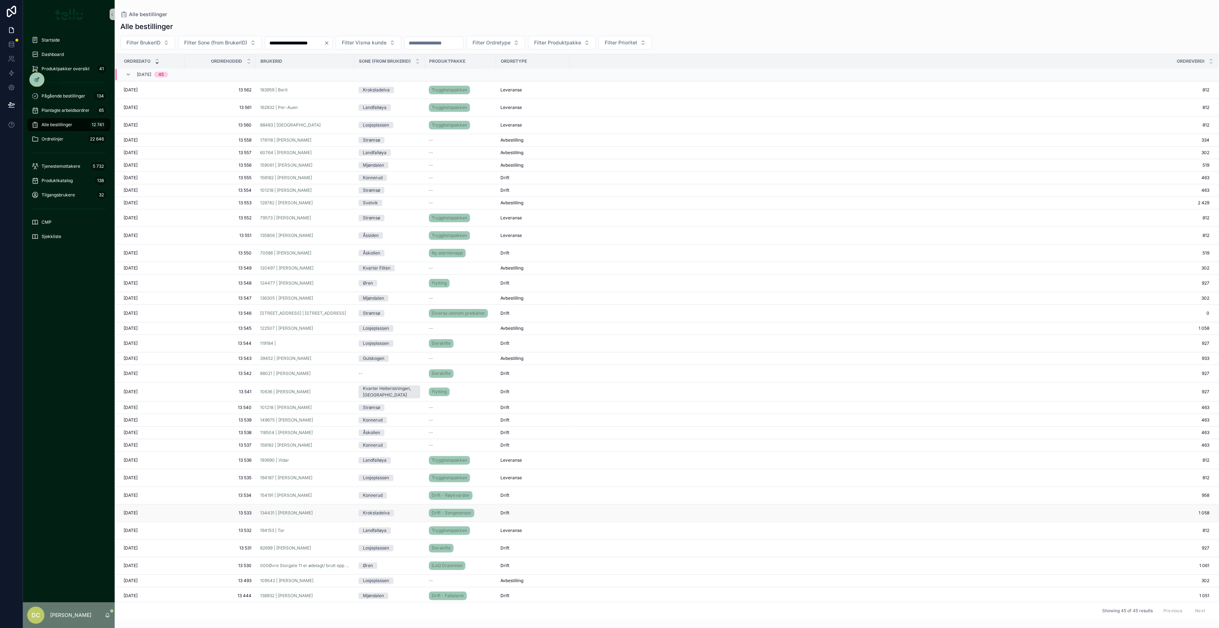
click at [323, 283] on div "134431 | [PERSON_NAME]" at bounding box center [305, 513] width 90 height 6
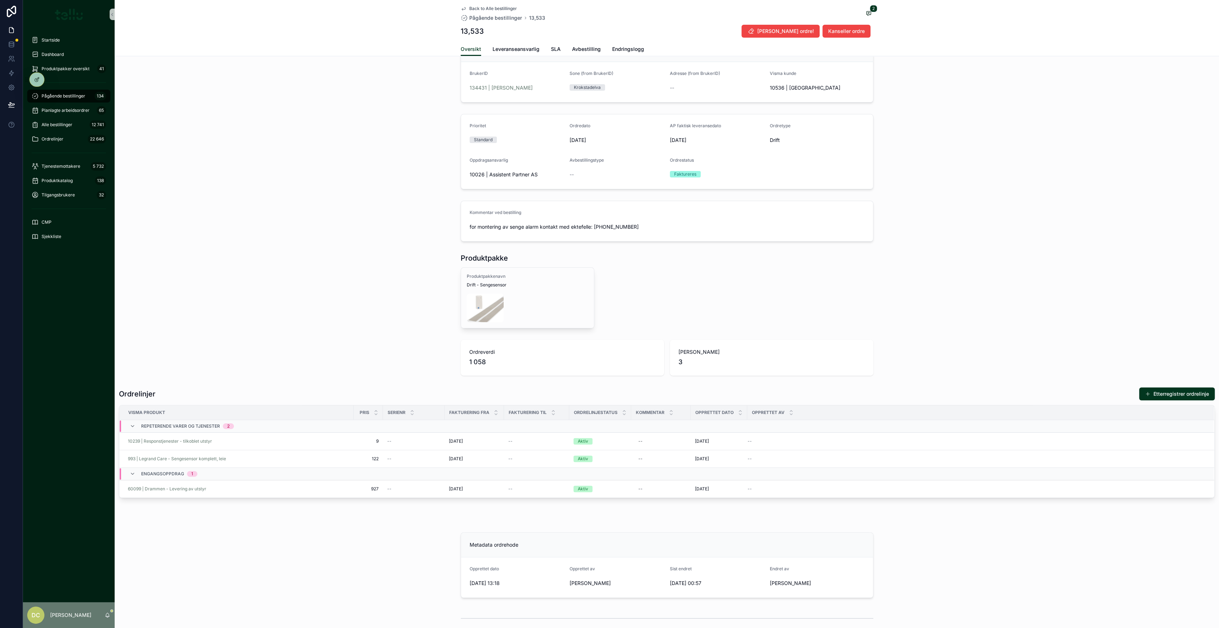
scroll to position [28, 0]
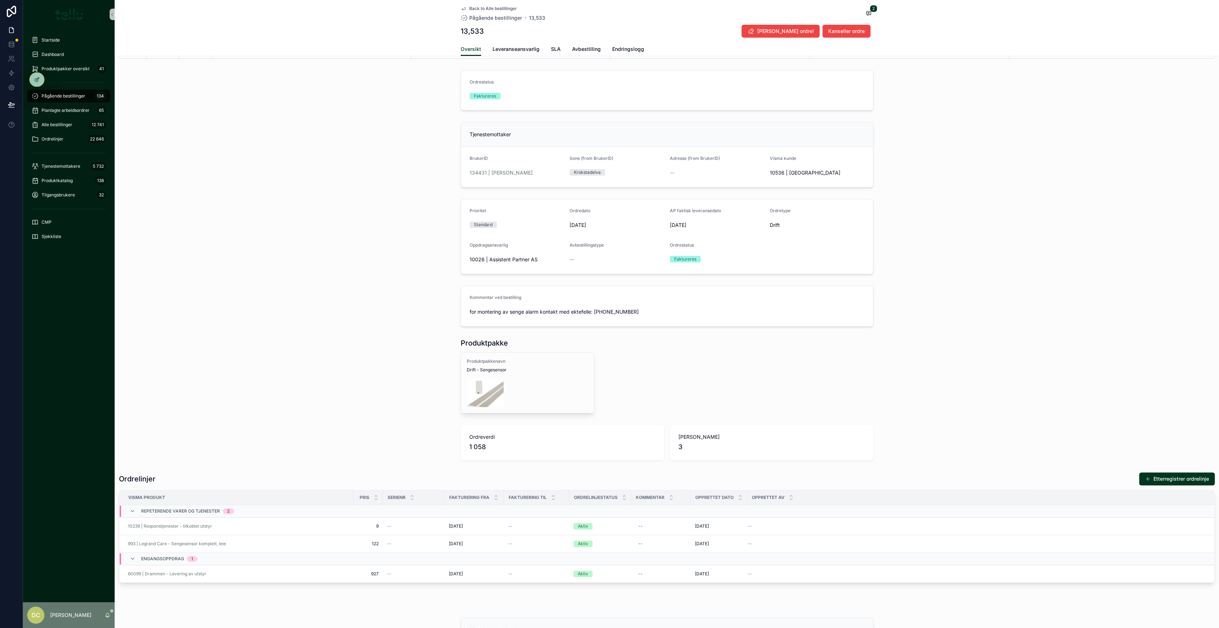
drag, startPoint x: 560, startPoint y: 488, endPoint x: 557, endPoint y: 485, distance: 3.8
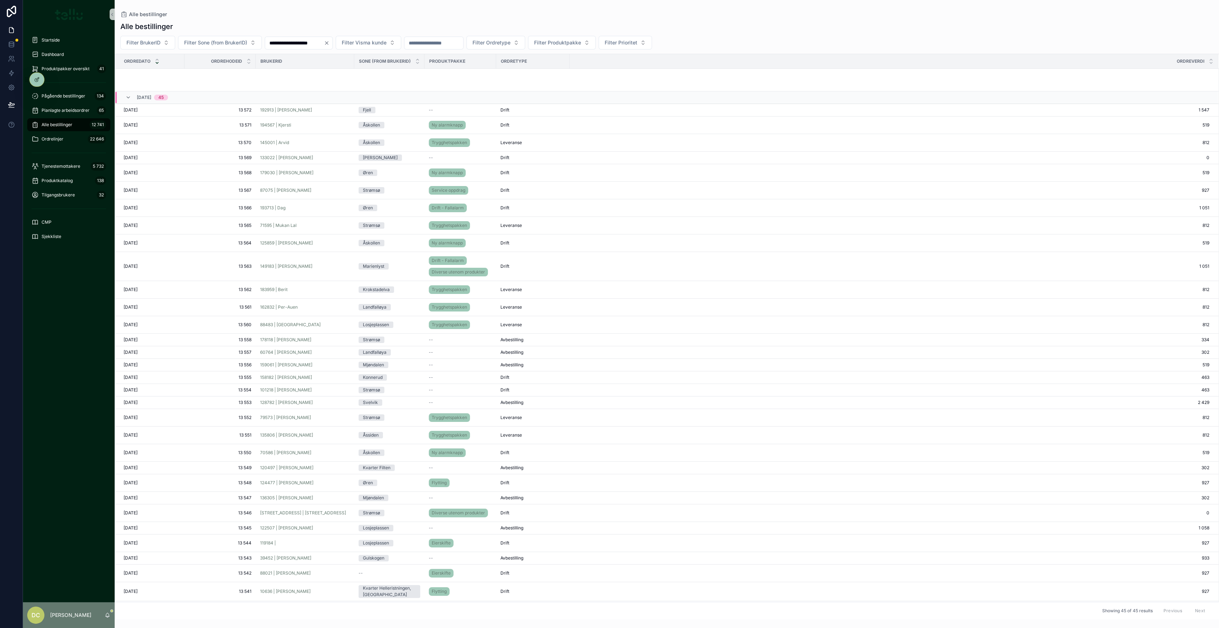
scroll to position [200, 0]
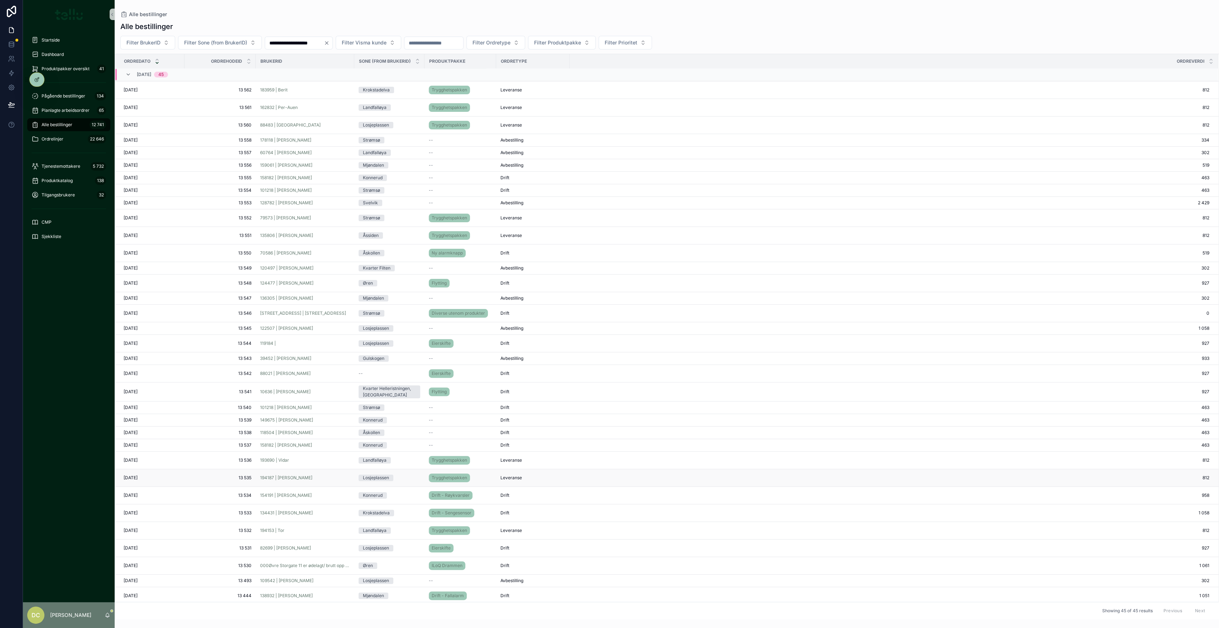
click at [315, 283] on div "194187 | [PERSON_NAME]" at bounding box center [305, 478] width 90 height 6
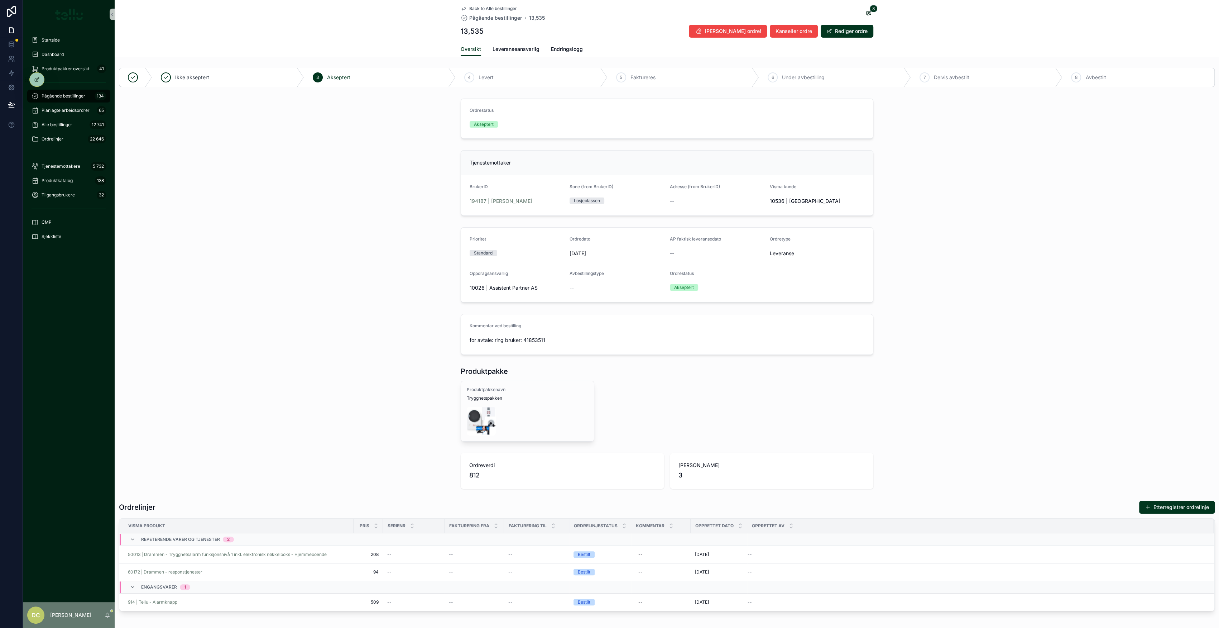
scroll to position [95, 0]
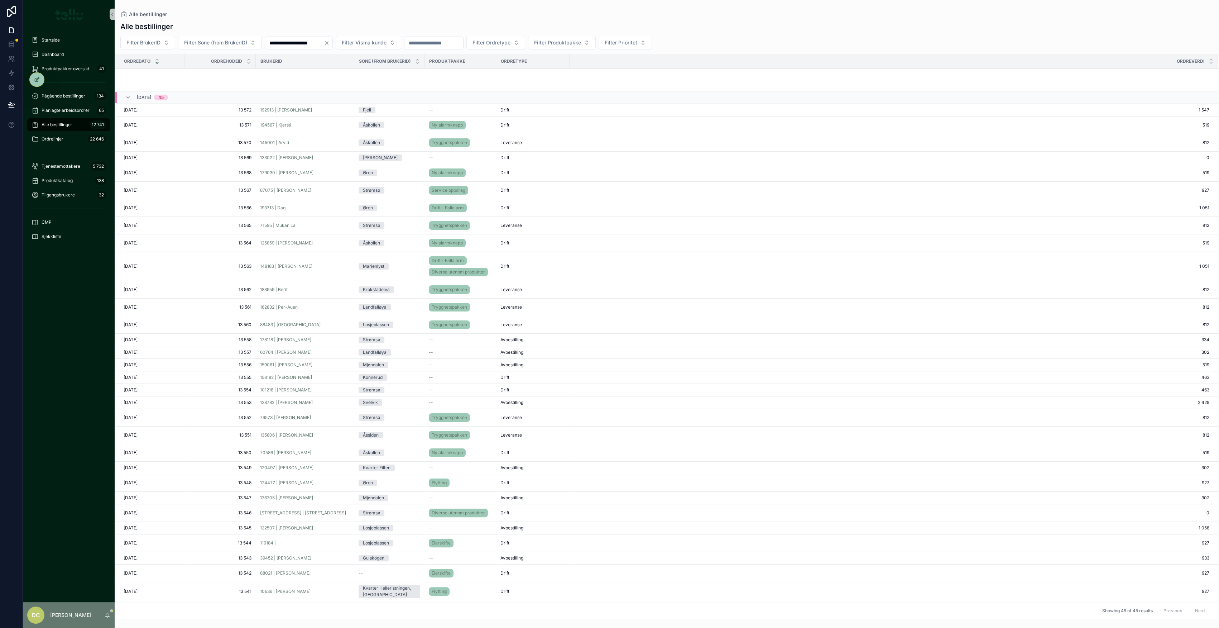
scroll to position [200, 0]
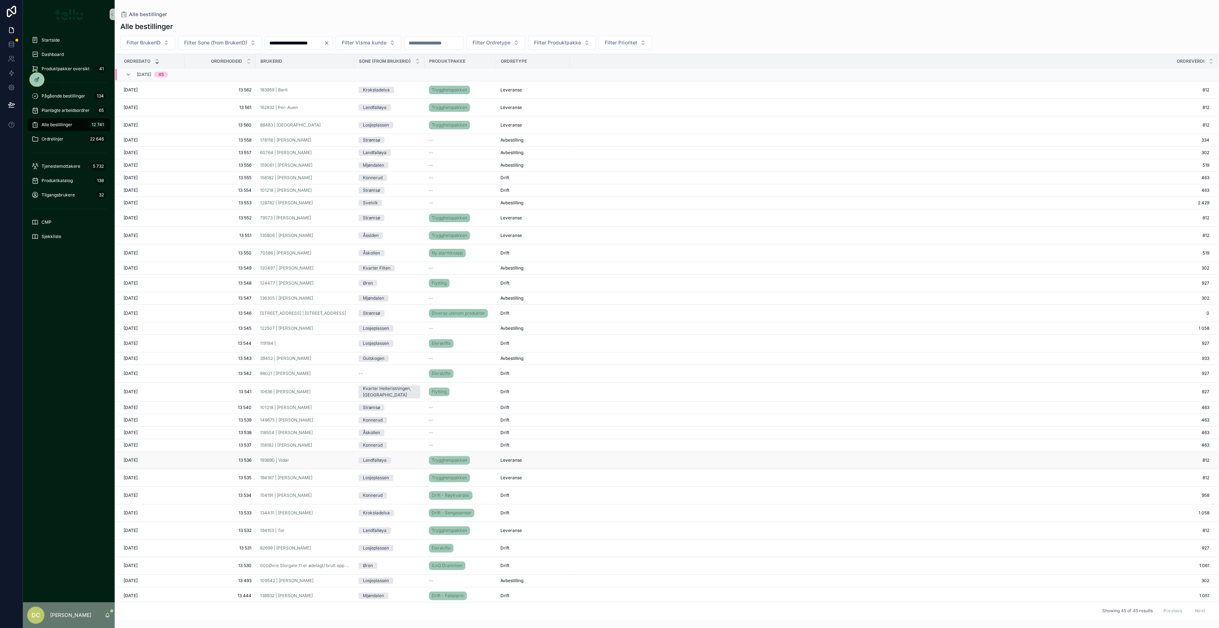
click at [323, 283] on div "193690 | Vidar" at bounding box center [305, 460] width 90 height 6
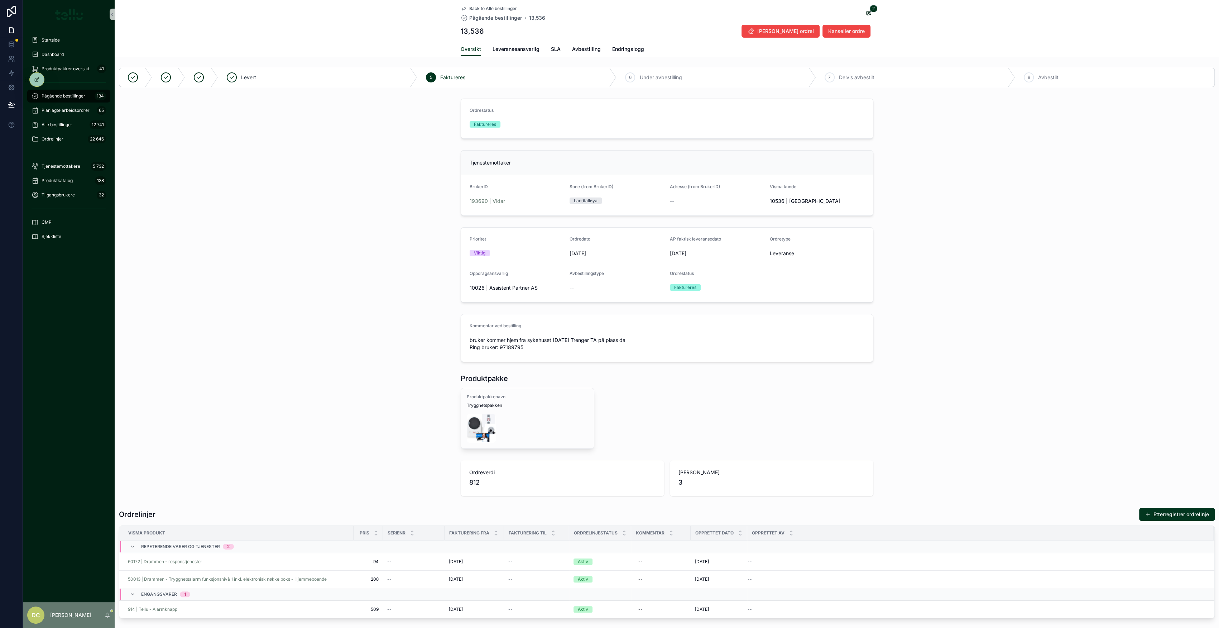
drag, startPoint x: 340, startPoint y: 454, endPoint x: 344, endPoint y: 451, distance: 4.9
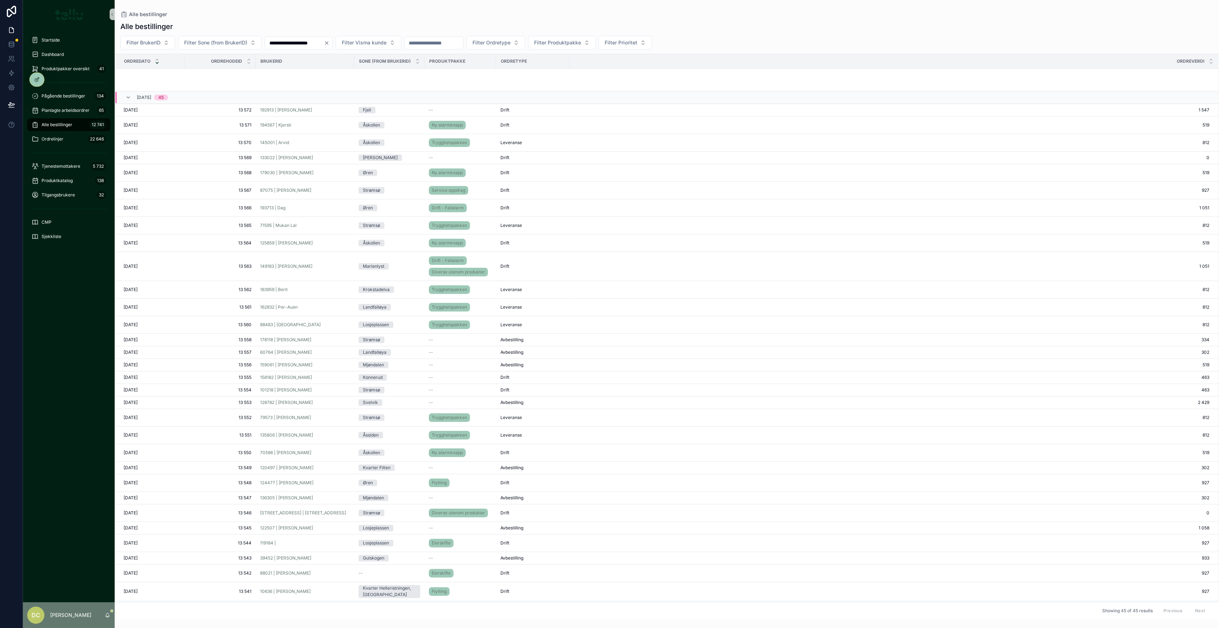
scroll to position [200, 0]
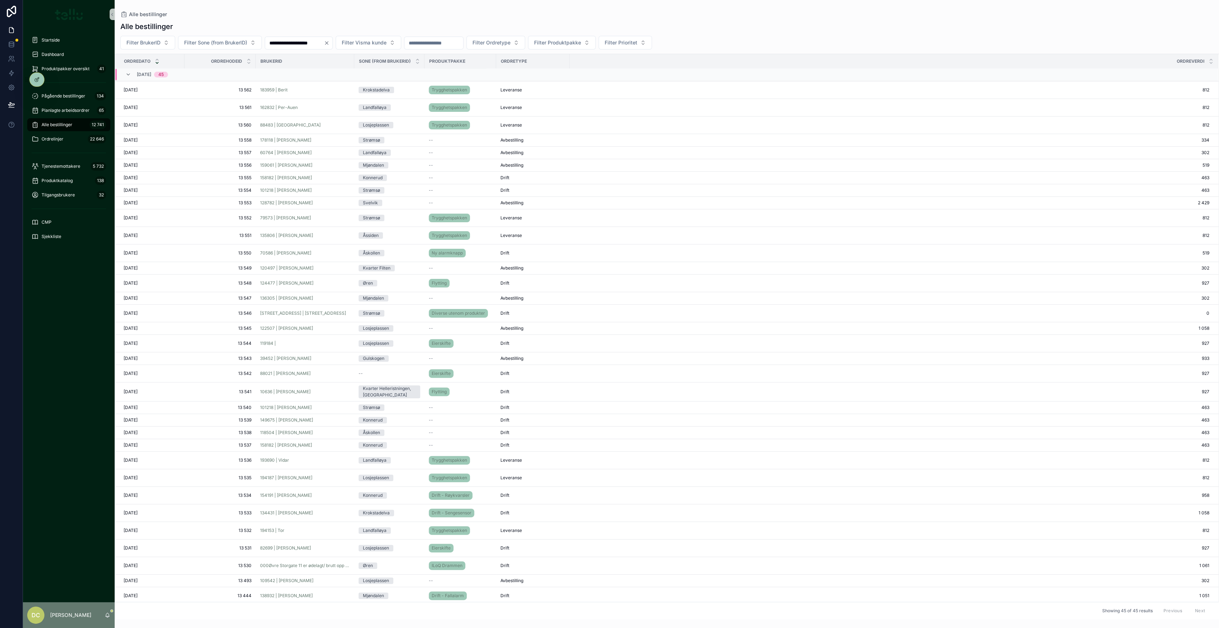
click at [344, 283] on div "149675 | [PERSON_NAME]" at bounding box center [305, 420] width 90 height 6
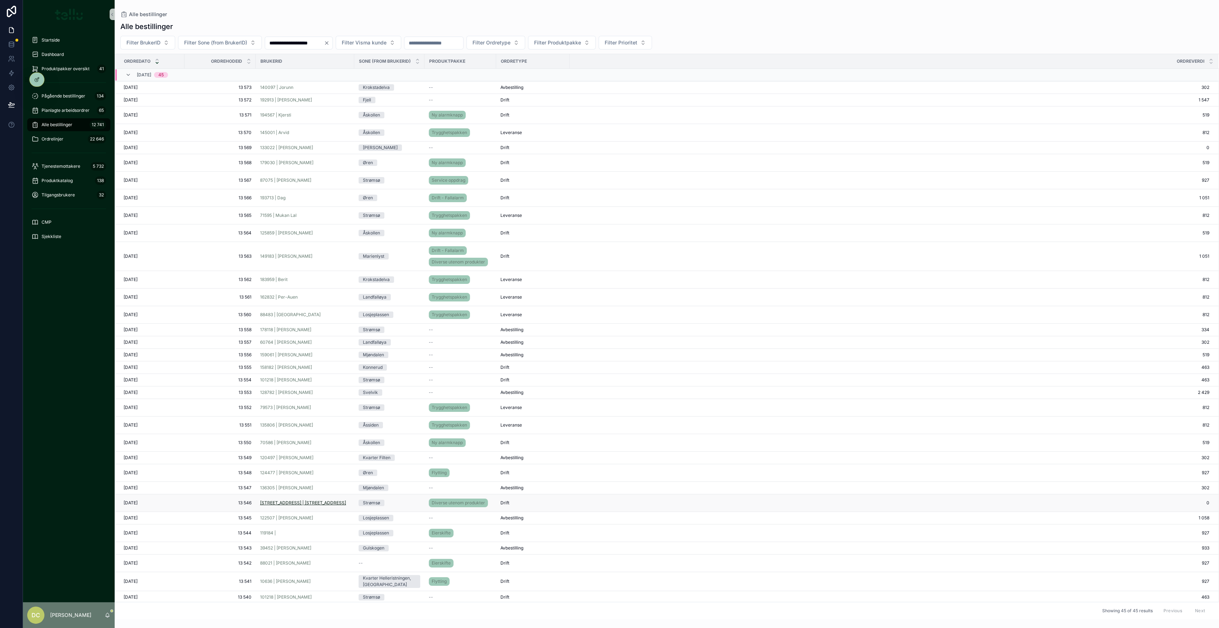
click at [267, 283] on span "[STREET_ADDRESS] | [STREET_ADDRESS]" at bounding box center [303, 503] width 86 height 6
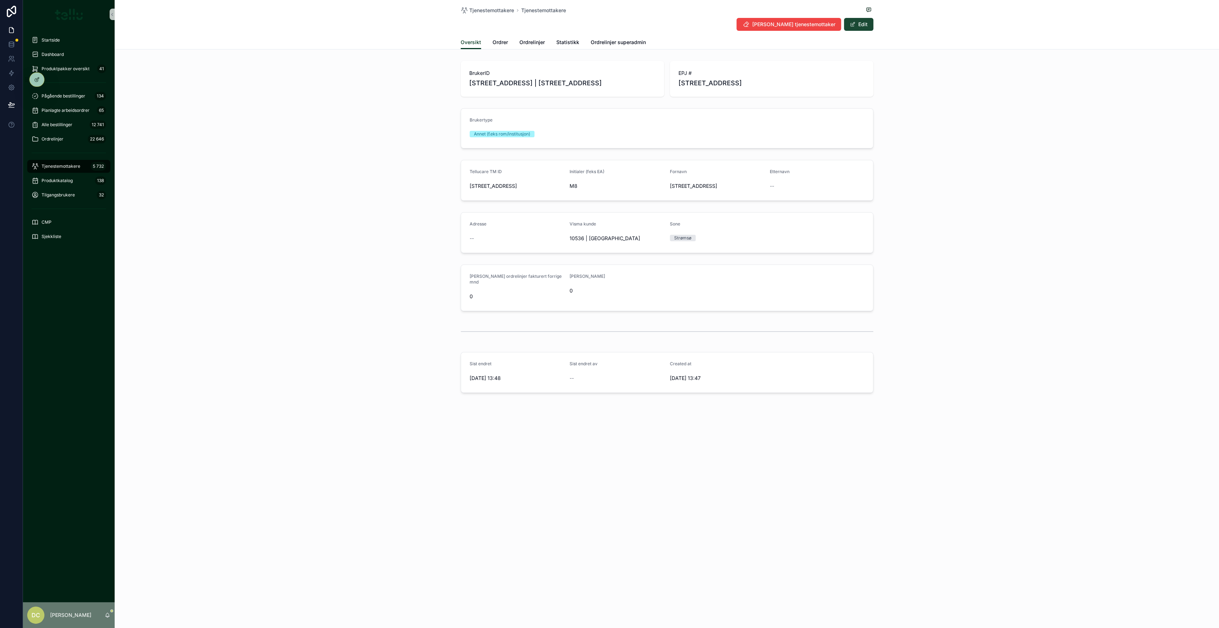
click at [607, 26] on button "Edit" at bounding box center [858, 24] width 29 height 13
click at [475, 194] on input "**********" at bounding box center [517, 189] width 94 height 10
type input "**********"
click at [607, 24] on button "Done" at bounding box center [856, 24] width 33 height 13
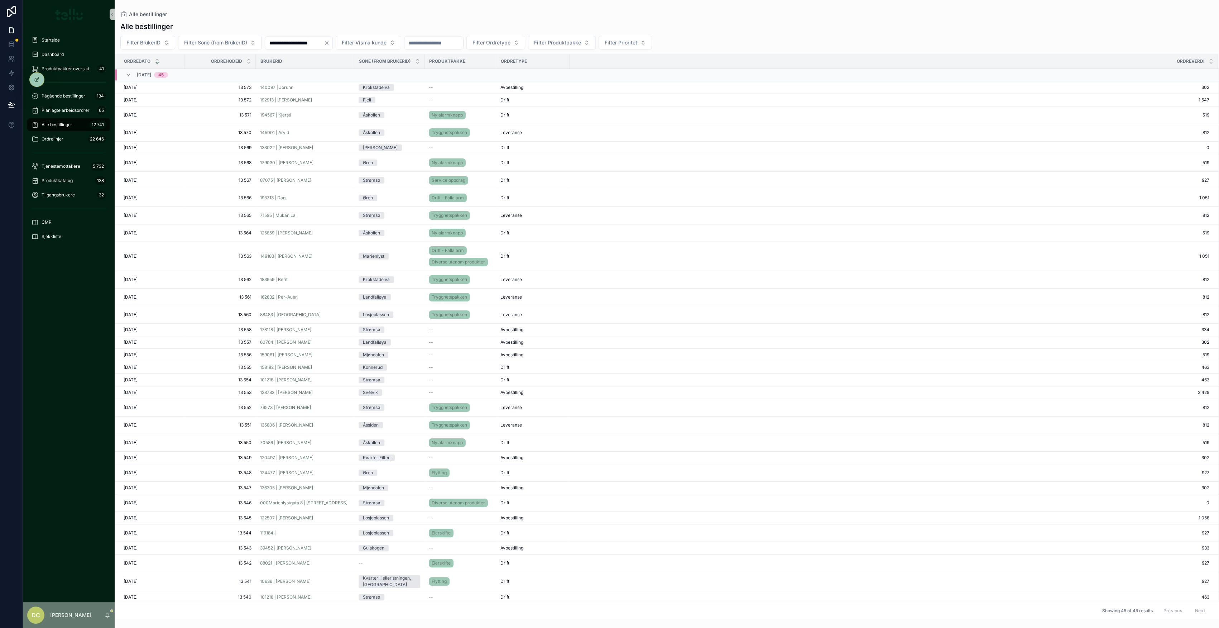
scroll to position [95, 0]
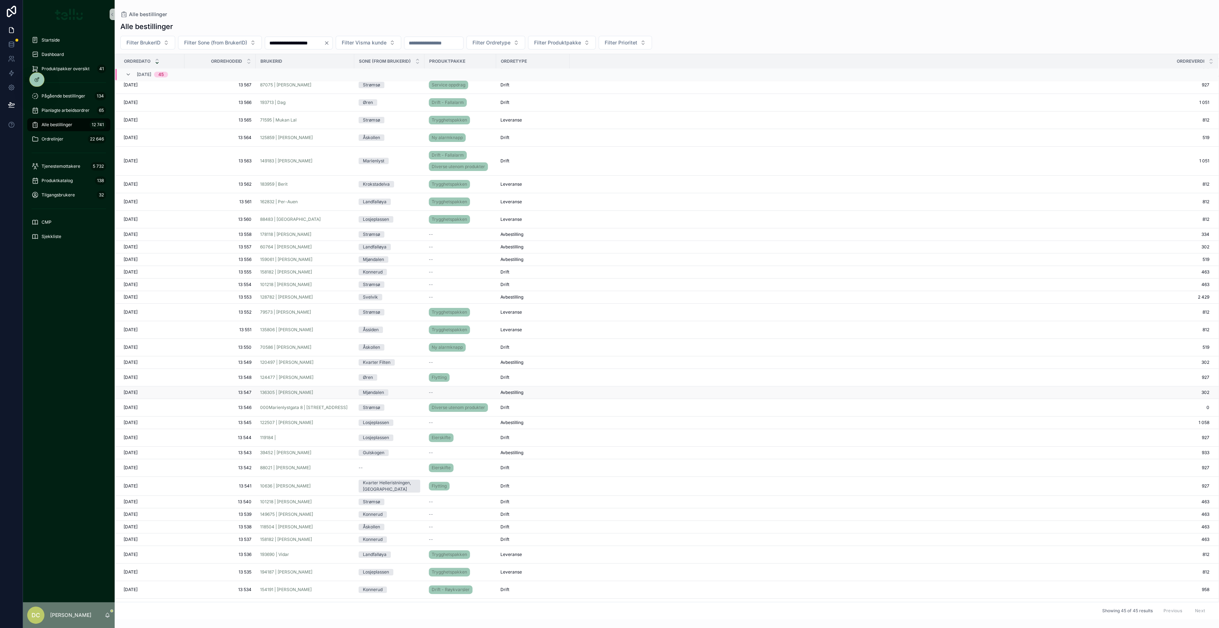
click at [330, 283] on td "136305 | [PERSON_NAME]" at bounding box center [305, 392] width 98 height 13
click at [328, 283] on div "136305 | [PERSON_NAME]" at bounding box center [305, 392] width 90 height 6
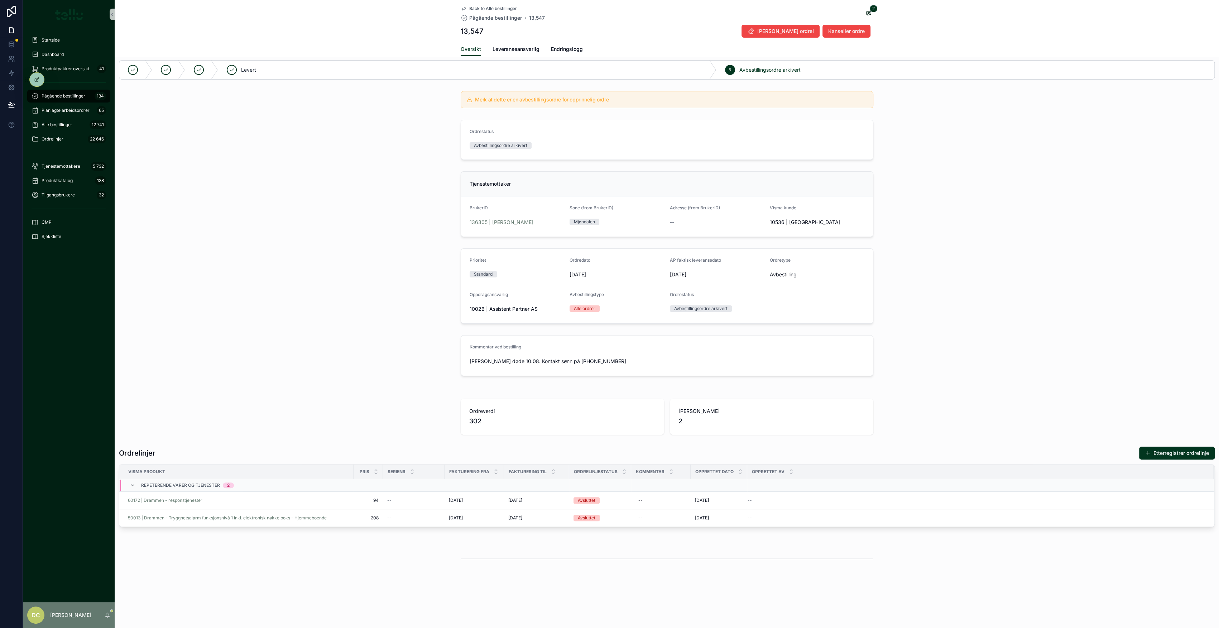
scroll to position [6, 0]
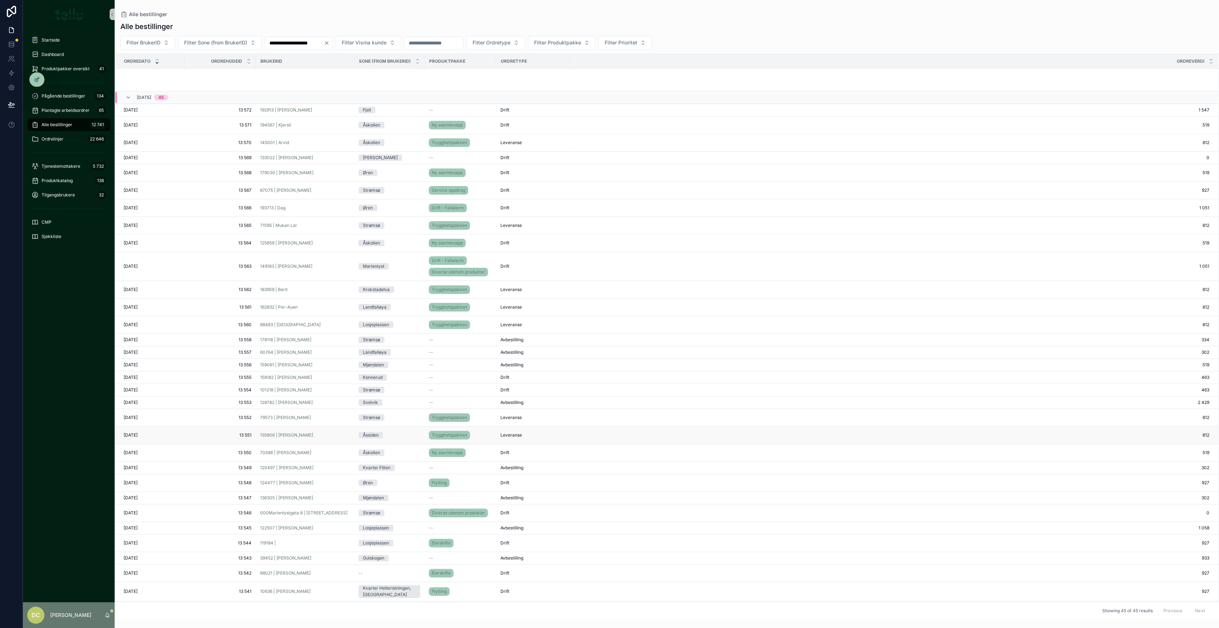
scroll to position [200, 0]
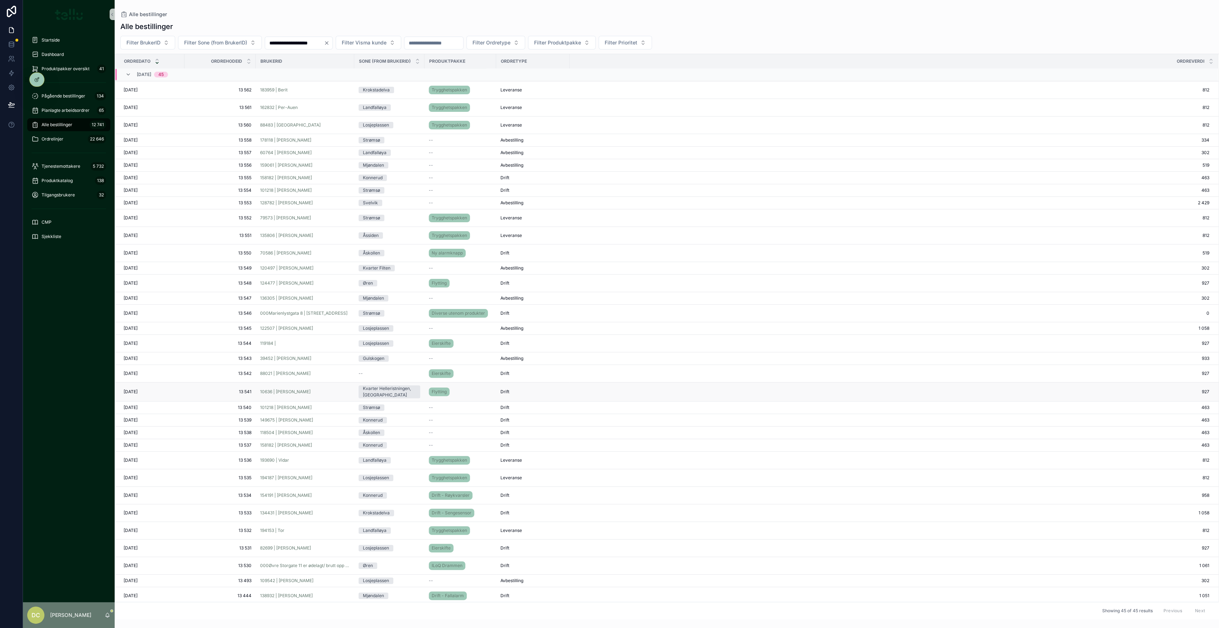
click at [334, 283] on div "10636 | [PERSON_NAME]" at bounding box center [305, 392] width 90 height 6
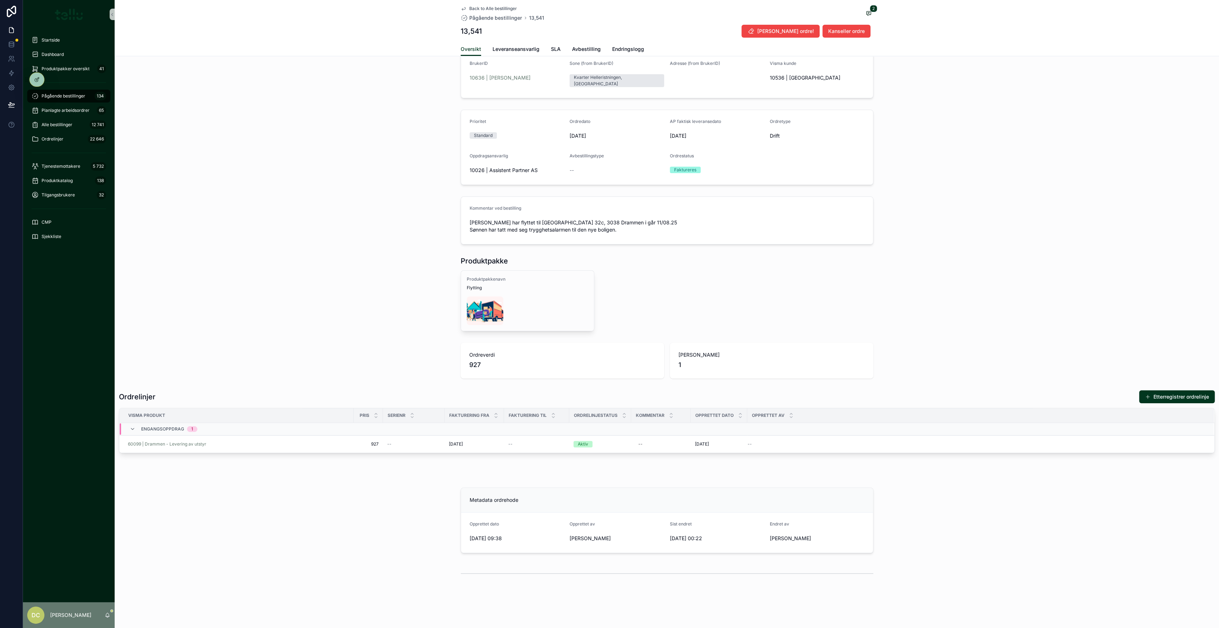
scroll to position [131, 0]
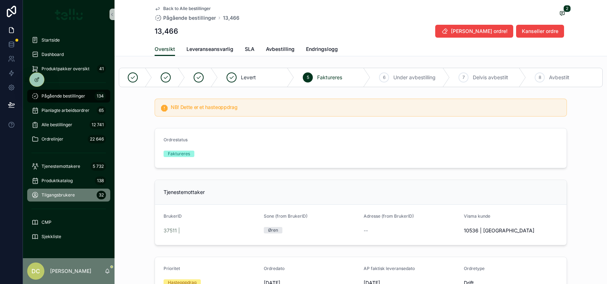
click at [73, 193] on span "Tilgangsbrukere" at bounding box center [58, 195] width 33 height 6
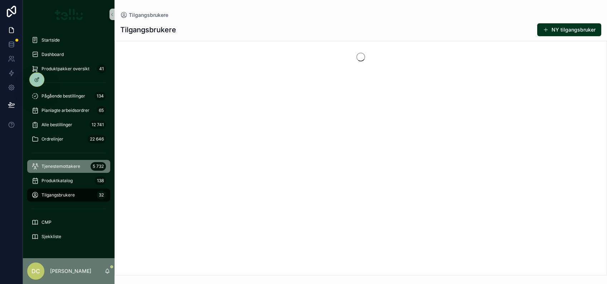
click at [73, 165] on span "Tjenestemottakere" at bounding box center [61, 166] width 39 height 6
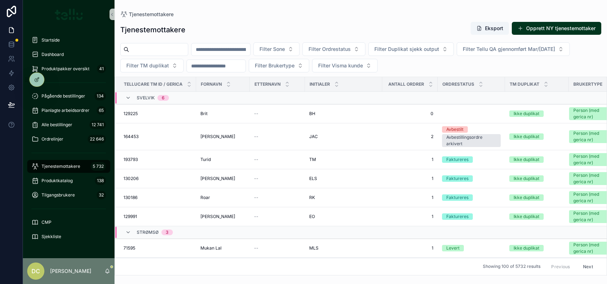
click at [234, 50] on input "scrollable content" at bounding box center [221, 49] width 59 height 10
type input "*****"
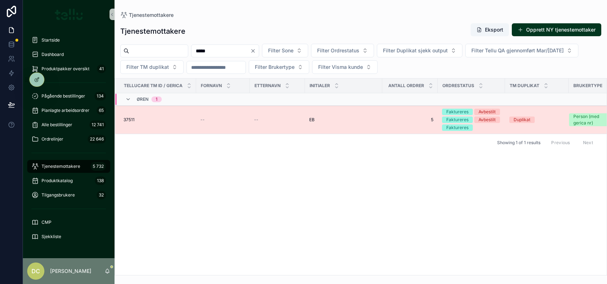
click at [215, 126] on td "--" at bounding box center [223, 120] width 54 height 28
click at [219, 120] on div "--" at bounding box center [223, 120] width 45 height 6
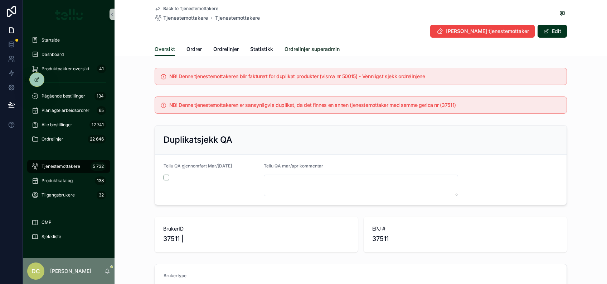
click at [321, 49] on span "Ordrelinjer superadmin" at bounding box center [312, 48] width 55 height 7
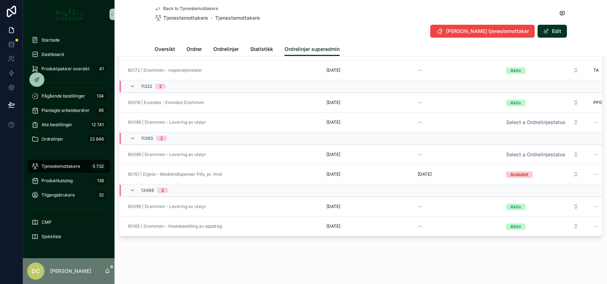
scroll to position [97, 0]
click at [555, 191] on button "[PERSON_NAME] ordrelinje" at bounding box center [563, 195] width 73 height 11
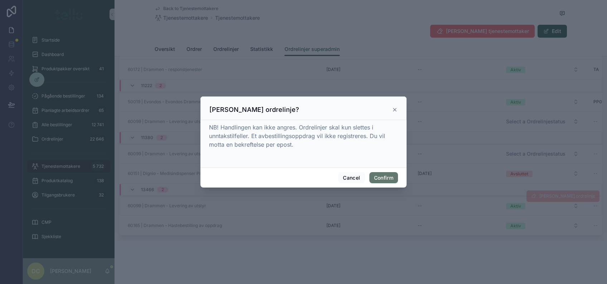
click at [385, 178] on button "Confirm" at bounding box center [384, 177] width 29 height 11
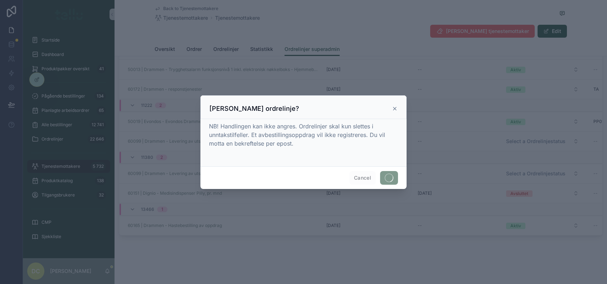
scroll to position [127, 0]
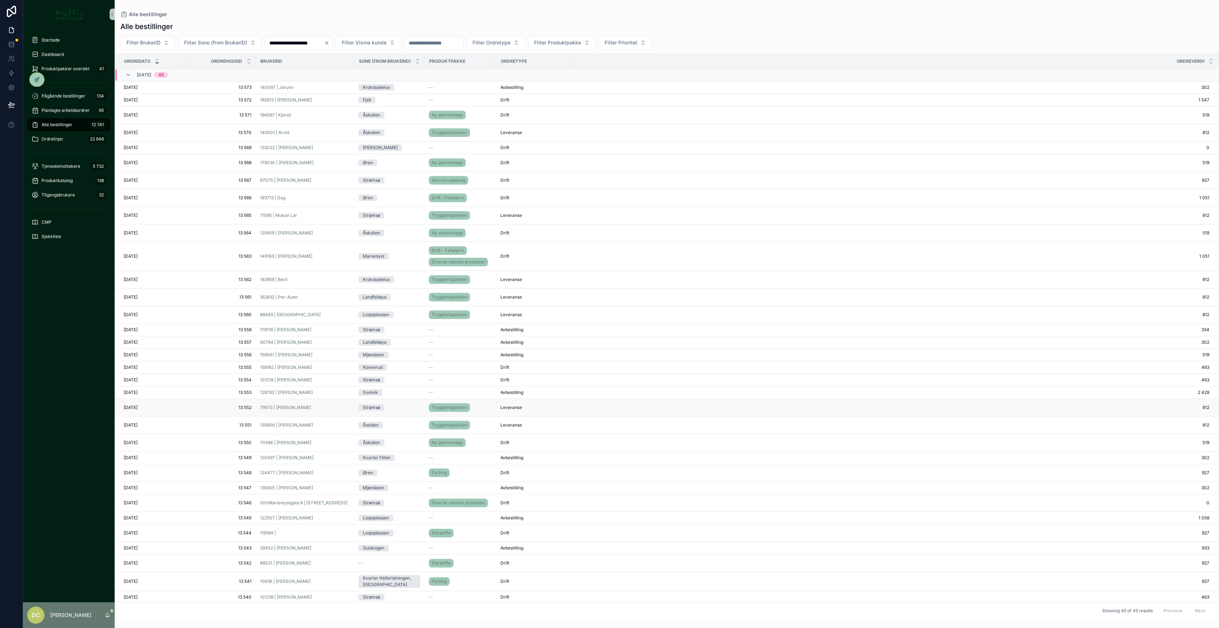
click at [317, 406] on div "79573 | [PERSON_NAME]" at bounding box center [305, 407] width 90 height 6
click at [217, 364] on span "13 555" at bounding box center [220, 367] width 63 height 6
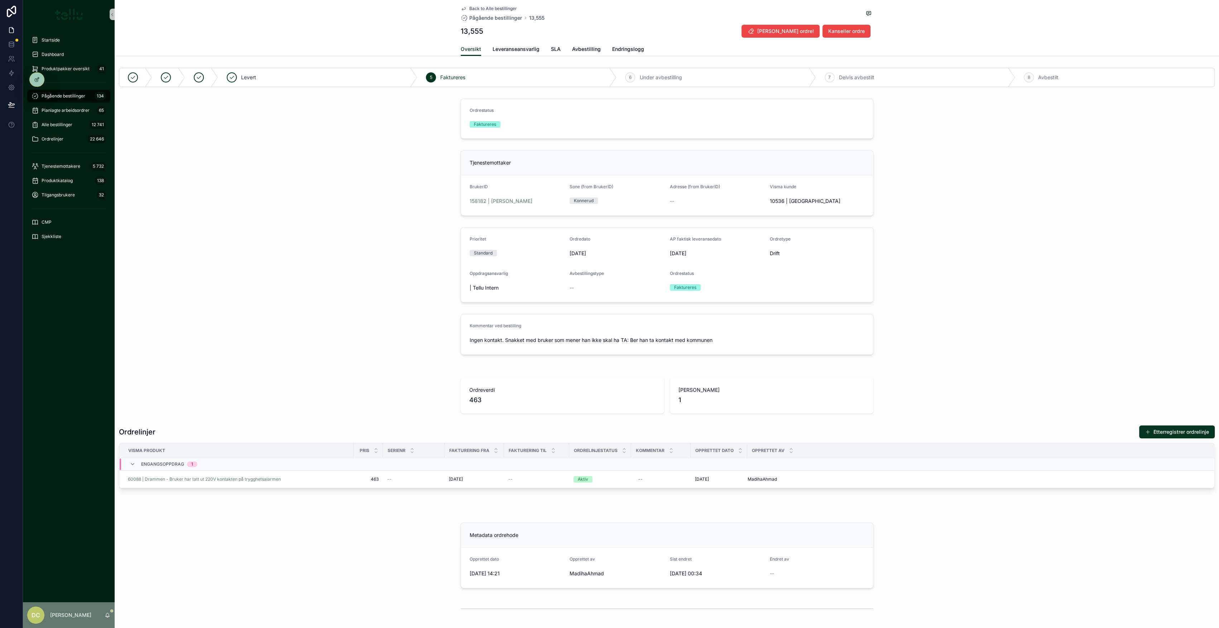
drag, startPoint x: 282, startPoint y: 375, endPoint x: 287, endPoint y: 372, distance: 5.3
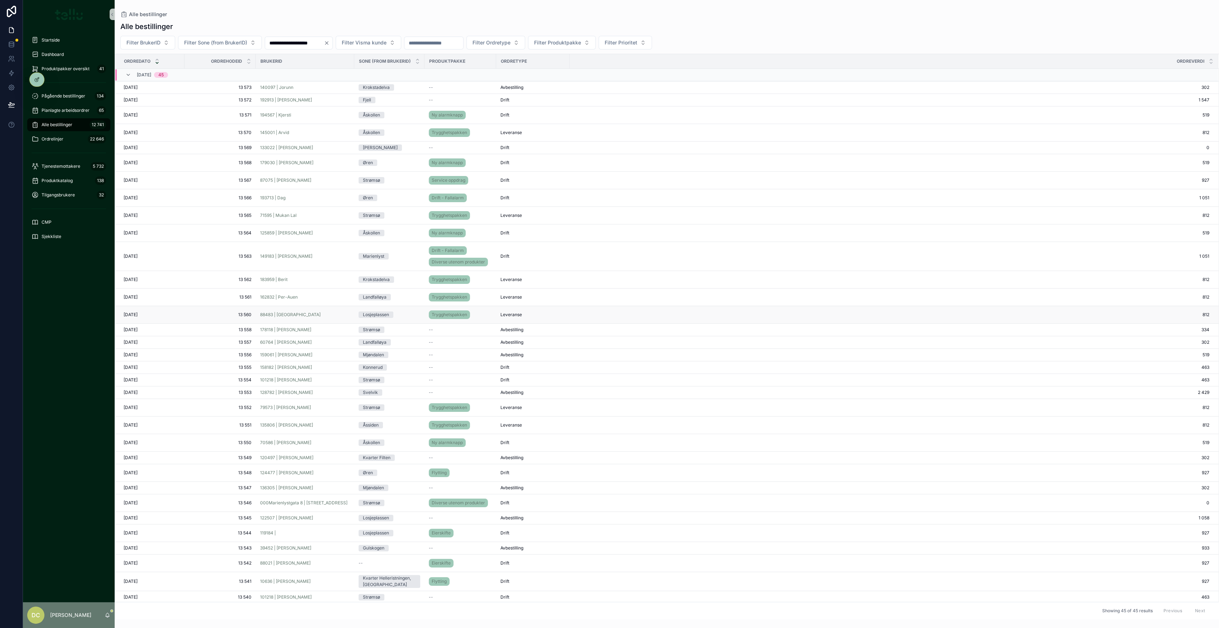
click at [322, 314] on div "88483 | [GEOGRAPHIC_DATA]" at bounding box center [305, 315] width 90 height 6
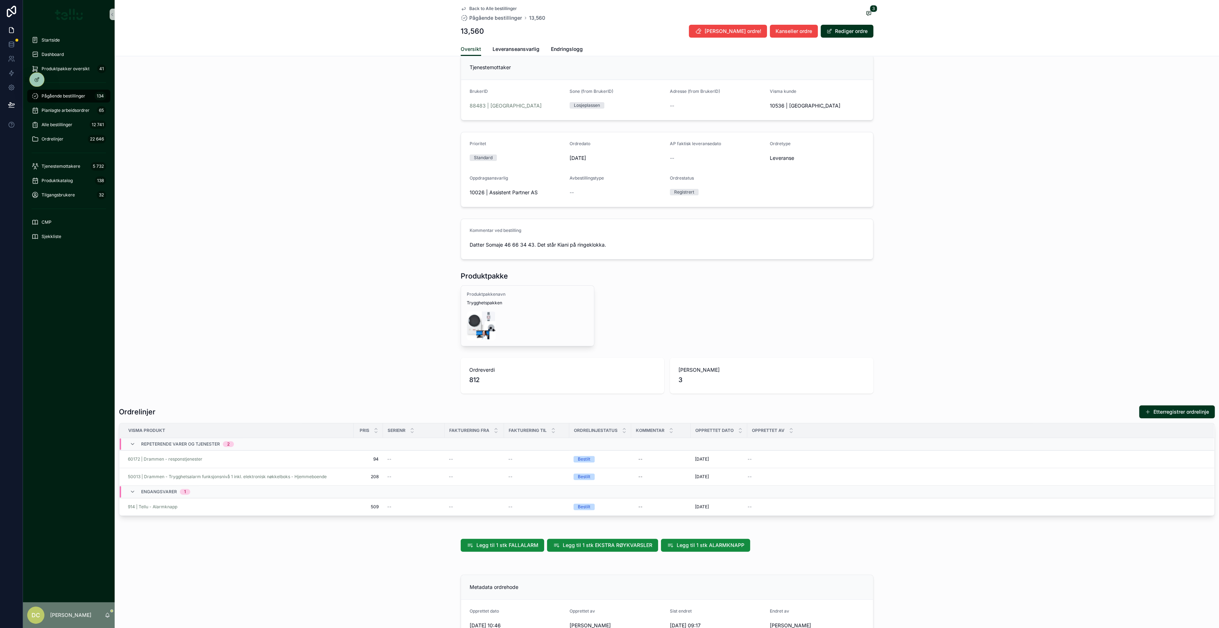
scroll to position [48, 0]
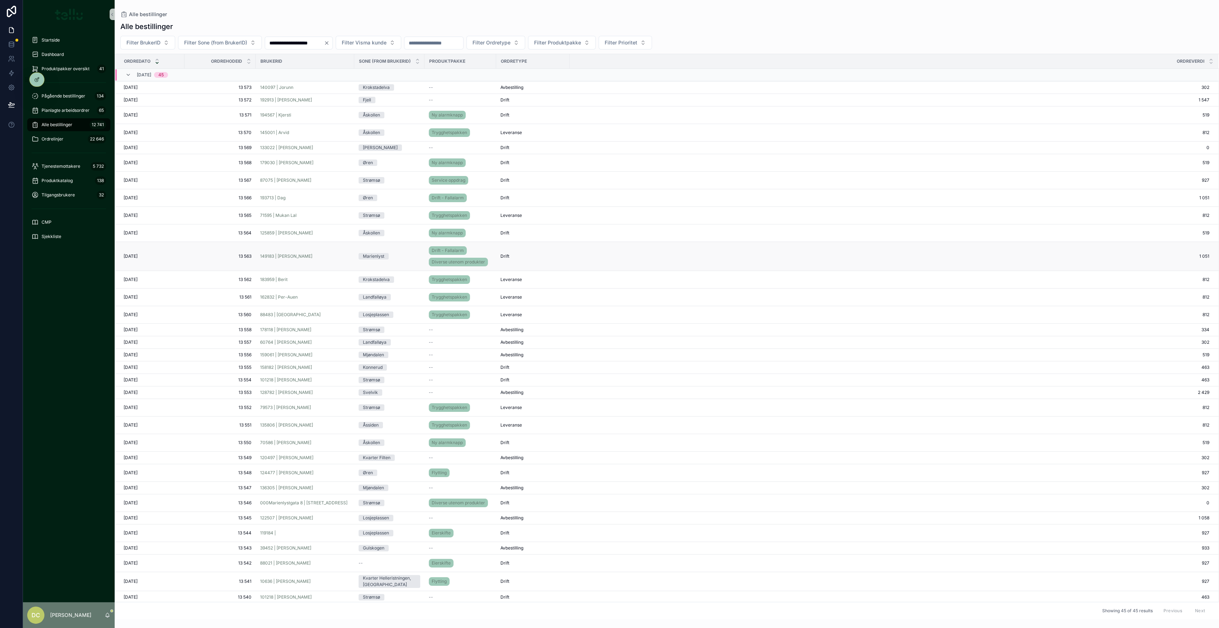
click at [312, 252] on td "149183 | [PERSON_NAME]" at bounding box center [305, 256] width 98 height 29
drag, startPoint x: 315, startPoint y: 257, endPoint x: 338, endPoint y: 266, distance: 24.9
click at [315, 257] on div "149183 | [PERSON_NAME]" at bounding box center [305, 256] width 90 height 6
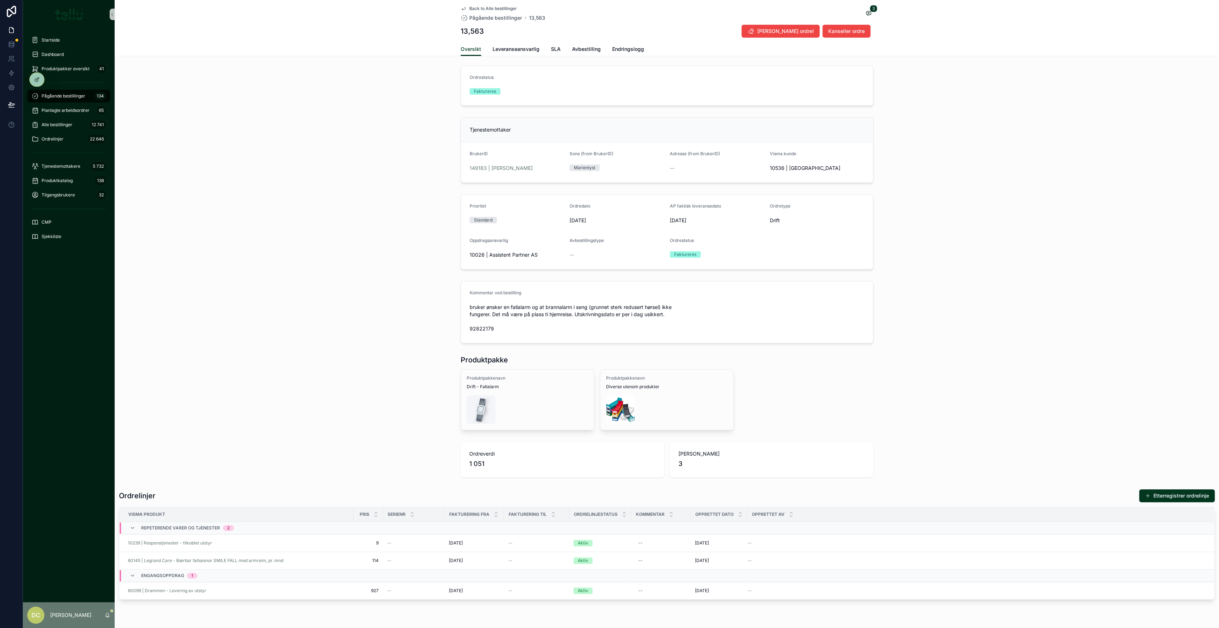
scroll to position [48, 0]
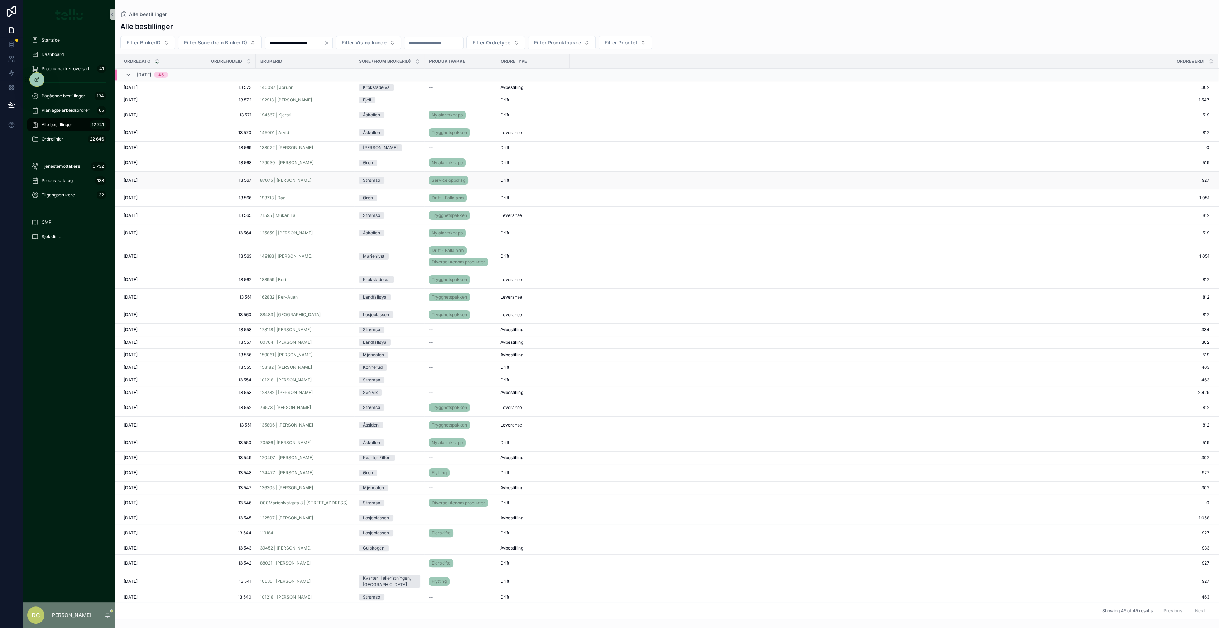
click at [332, 179] on div "87075 | [PERSON_NAME]" at bounding box center [305, 180] width 90 height 6
click at [326, 299] on td "162832 | Per-Auen" at bounding box center [305, 297] width 98 height 18
click at [324, 296] on div "162832 | Per-Auen" at bounding box center [305, 297] width 90 height 6
click at [327, 407] on div "79573 | [PERSON_NAME]" at bounding box center [305, 407] width 90 height 6
click at [335, 211] on td "71595 | Mukan Lal" at bounding box center [305, 216] width 98 height 18
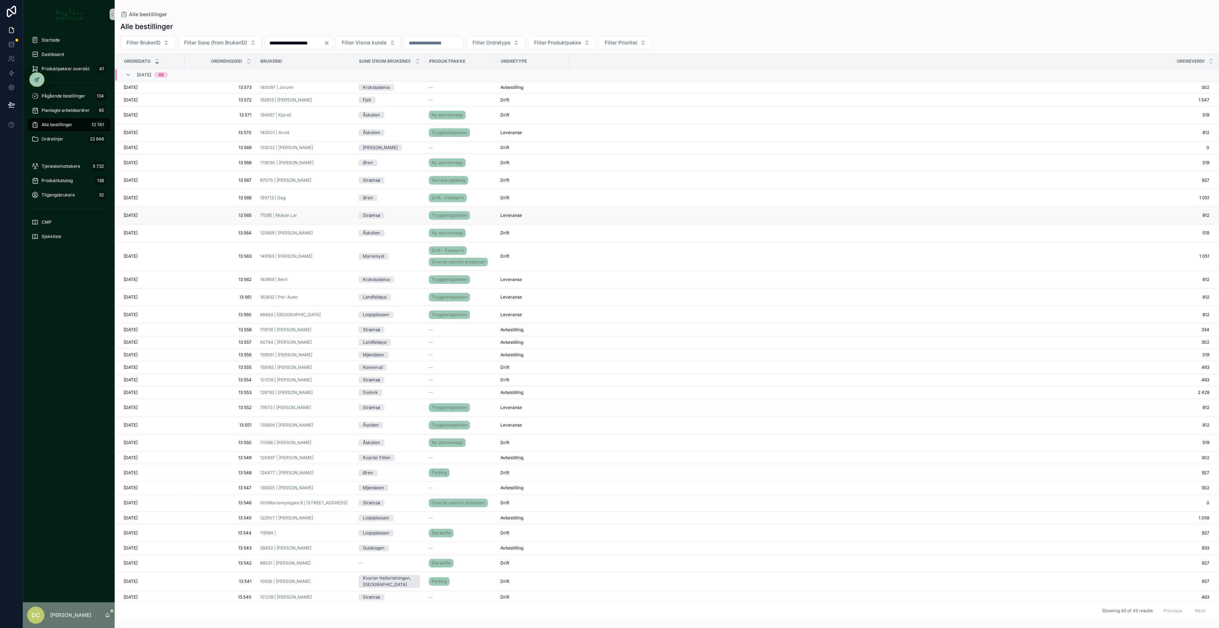
click at [333, 219] on td "71595 | Mukan Lal" at bounding box center [305, 216] width 98 height 18
click at [334, 213] on div "71595 | Mukan Lal" at bounding box center [305, 215] width 90 height 6
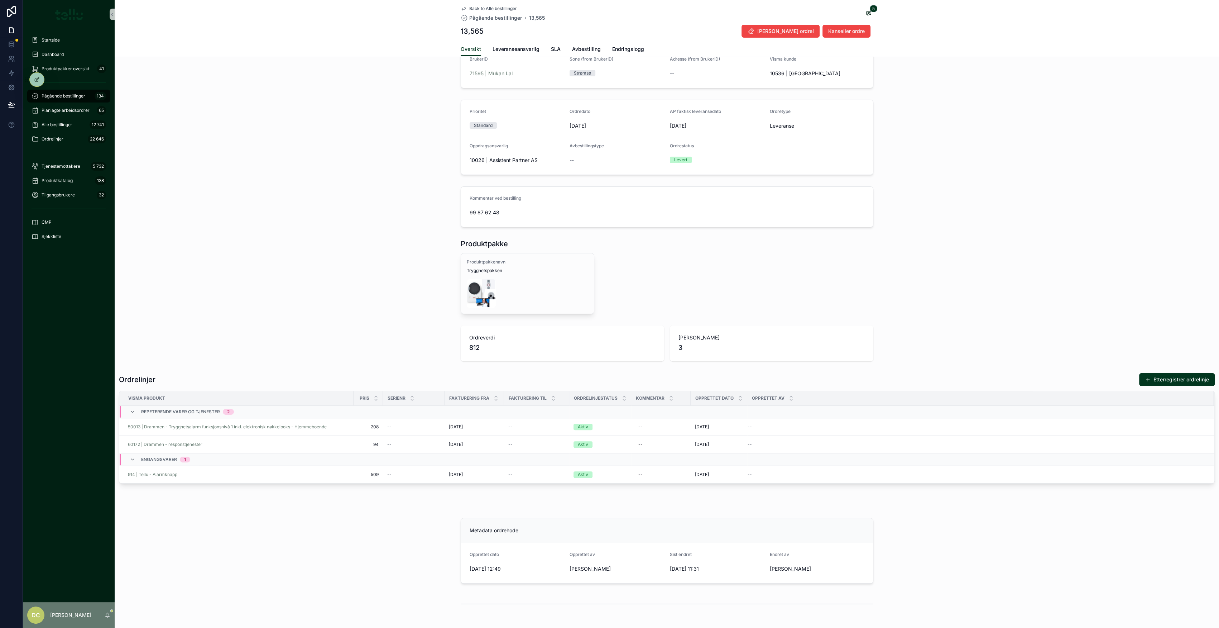
scroll to position [143, 0]
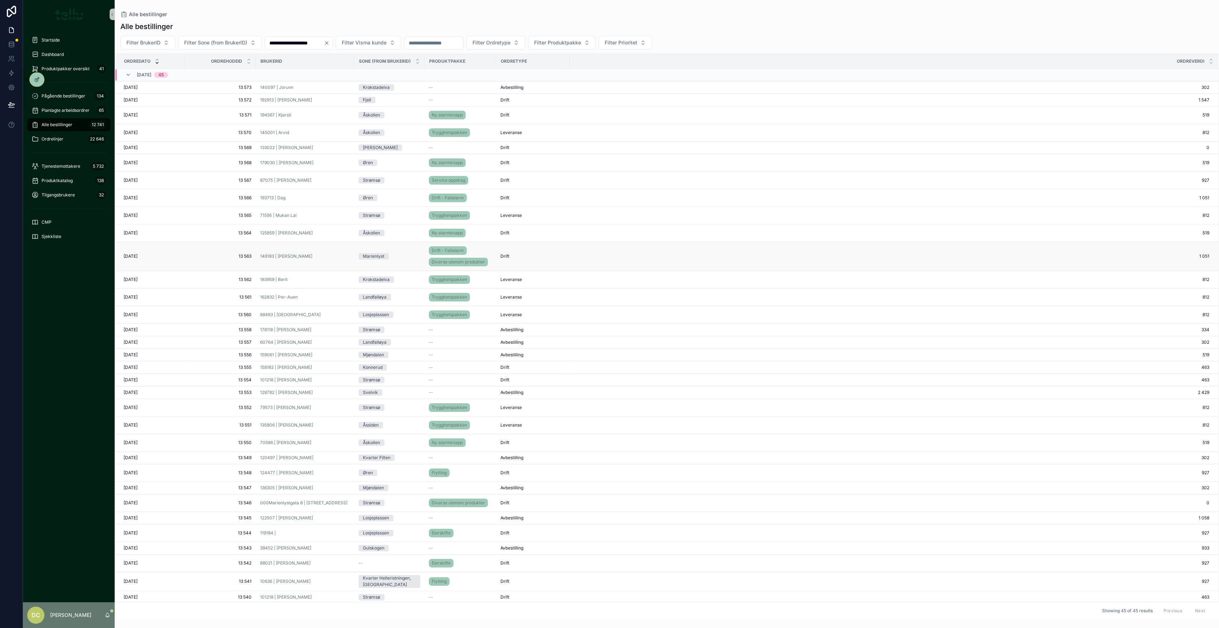
click at [322, 252] on td "149183 | [PERSON_NAME]" at bounding box center [305, 256] width 98 height 29
click at [324, 258] on div "149183 | [PERSON_NAME]" at bounding box center [305, 256] width 90 height 6
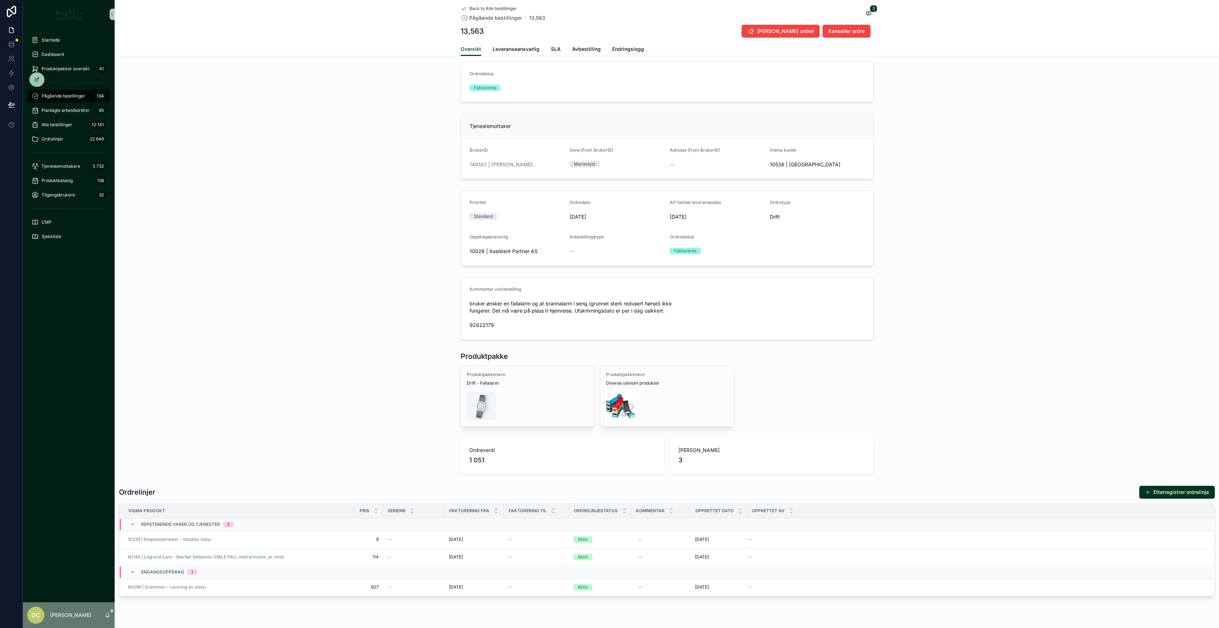
scroll to position [143, 0]
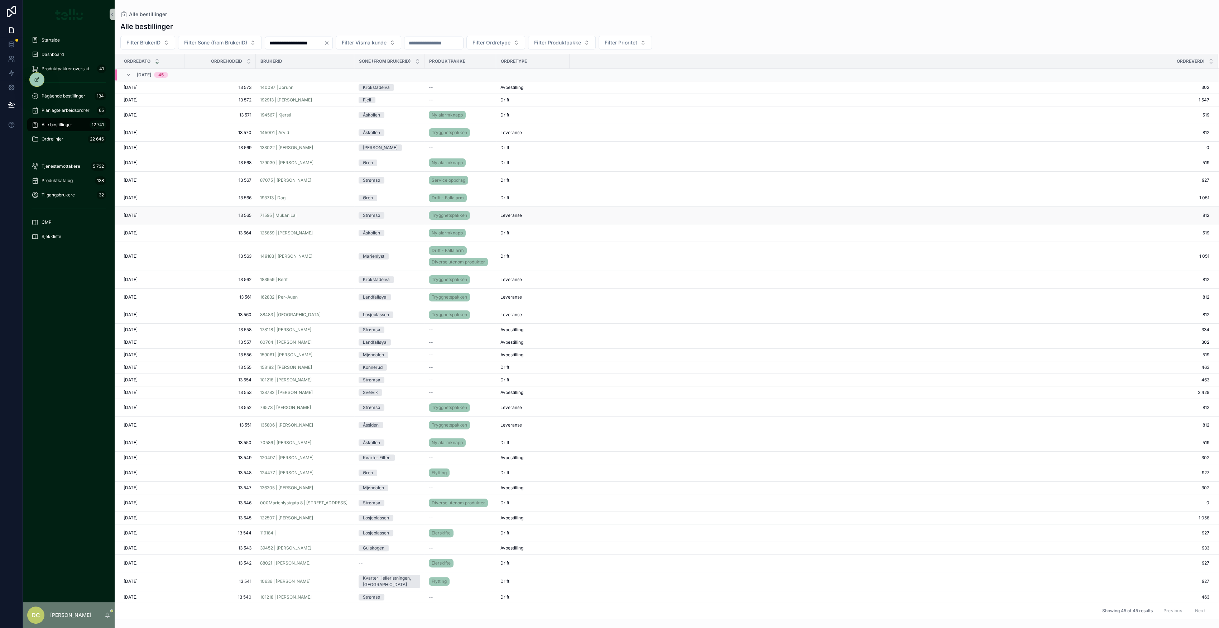
click at [221, 215] on span "13 565" at bounding box center [220, 215] width 63 height 6
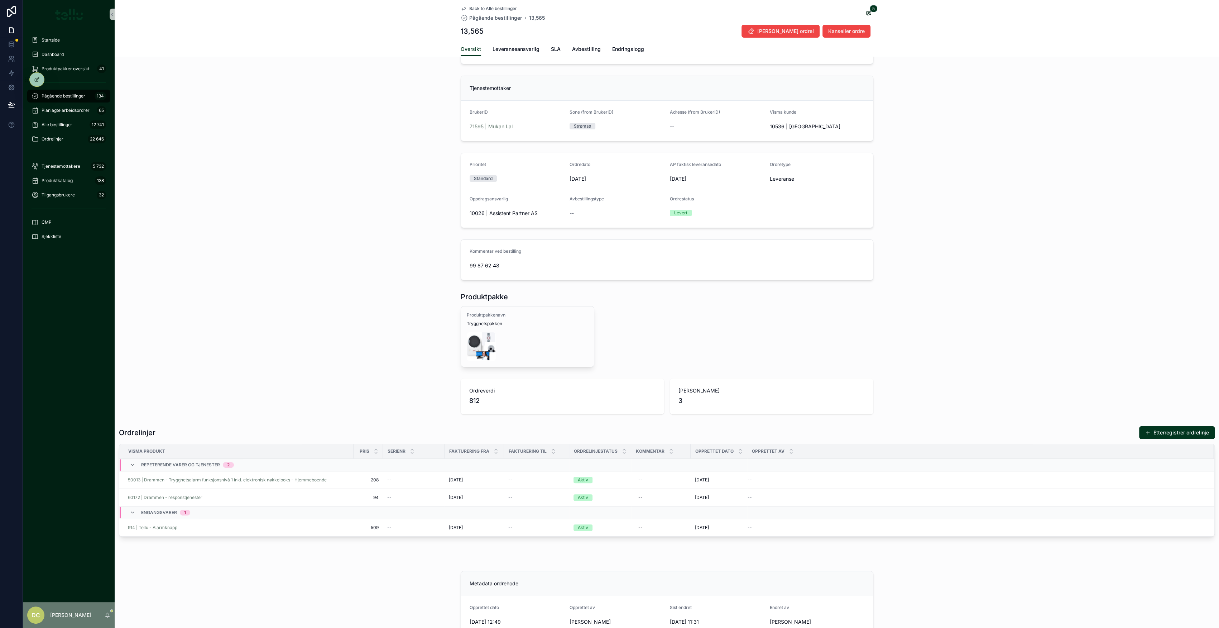
scroll to position [95, 0]
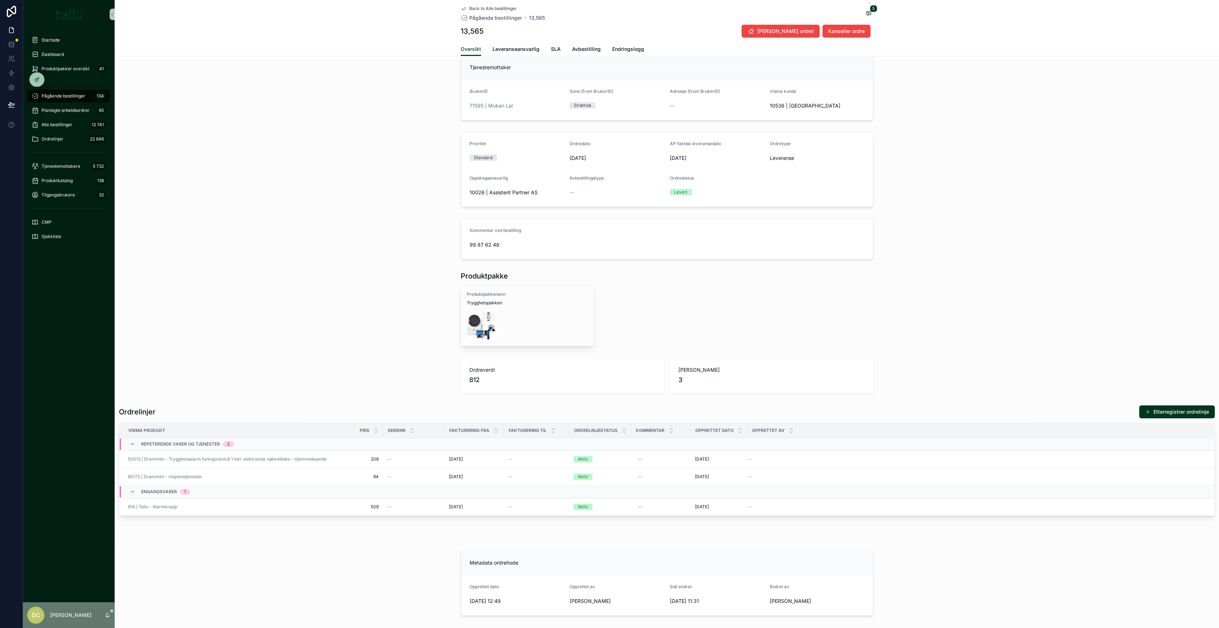
drag, startPoint x: 372, startPoint y: 396, endPoint x: 378, endPoint y: 389, distance: 9.2
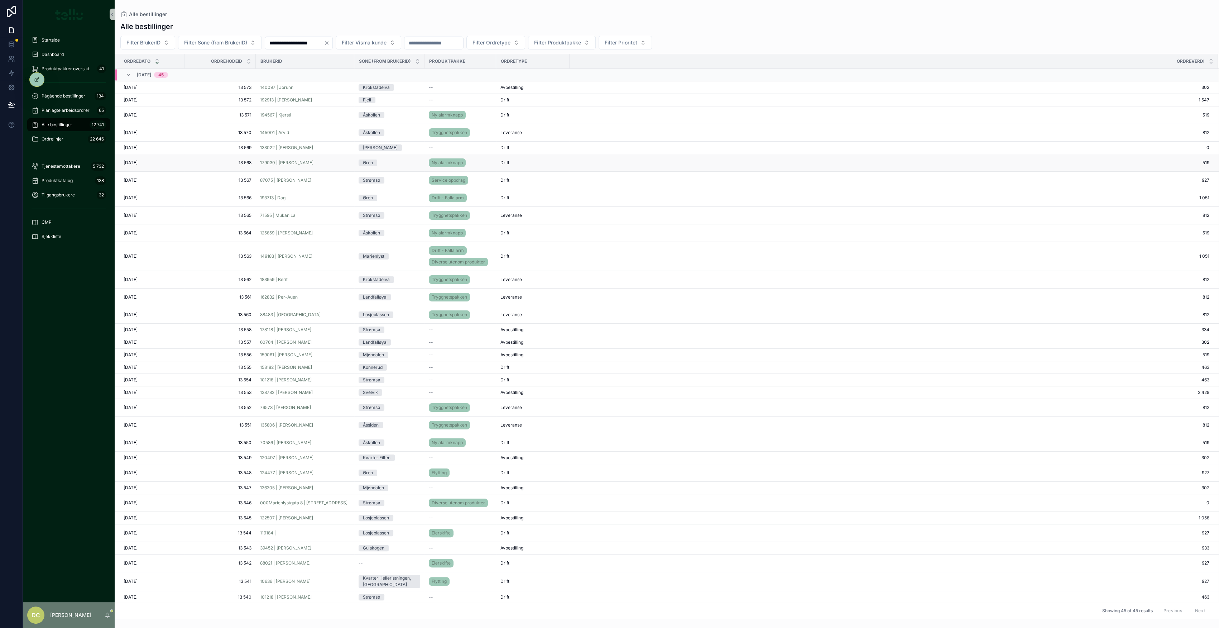
click at [202, 162] on span "13 568" at bounding box center [220, 163] width 63 height 6
click at [218, 297] on span "13 561" at bounding box center [220, 297] width 63 height 6
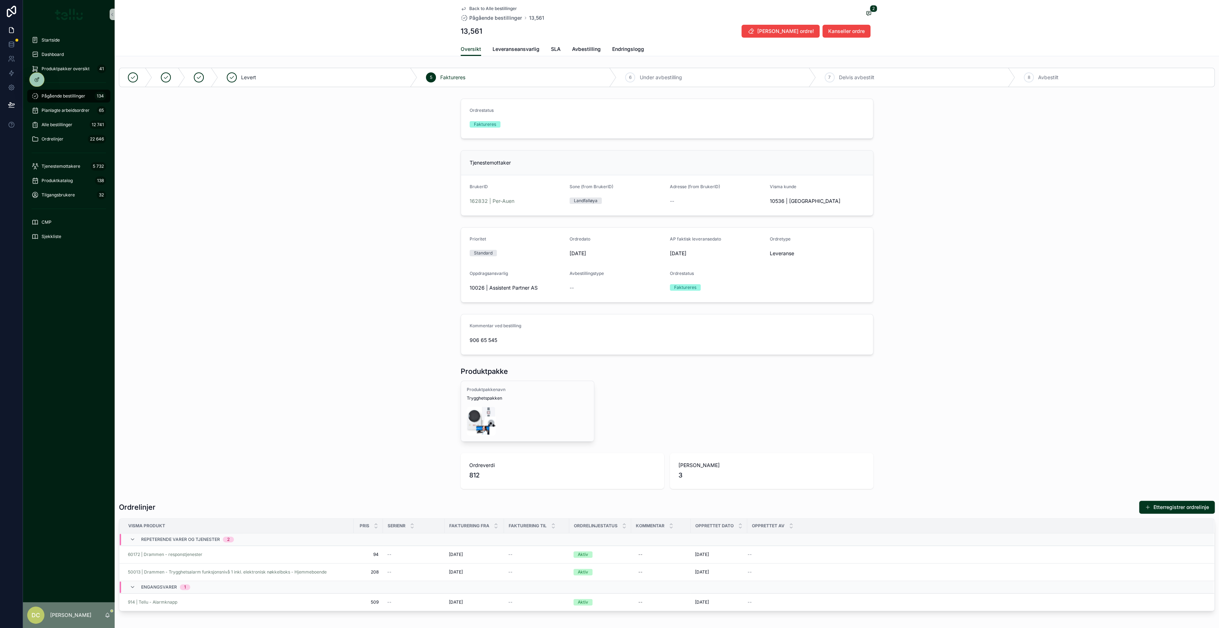
drag, startPoint x: 280, startPoint y: 413, endPoint x: 280, endPoint y: 409, distance: 4.0
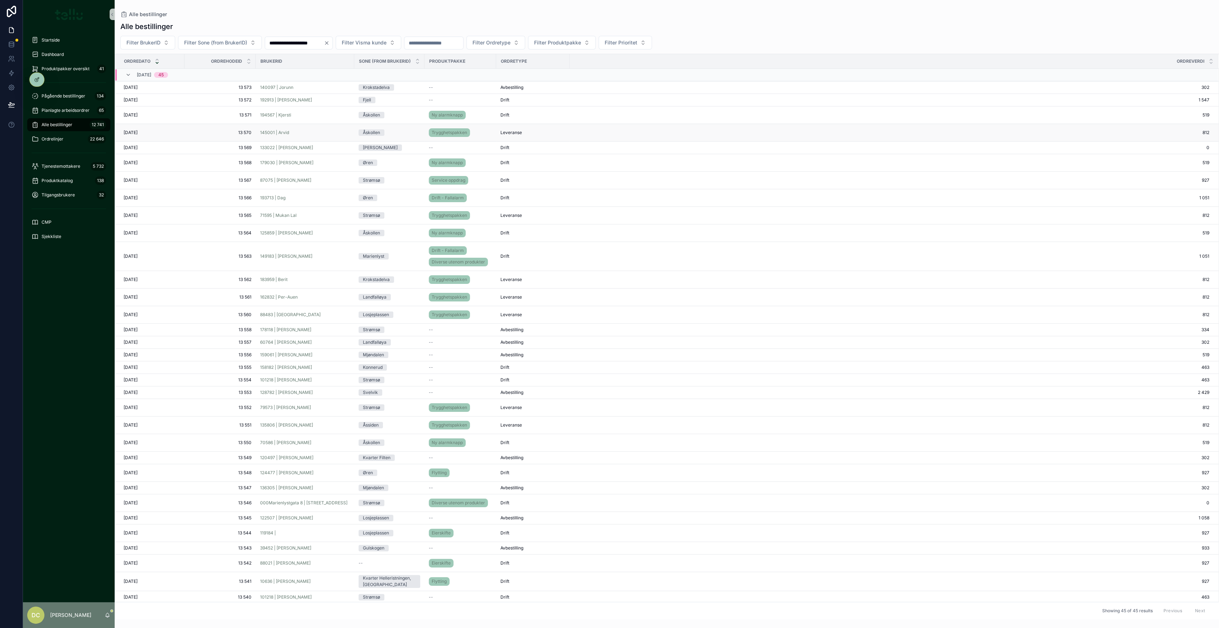
click at [209, 132] on span "13 570" at bounding box center [220, 133] width 63 height 6
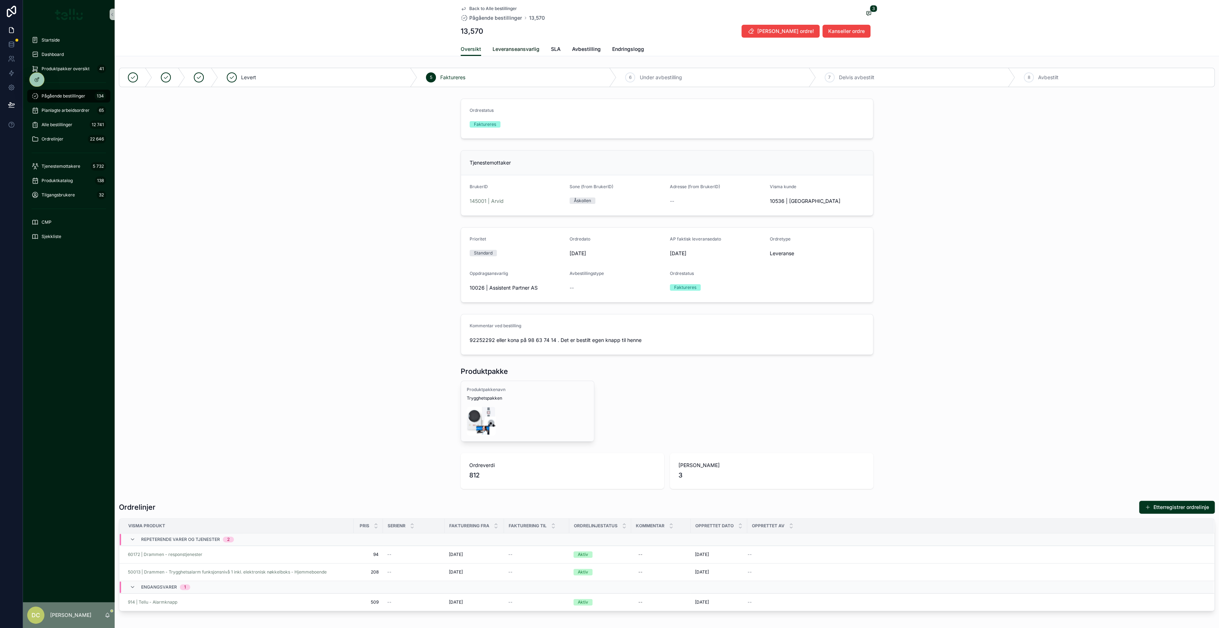
click at [507, 47] on span "Leveranseansvarlig" at bounding box center [515, 48] width 47 height 7
